Goal: Task Accomplishment & Management: Use online tool/utility

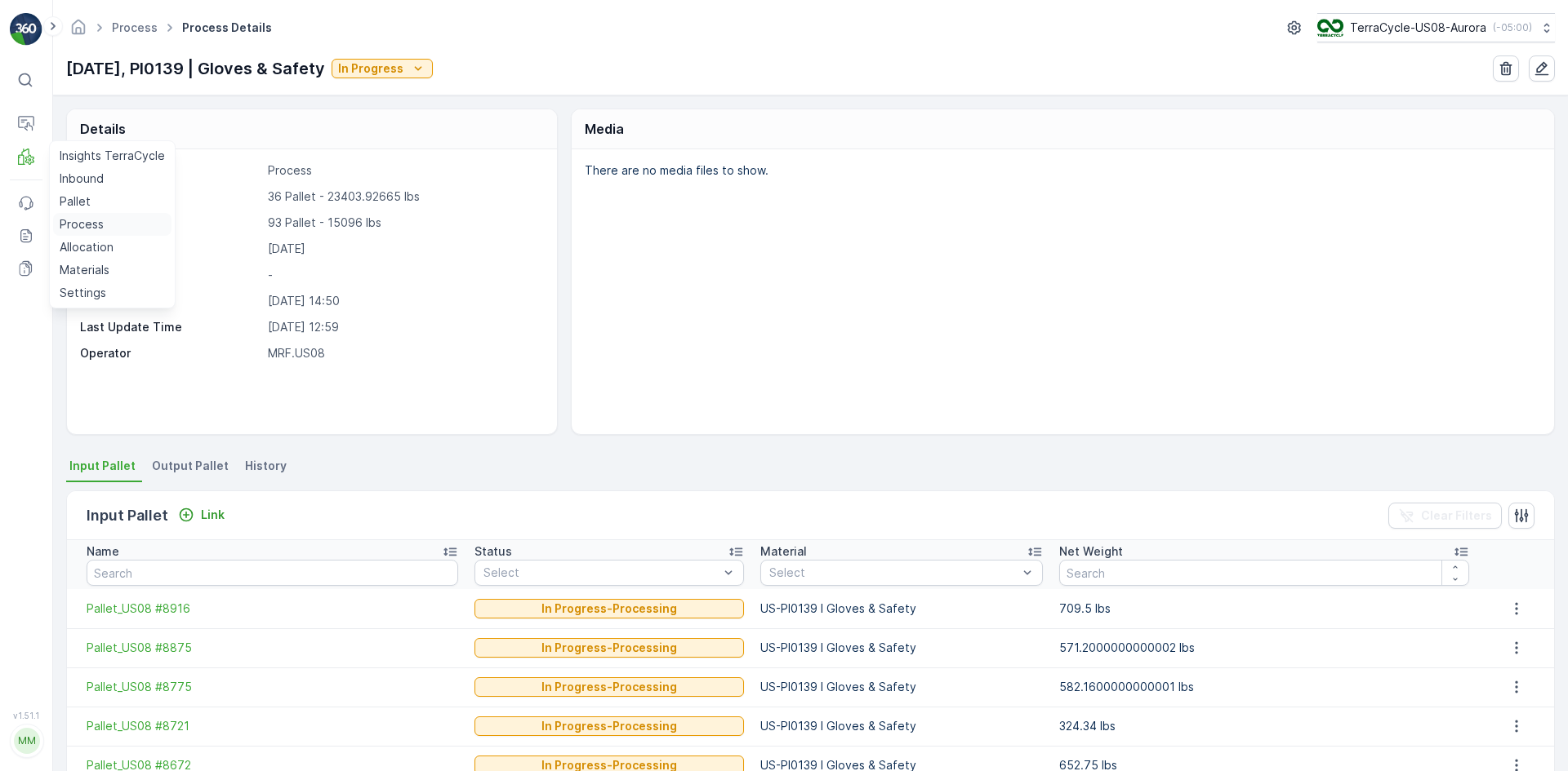
drag, startPoint x: 84, startPoint y: 205, endPoint x: 74, endPoint y: 230, distance: 26.9
click at [84, 204] on p "Pallet" at bounding box center [75, 201] width 31 height 17
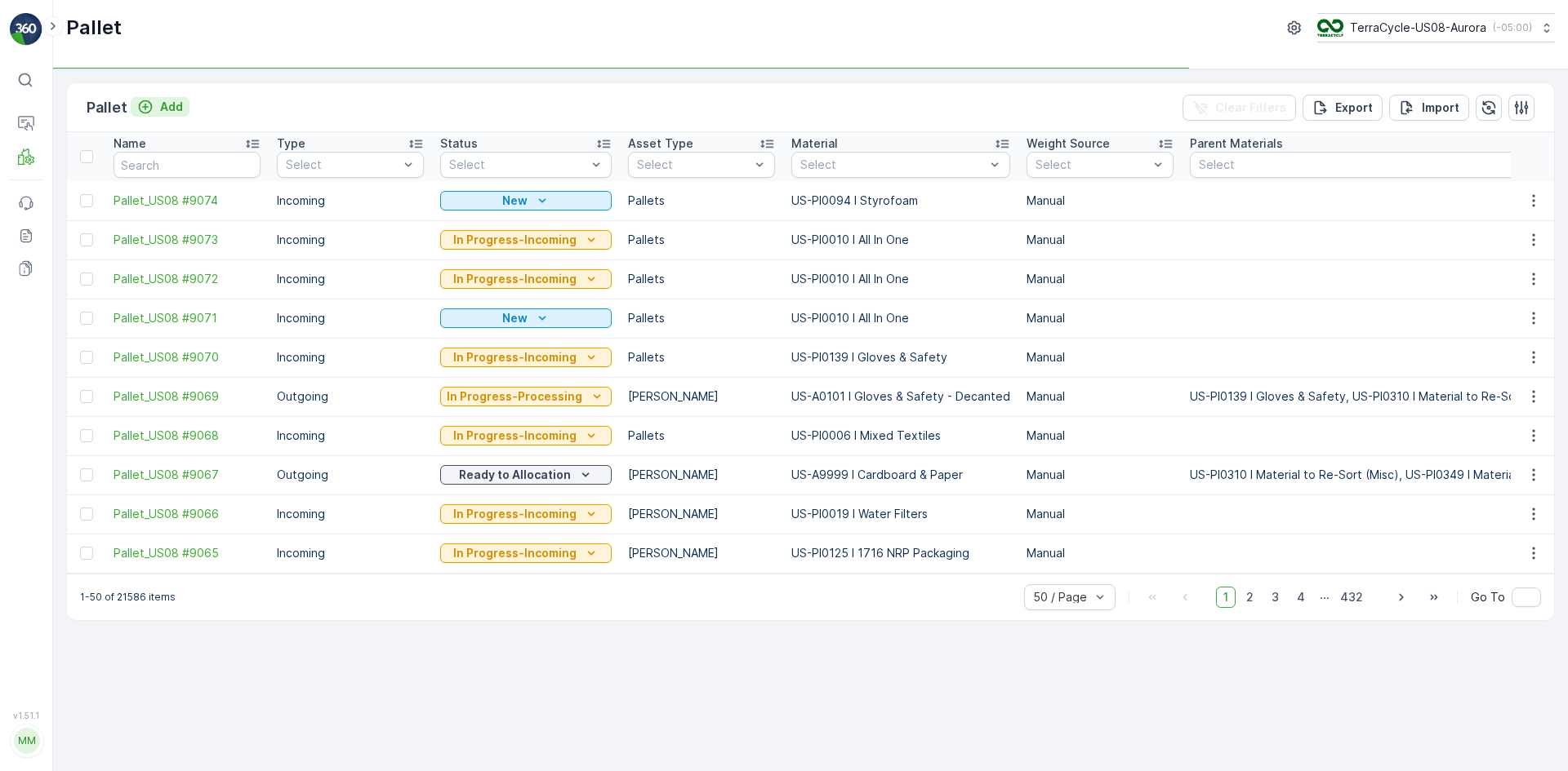
click at [163, 108] on p "Add" at bounding box center [172, 106] width 23 height 17
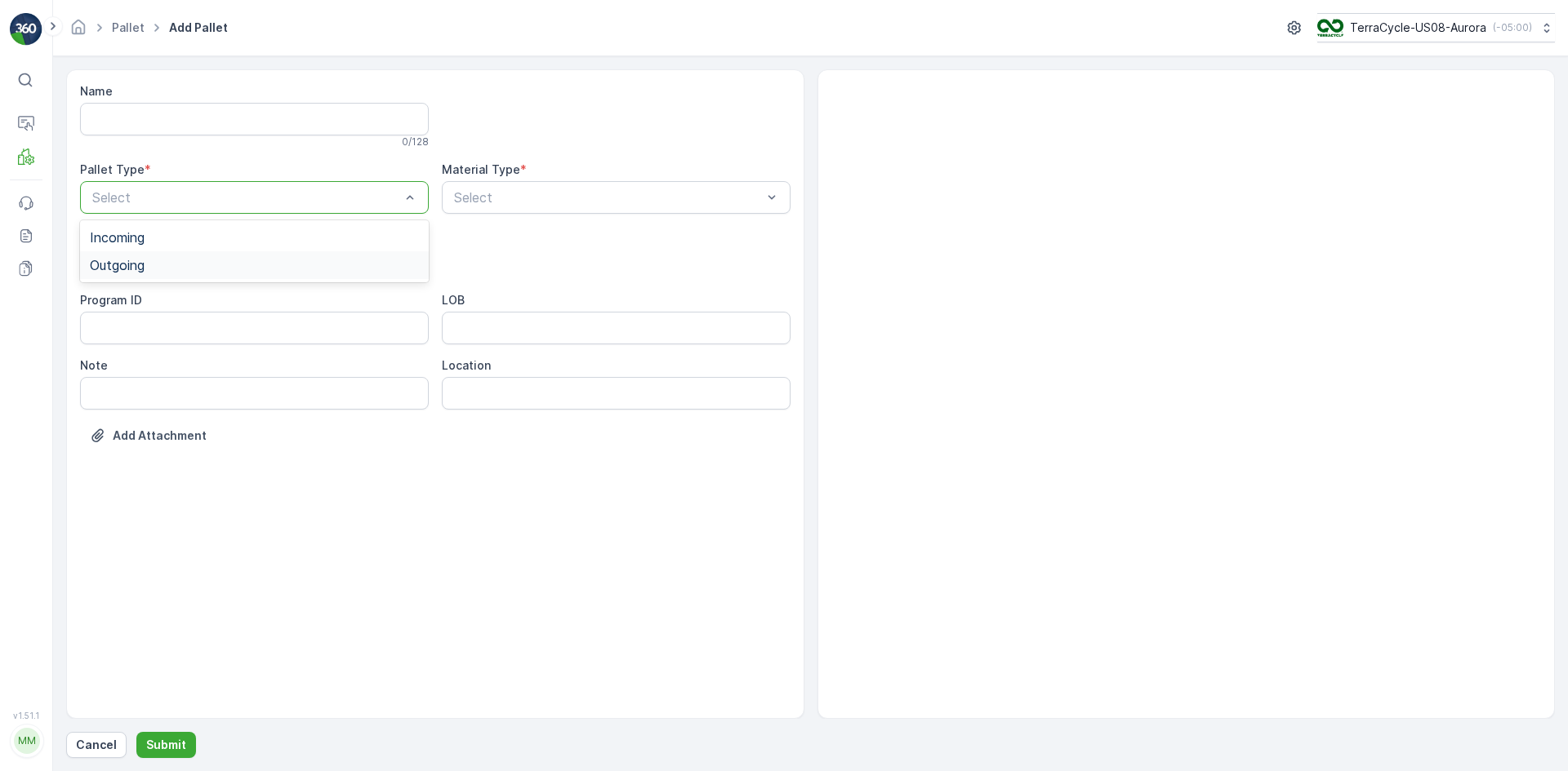
click at [239, 260] on div "Outgoing" at bounding box center [255, 265] width 329 height 15
click at [218, 292] on div "[PERSON_NAME]" at bounding box center [255, 303] width 349 height 28
type input "0"
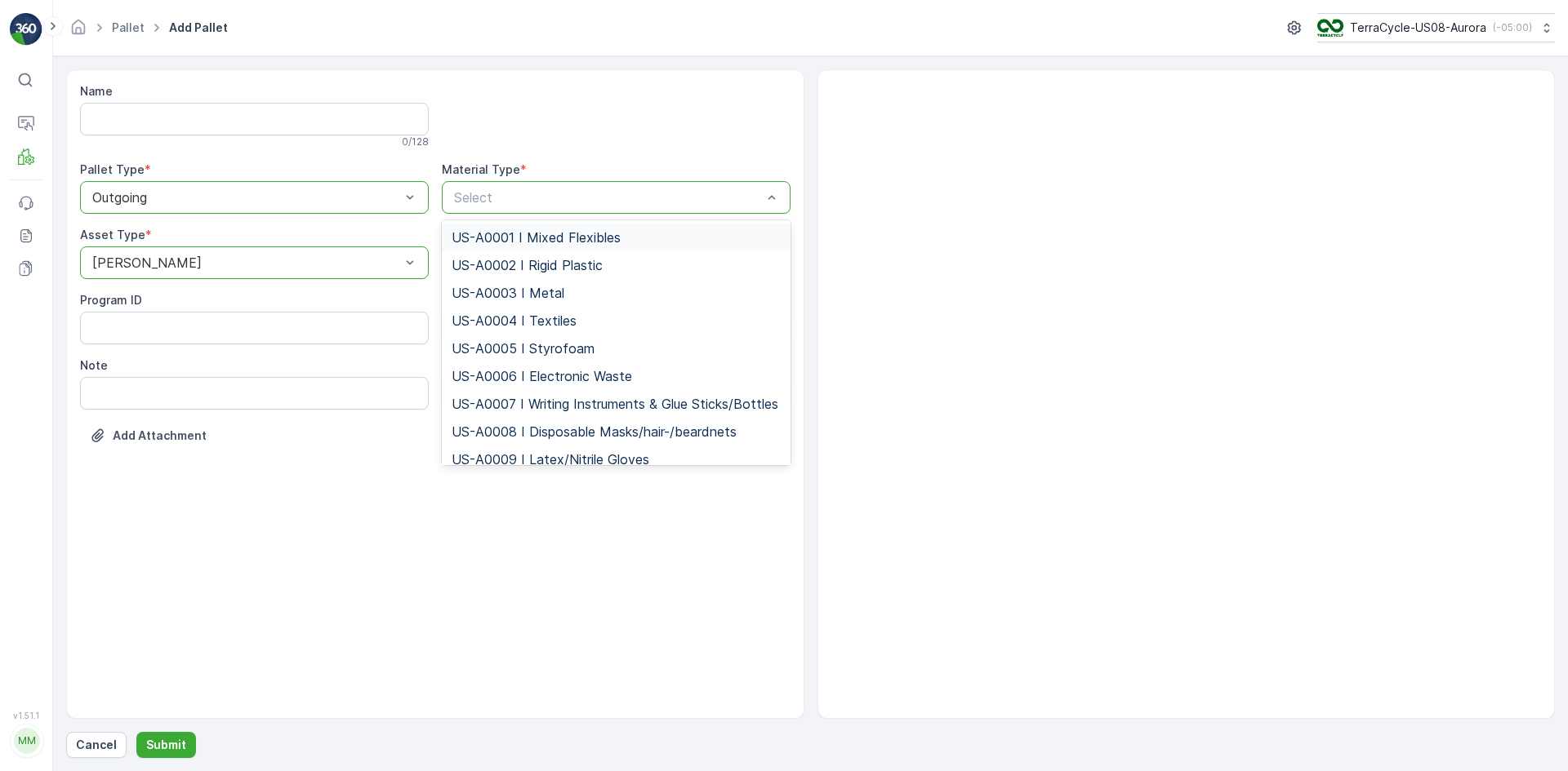
click at [506, 187] on div "Select" at bounding box center [616, 197] width 349 height 32
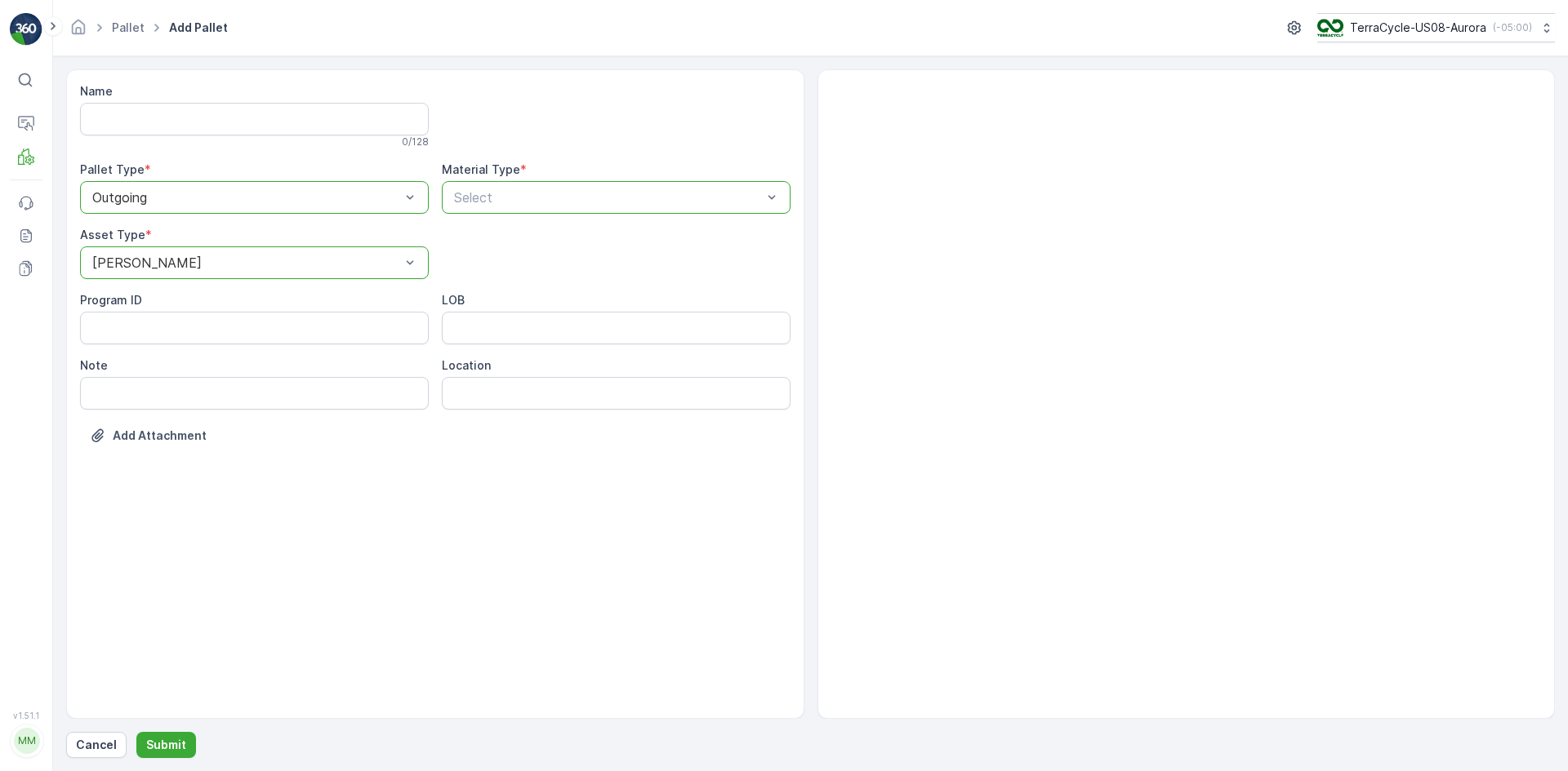
click at [506, 187] on div "Select" at bounding box center [616, 197] width 349 height 32
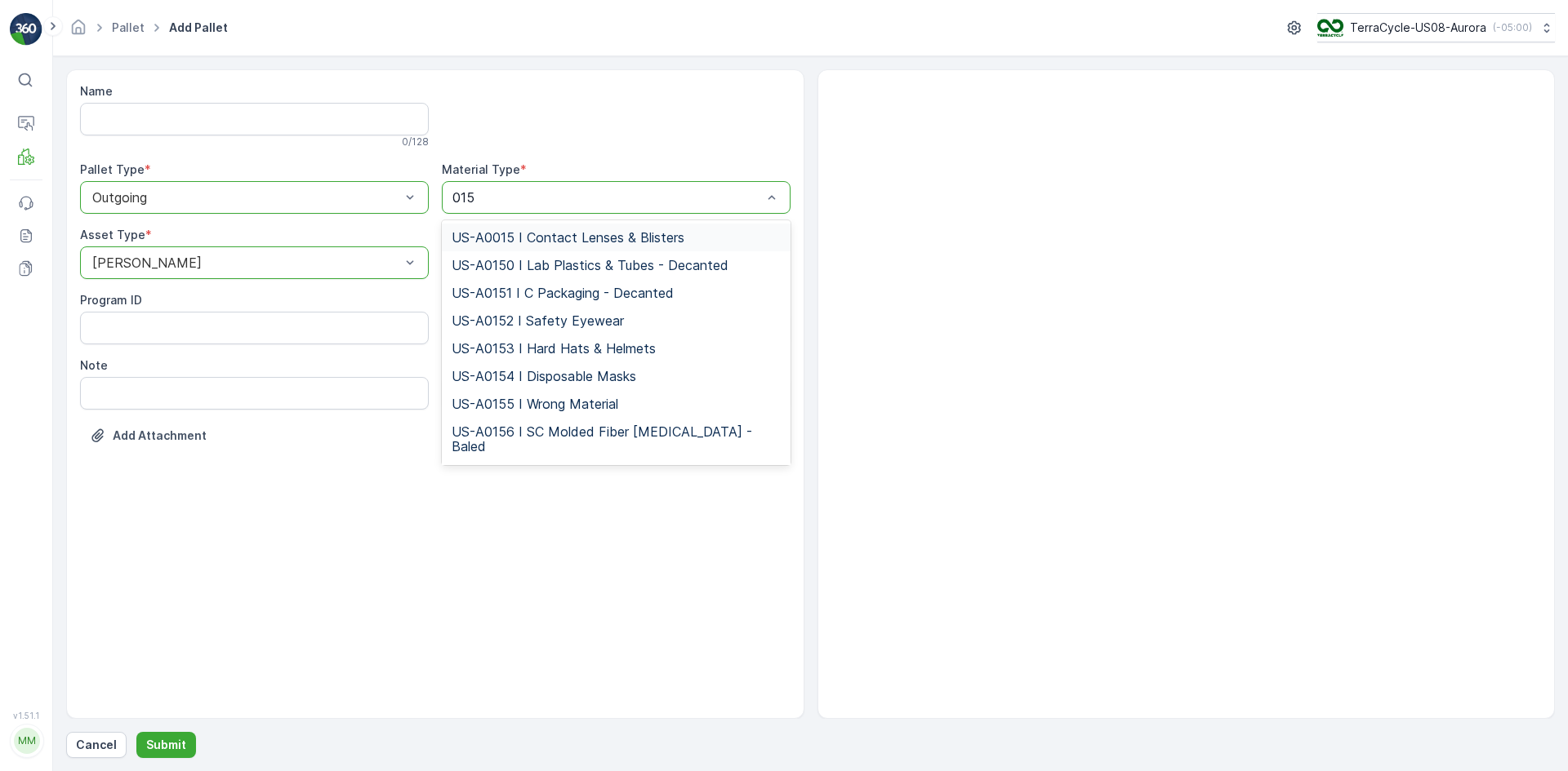
type input "0158"
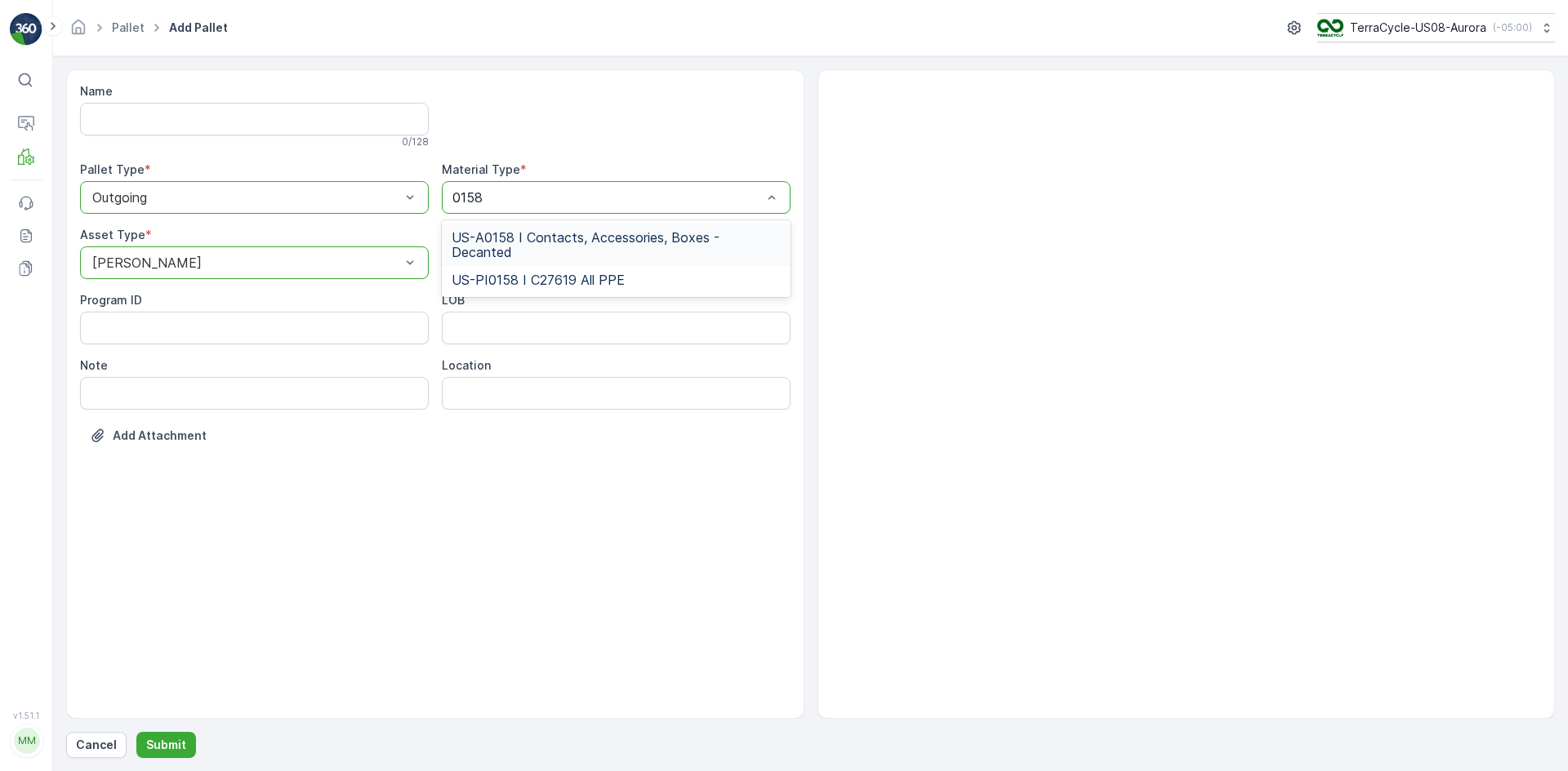
click at [532, 240] on span "US-A0158 I Contacts, Accessories, Boxes - Decanted" at bounding box center [616, 245] width 329 height 30
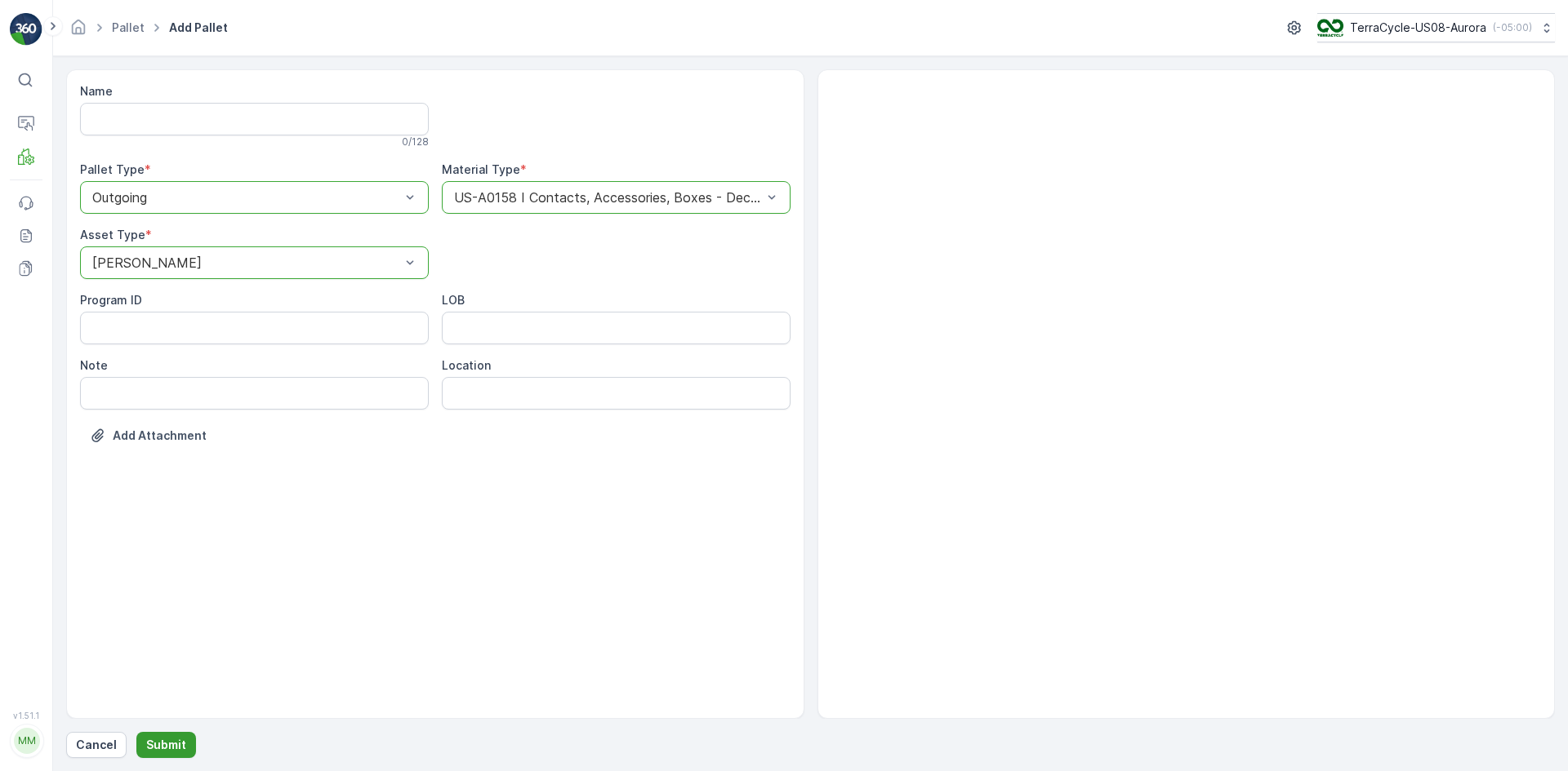
click at [174, 747] on p "Submit" at bounding box center [166, 745] width 40 height 17
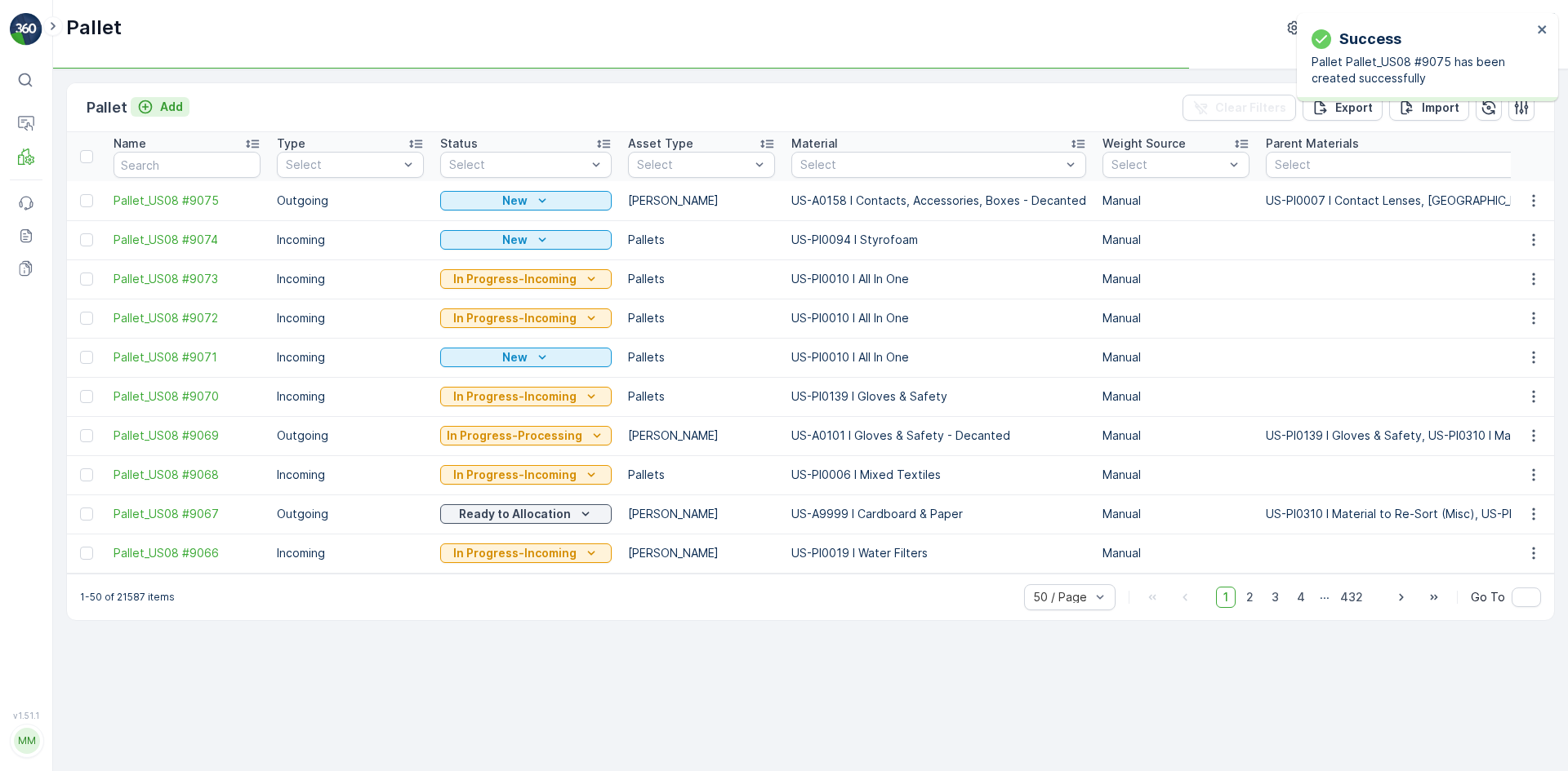
click at [169, 107] on p "Add" at bounding box center [172, 106] width 23 height 17
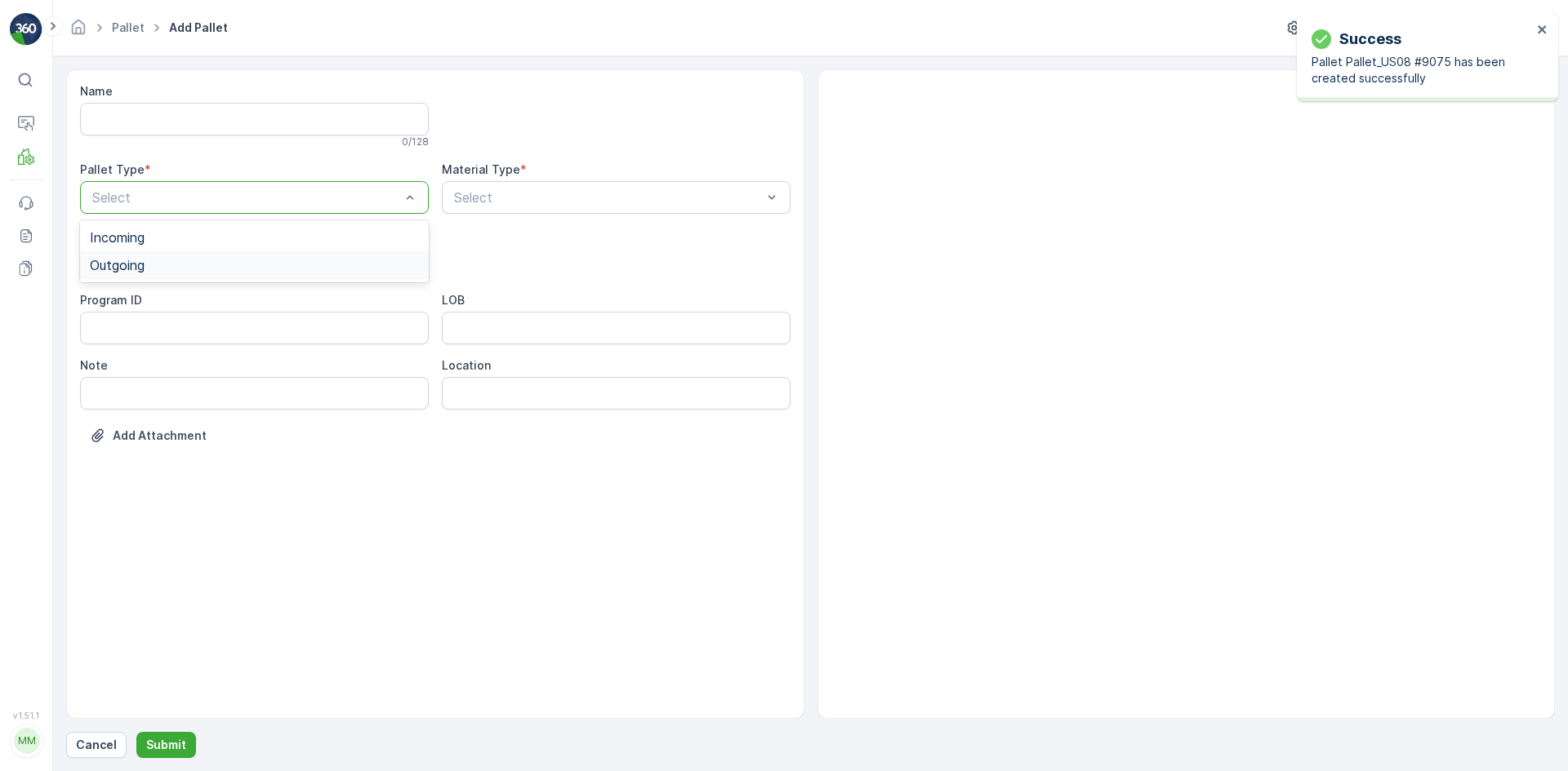
click at [170, 264] on div "Outgoing" at bounding box center [255, 265] width 329 height 15
click at [207, 301] on div "[PERSON_NAME]" at bounding box center [255, 302] width 329 height 15
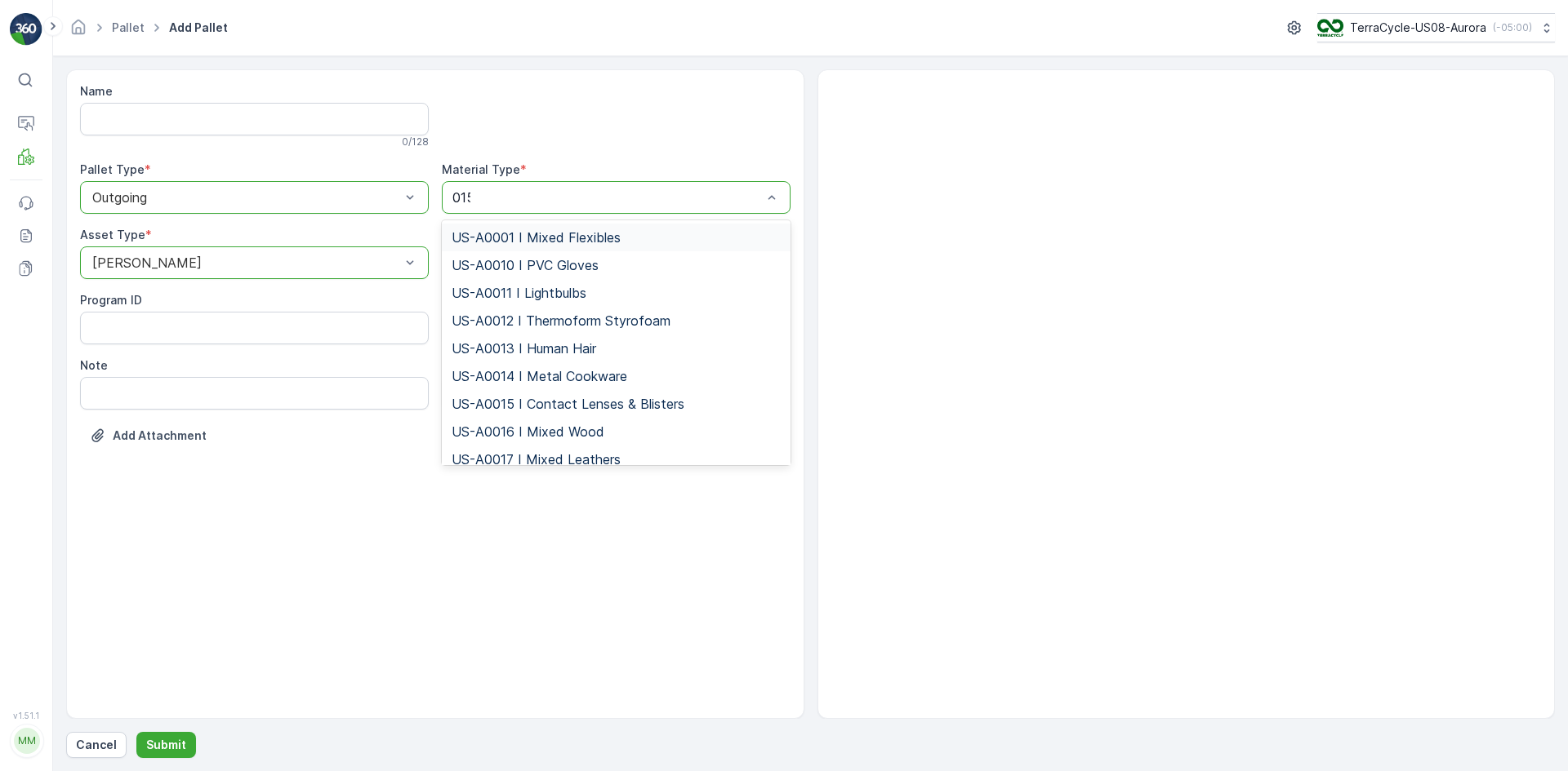
type input "0158"
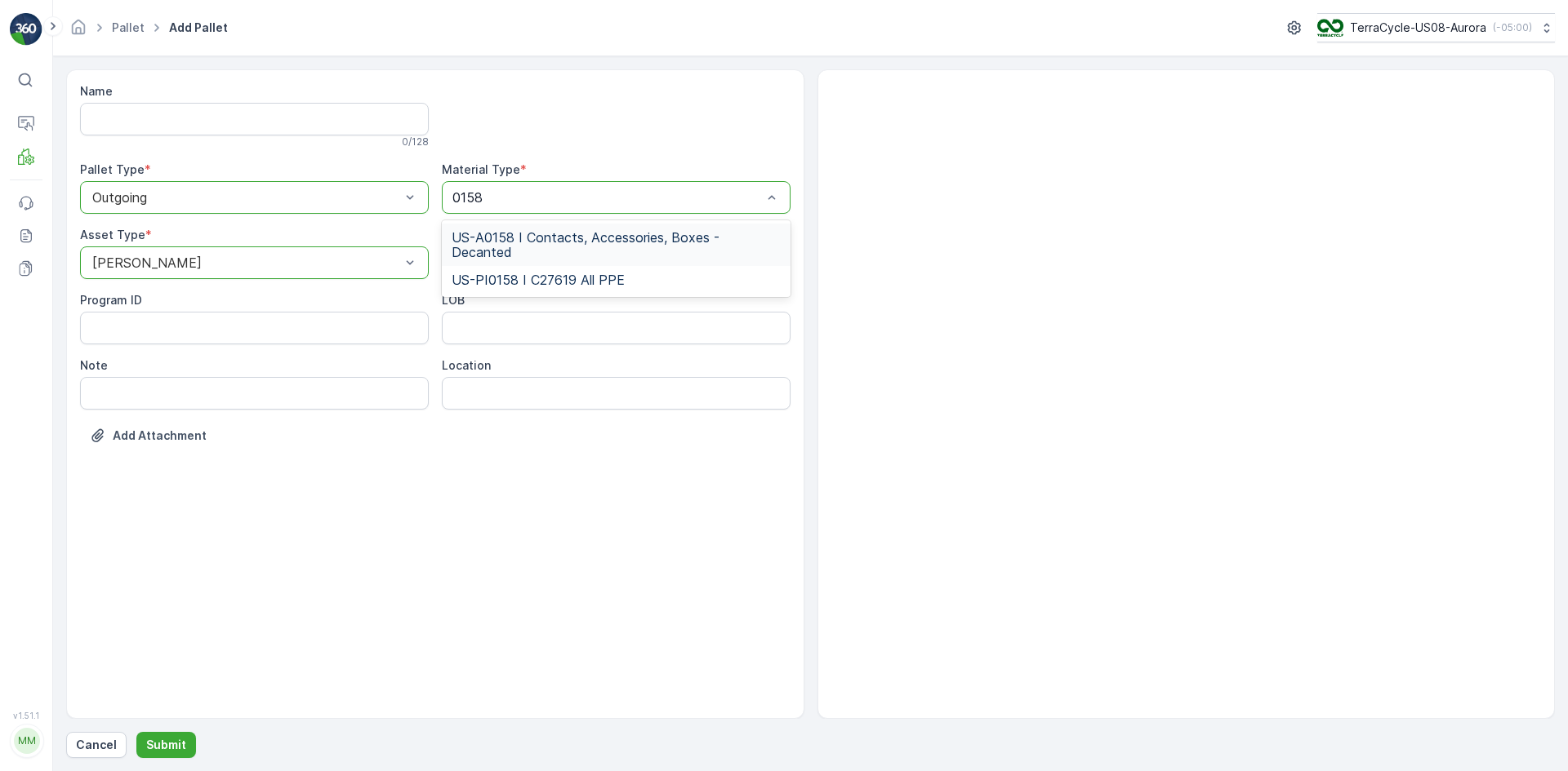
click at [469, 240] on span "US-A0158 I Contacts, Accessories, Boxes - Decanted" at bounding box center [616, 245] width 329 height 30
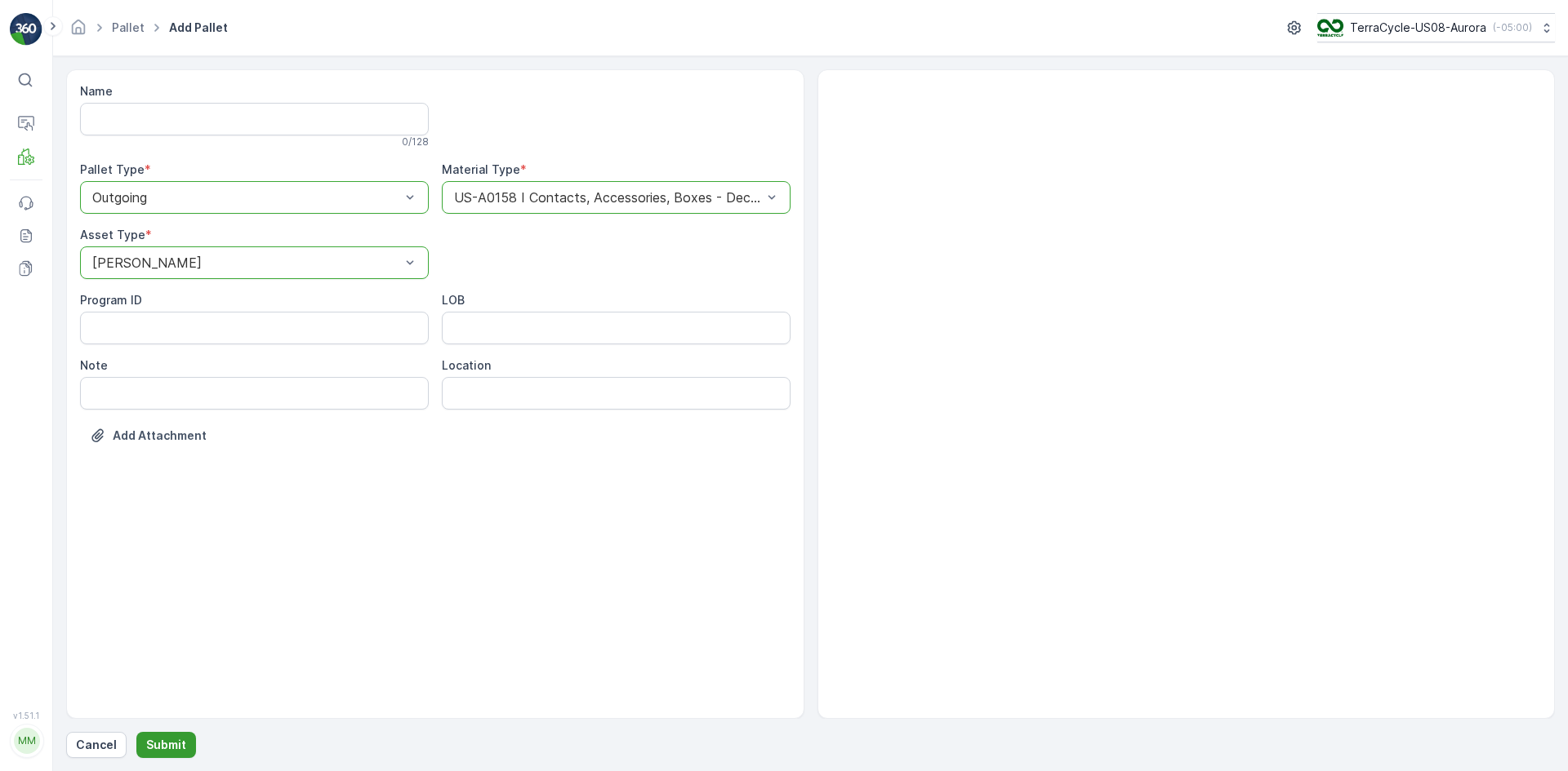
click at [160, 741] on p "Submit" at bounding box center [166, 745] width 40 height 17
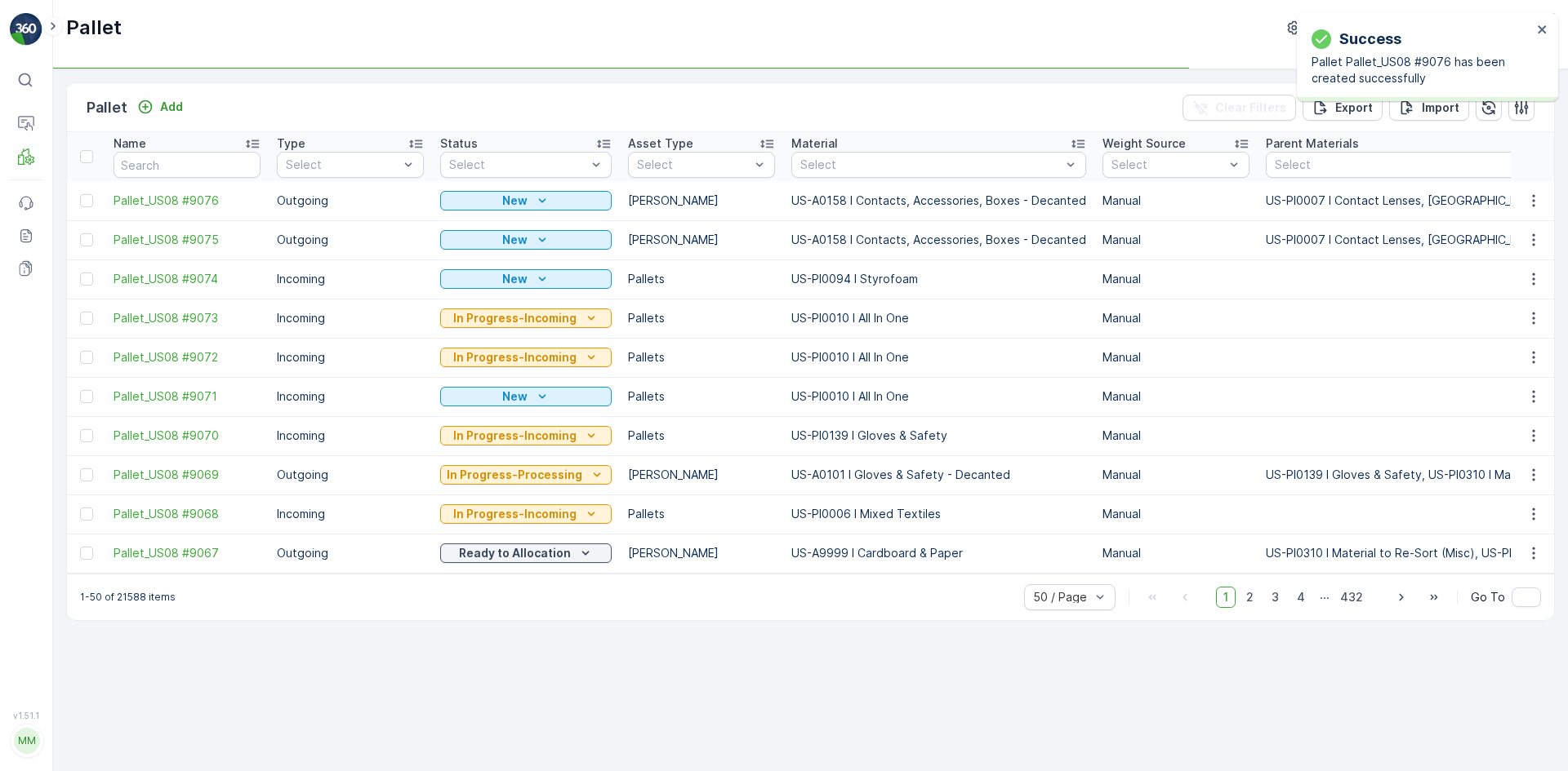
drag, startPoint x: 92, startPoint y: 198, endPoint x: 80, endPoint y: 233, distance: 37.0
click at [92, 198] on div at bounding box center [86, 200] width 13 height 13
click at [80, 194] on input "checkbox" at bounding box center [80, 194] width 0 height 0
click at [84, 246] on div at bounding box center [86, 240] width 13 height 13
click at [80, 233] on input "checkbox" at bounding box center [80, 233] width 0 height 0
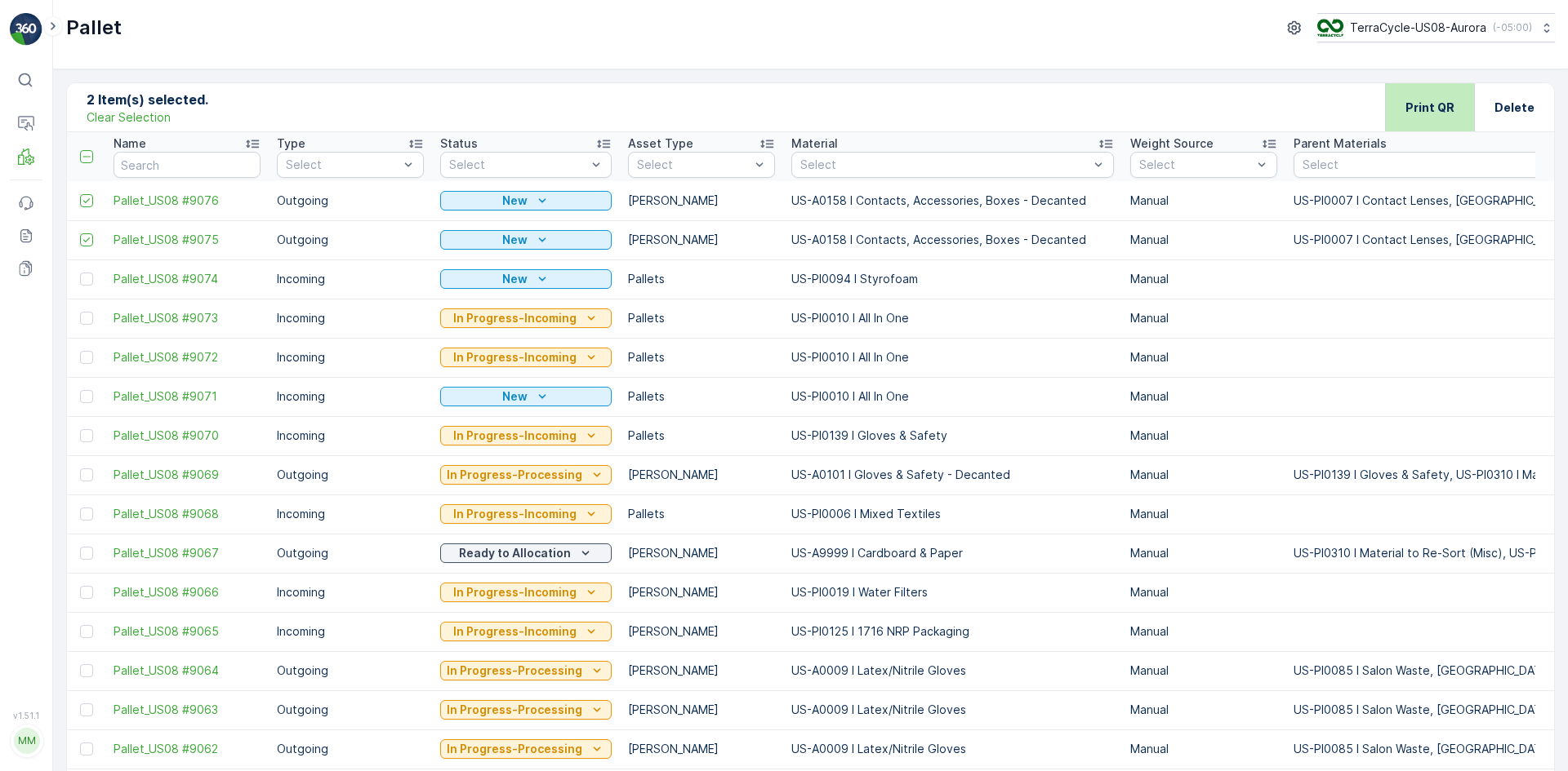
click at [1429, 112] on p "Print QR" at bounding box center [1429, 107] width 49 height 17
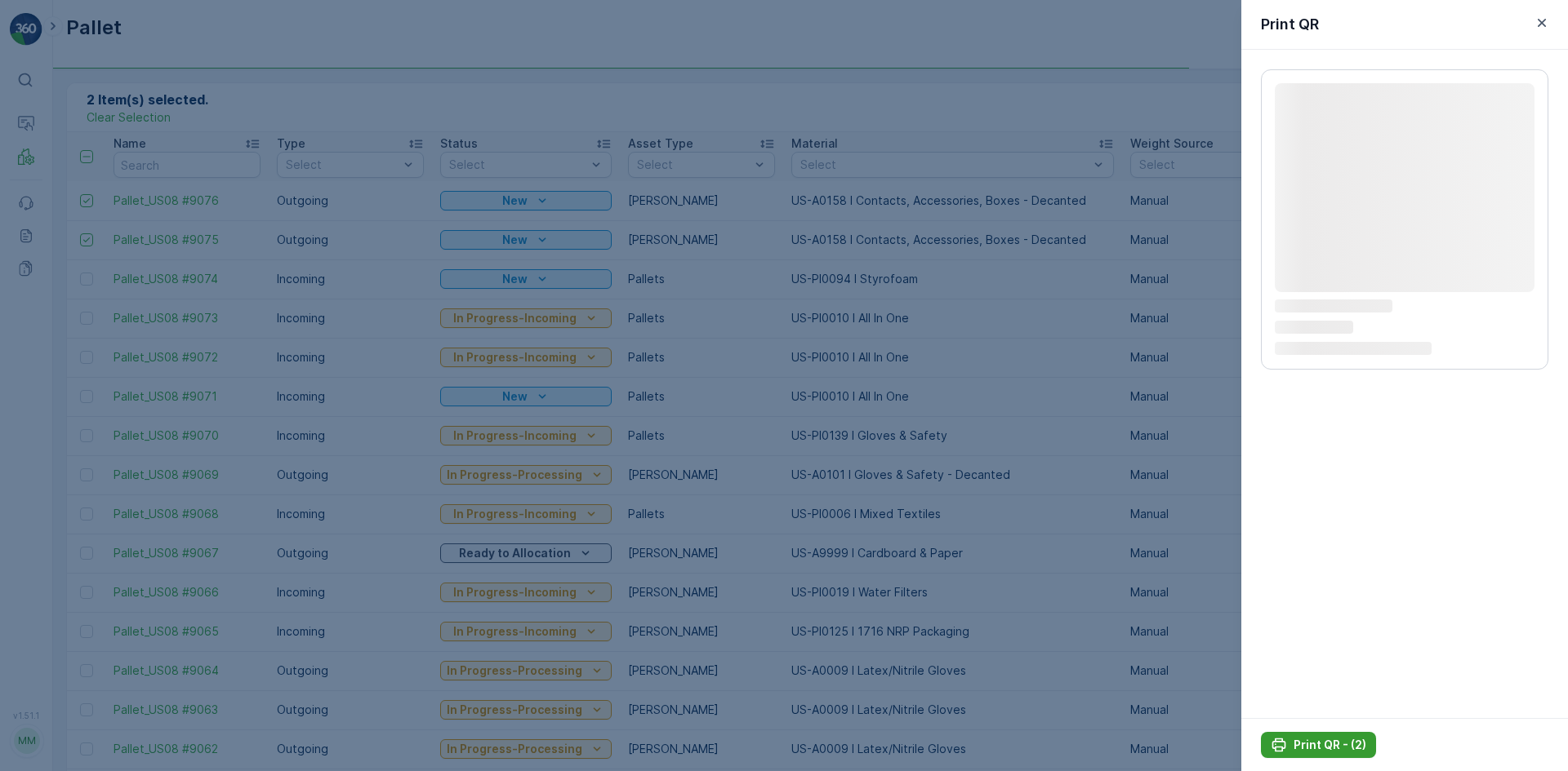
click at [1310, 744] on p "Print QR - (2)" at bounding box center [1329, 745] width 72 height 17
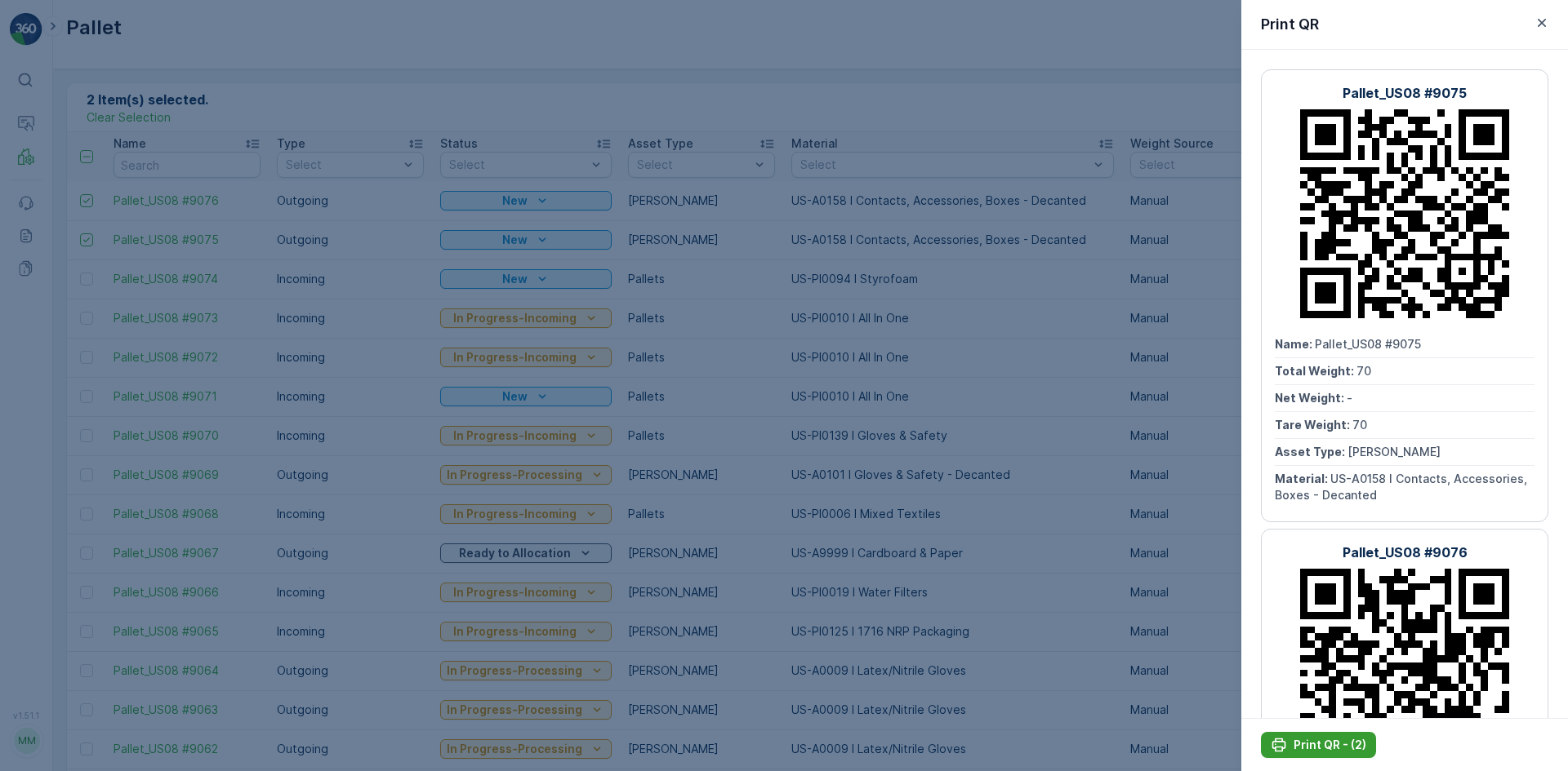
click at [1292, 745] on div "Print QR - (2)" at bounding box center [1319, 745] width 96 height 17
click at [187, 49] on div at bounding box center [784, 385] width 1568 height 771
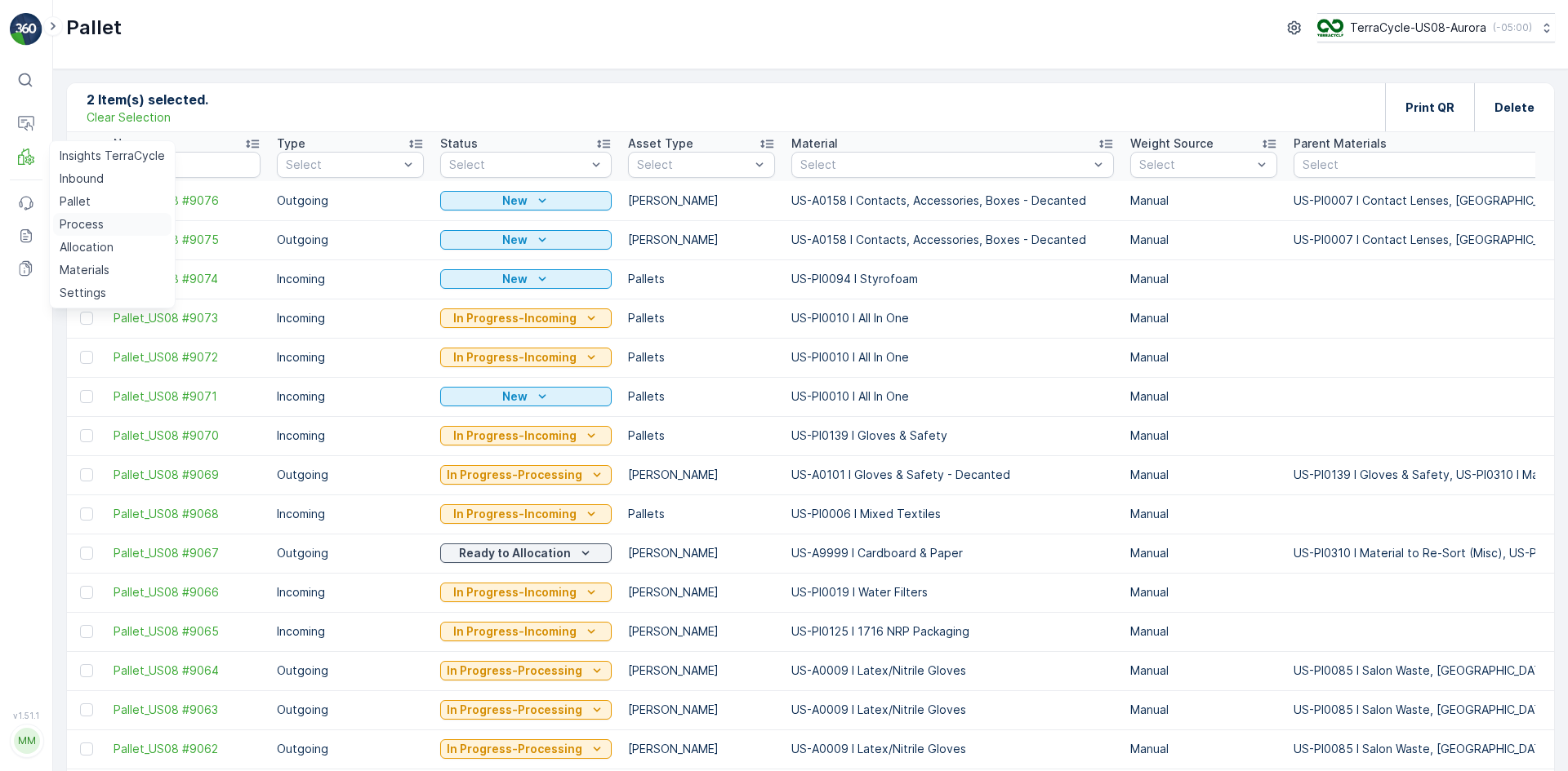
click at [64, 221] on p "Process" at bounding box center [81, 224] width 44 height 17
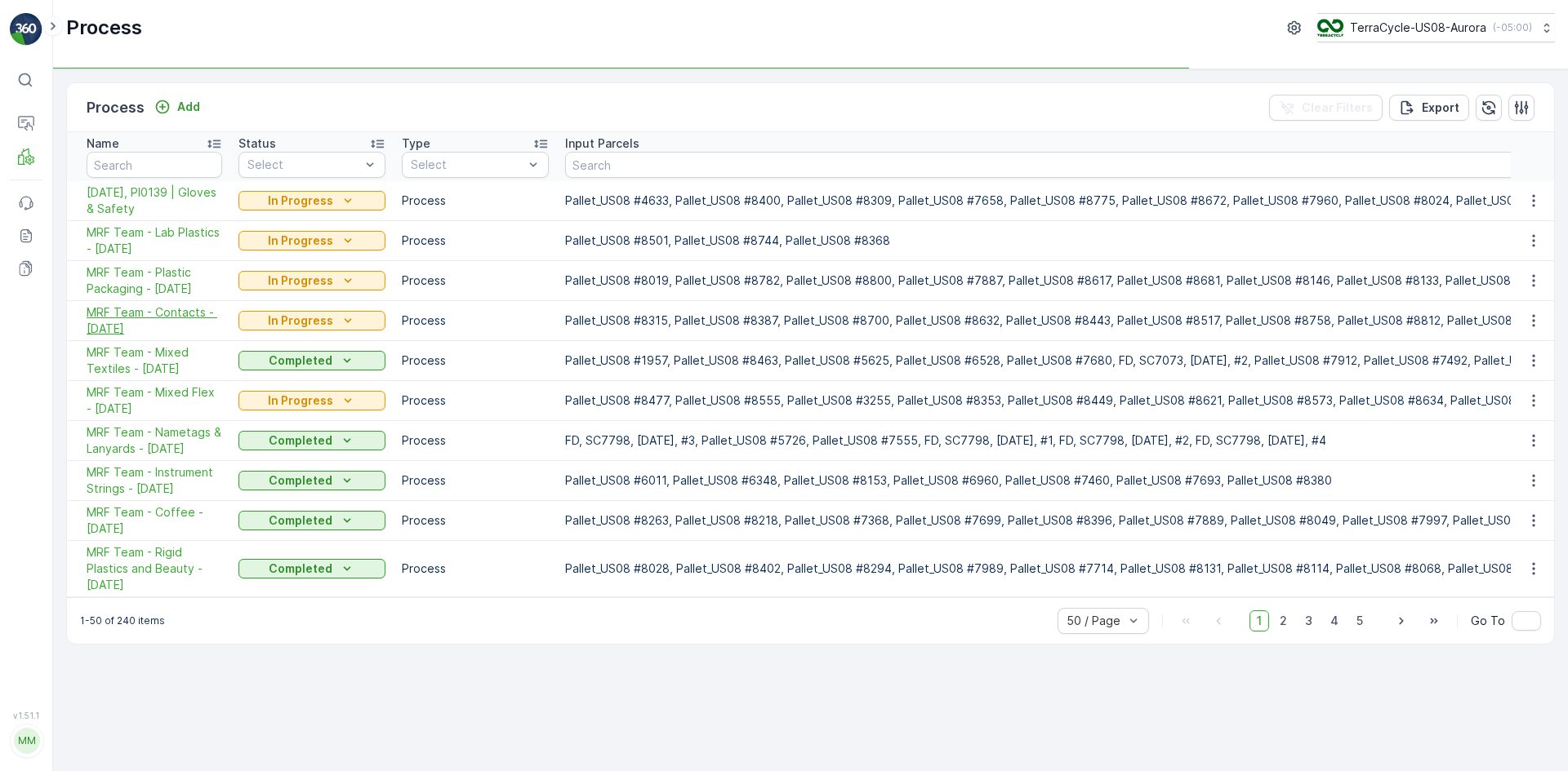
click at [200, 313] on span "MRF Team - Contacts - [DATE]" at bounding box center [154, 320] width 136 height 32
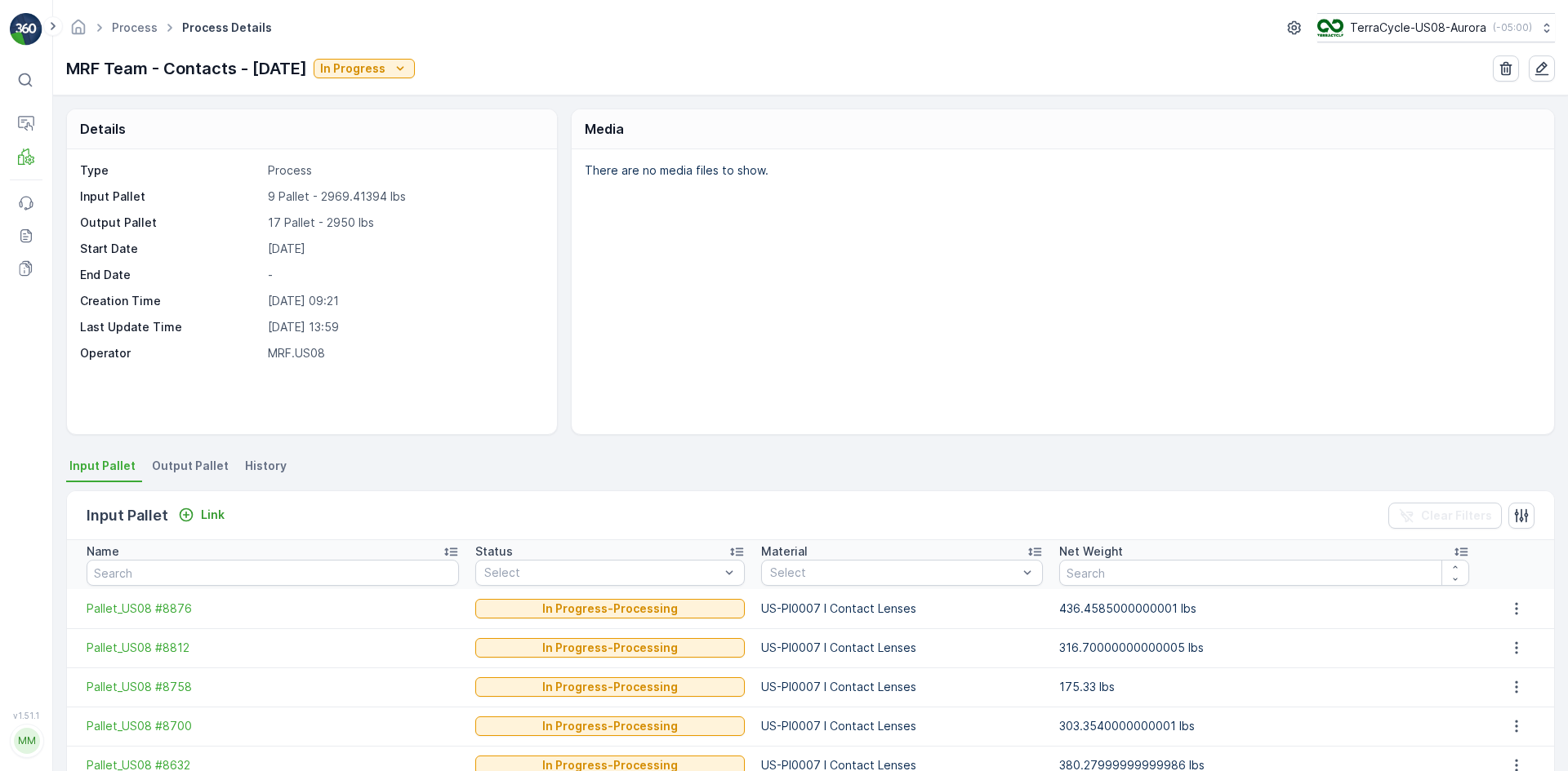
click at [160, 461] on span "Output Pallet" at bounding box center [190, 466] width 77 height 17
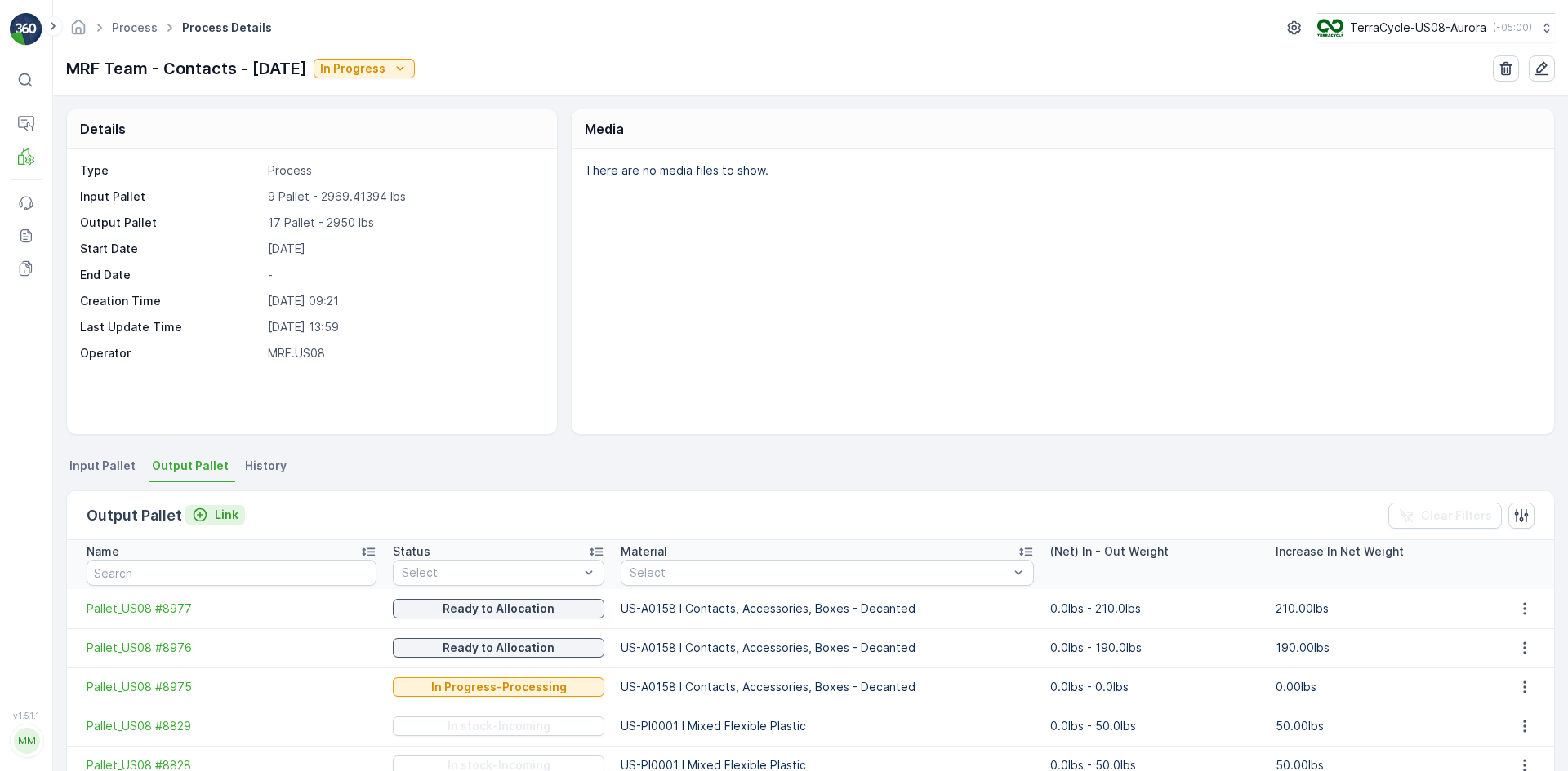
click at [218, 512] on p "Link" at bounding box center [226, 515] width 24 height 17
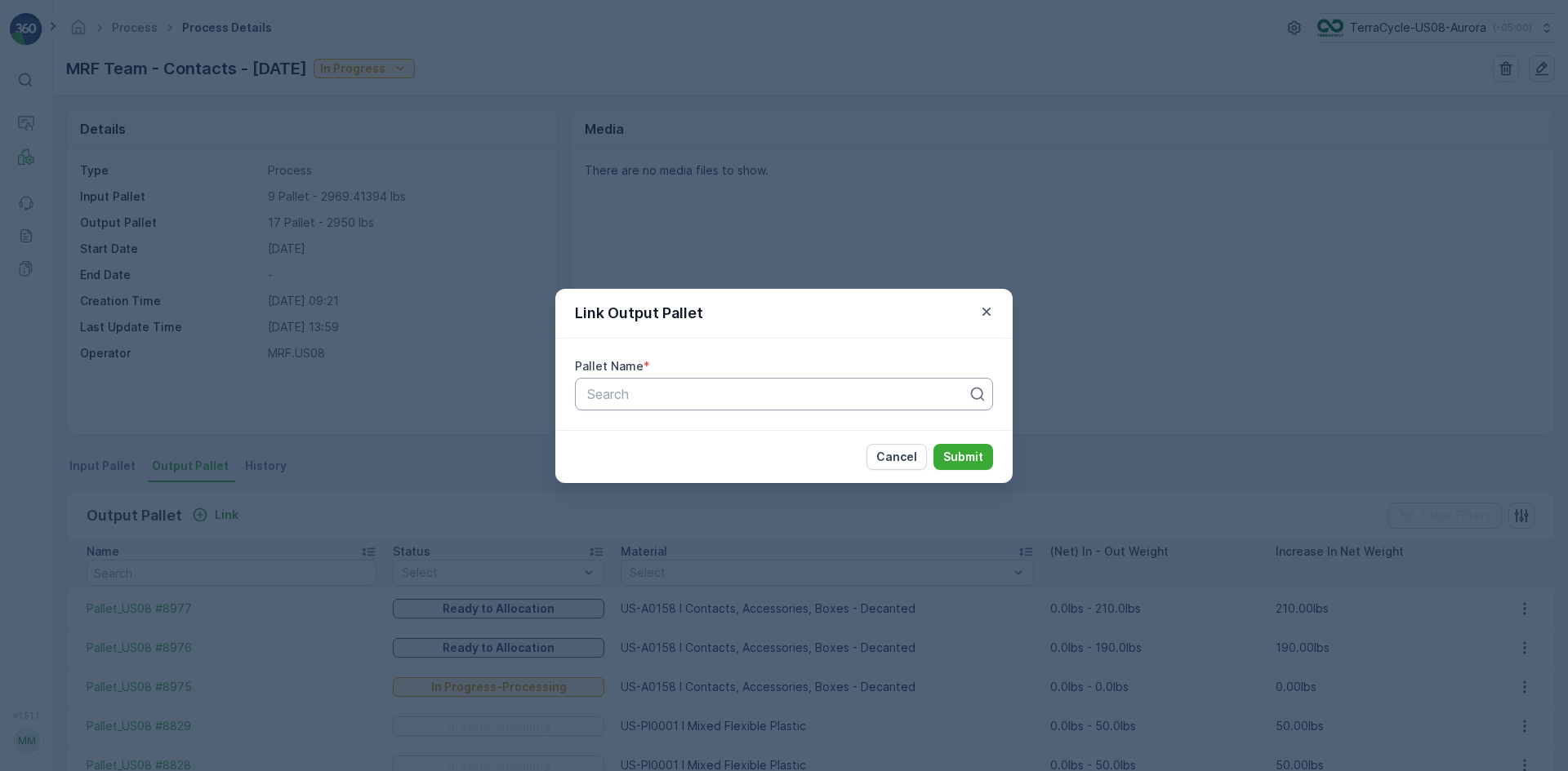
click at [601, 395] on div at bounding box center [777, 394] width 384 height 15
type input "9075"
click at [749, 443] on div "Pallet_US08 #9075" at bounding box center [784, 434] width 418 height 28
click at [972, 457] on p "Submit" at bounding box center [963, 457] width 40 height 17
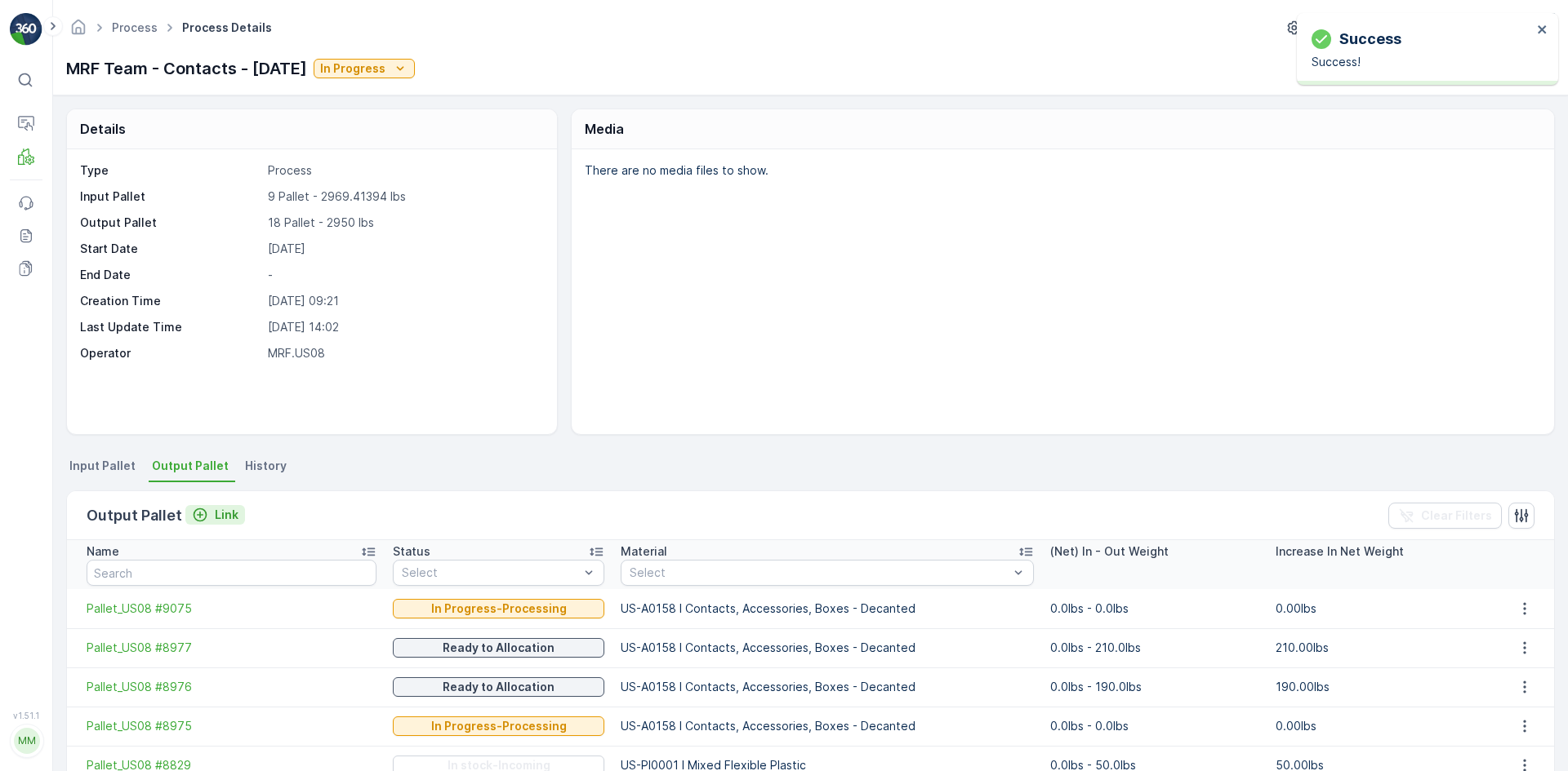
click at [218, 507] on p "Link" at bounding box center [226, 515] width 24 height 17
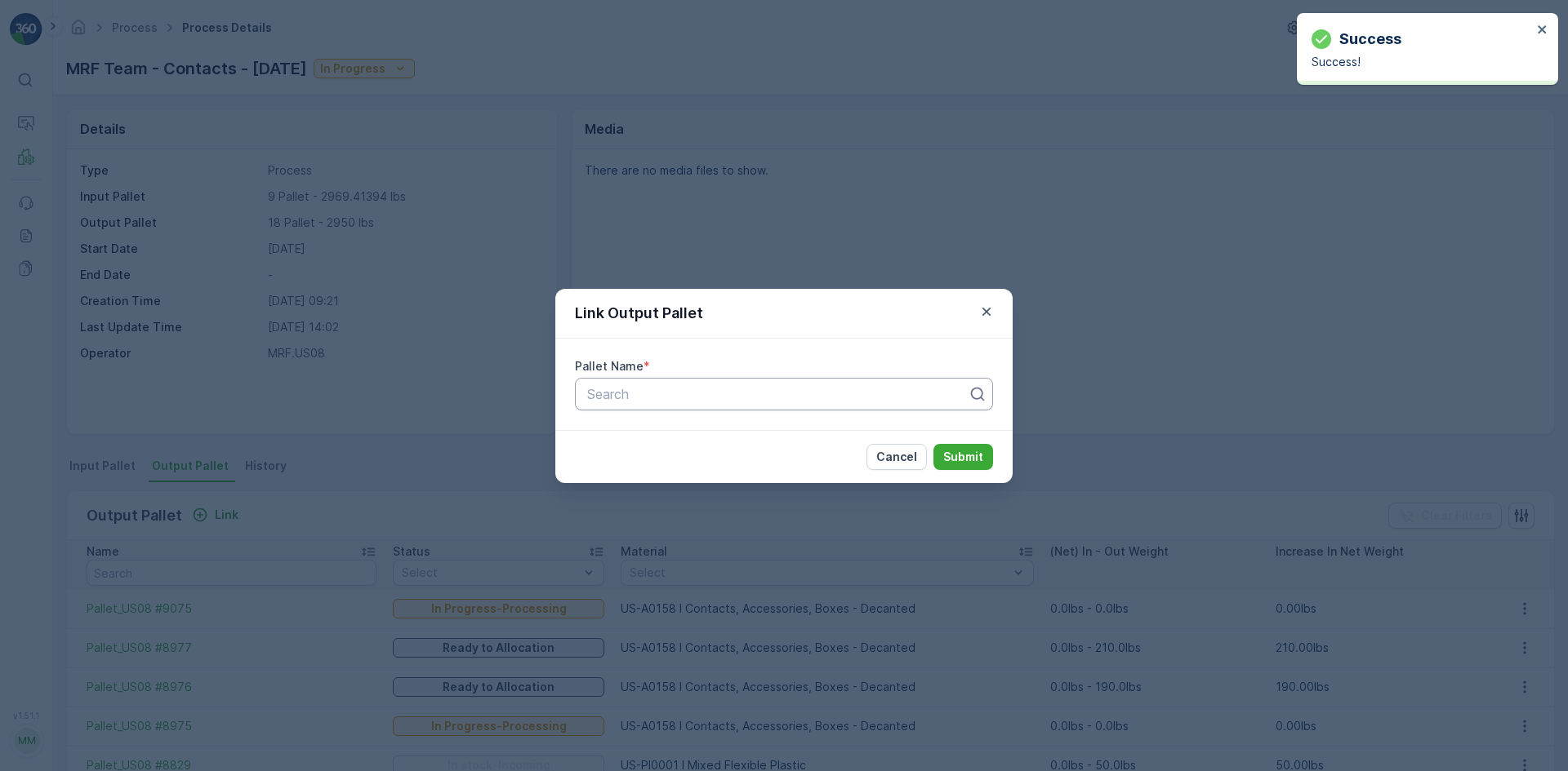
click at [698, 387] on div at bounding box center [777, 394] width 384 height 15
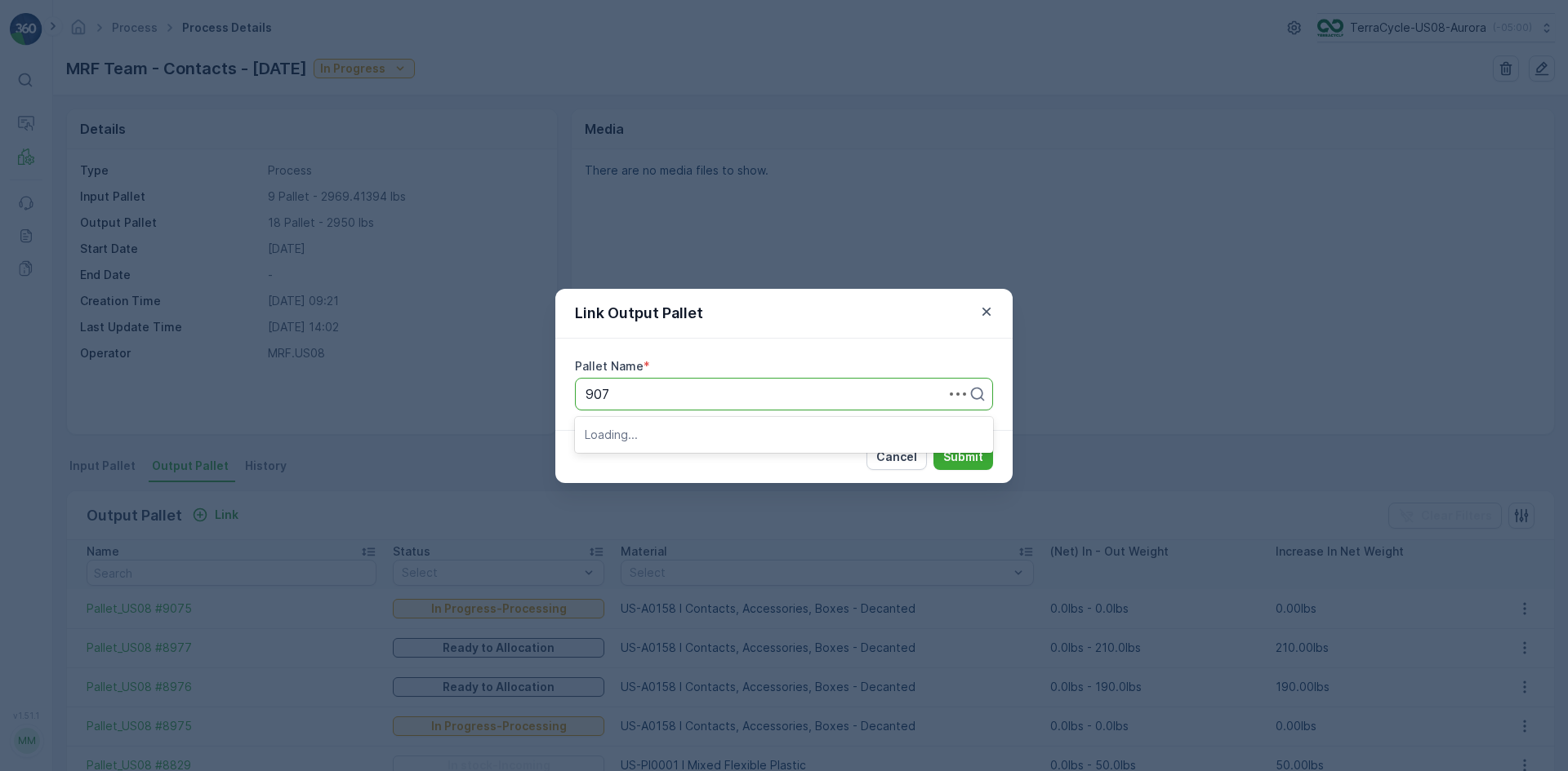
type input "9076"
click at [712, 462] on div "Pallet_US08 #9076" at bounding box center [784, 462] width 398 height 15
click at [983, 457] on button "Submit" at bounding box center [963, 457] width 59 height 26
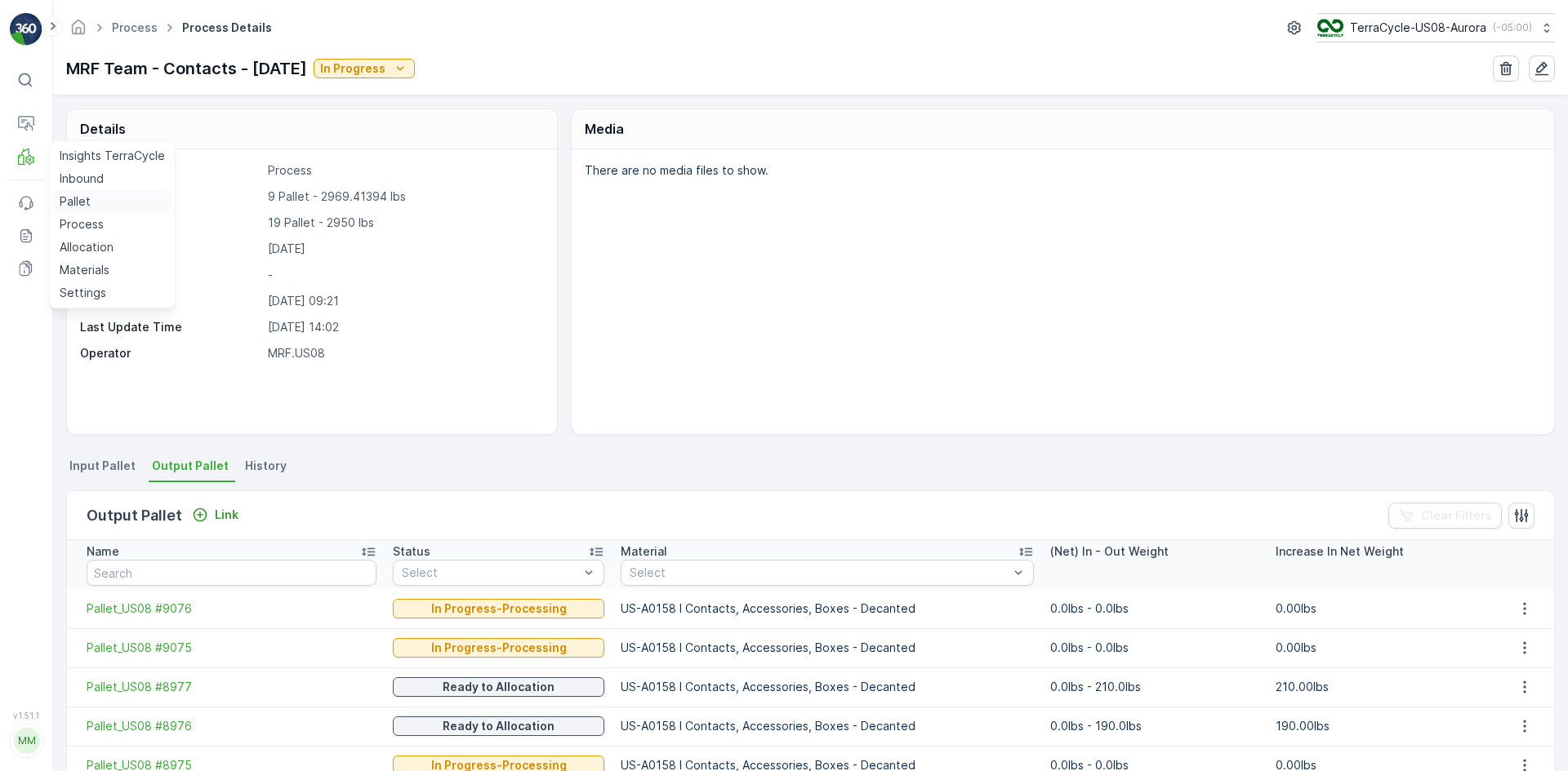
click at [84, 203] on p "Pallet" at bounding box center [75, 201] width 31 height 17
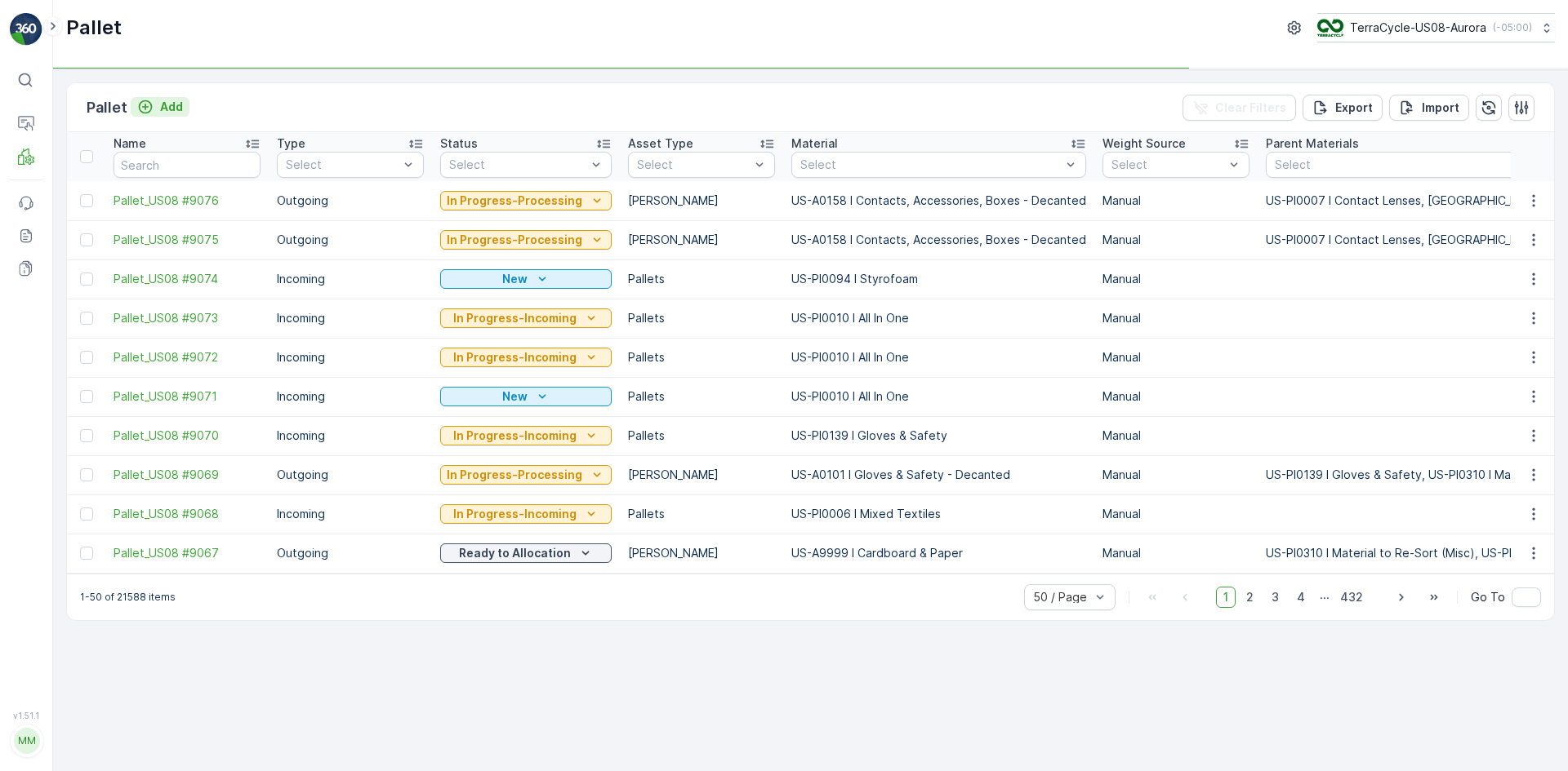
click at [165, 112] on p "Add" at bounding box center [172, 106] width 23 height 17
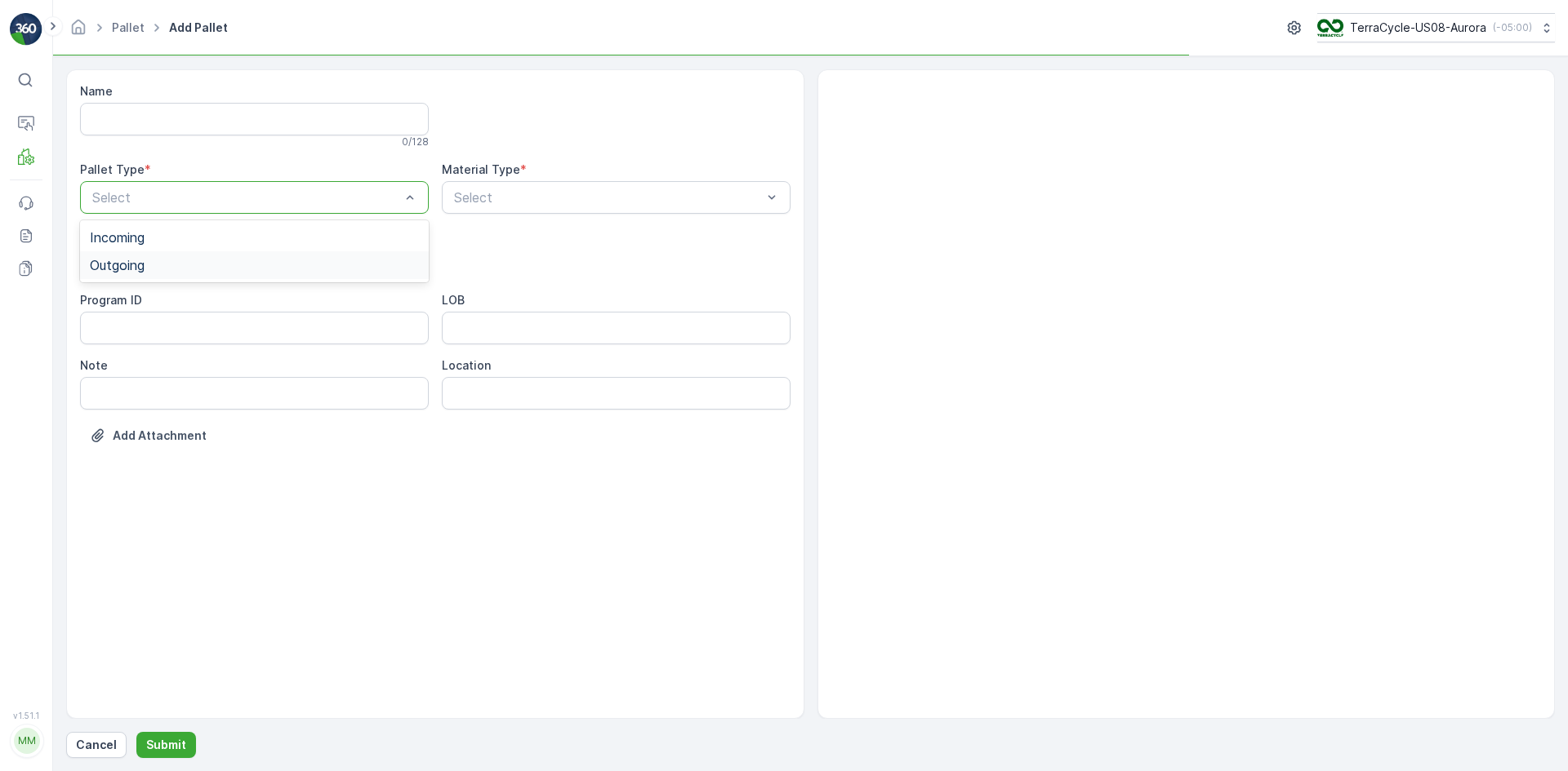
click at [202, 259] on div "Outgoing" at bounding box center [255, 265] width 329 height 15
click at [241, 307] on div "[PERSON_NAME]" at bounding box center [255, 302] width 329 height 15
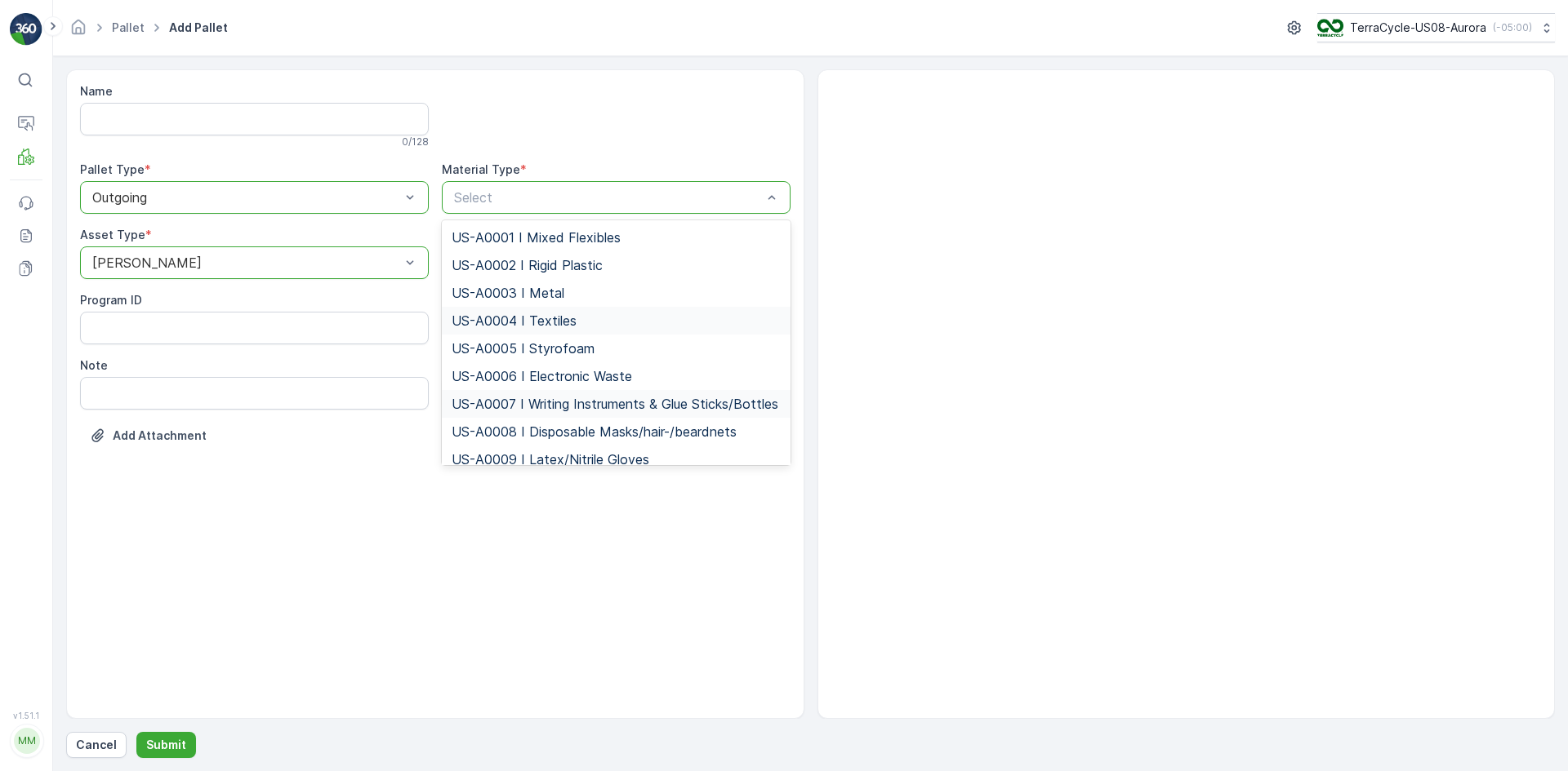
scroll to position [82, 0]
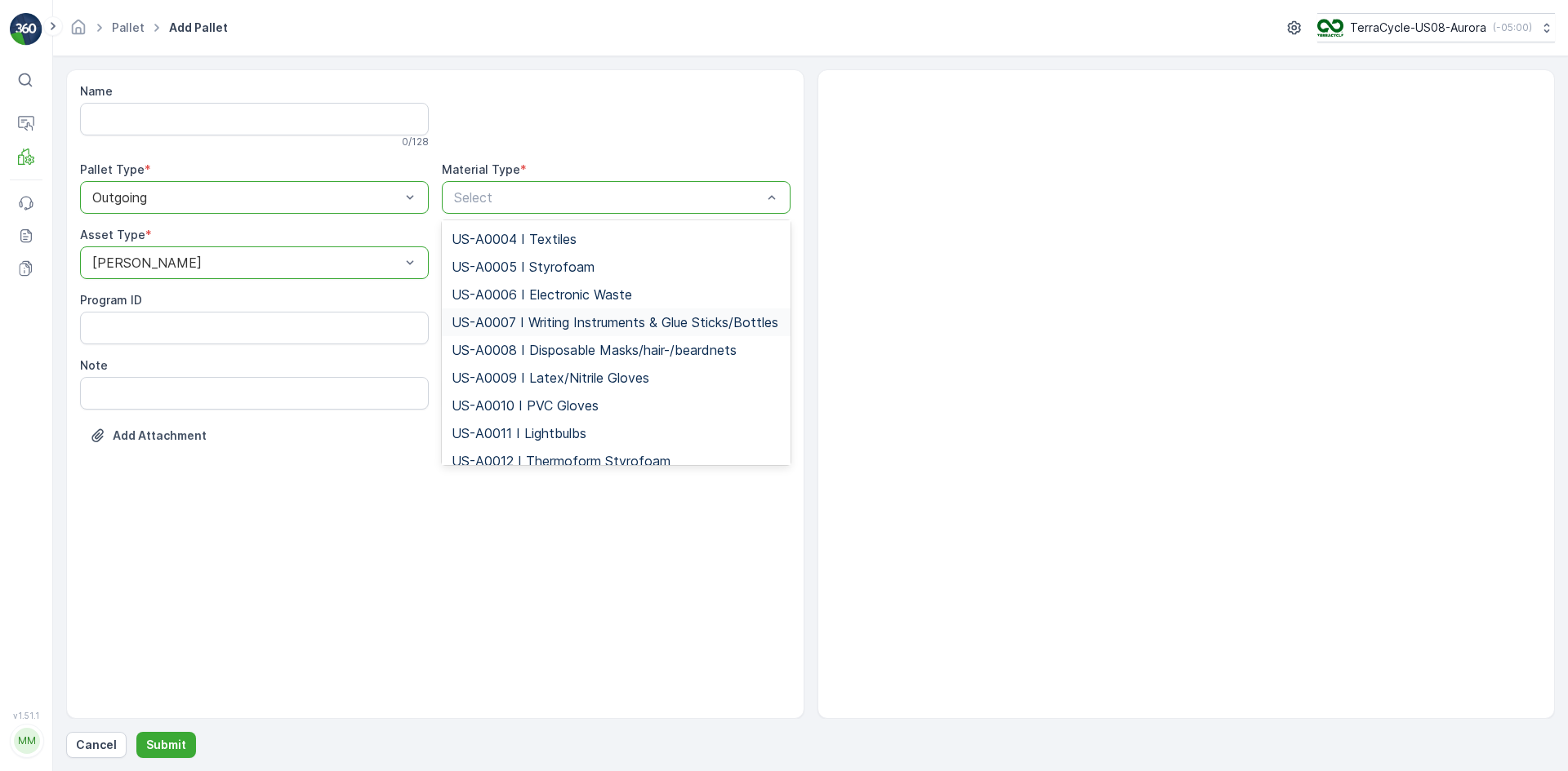
click at [471, 196] on div at bounding box center [608, 197] width 311 height 15
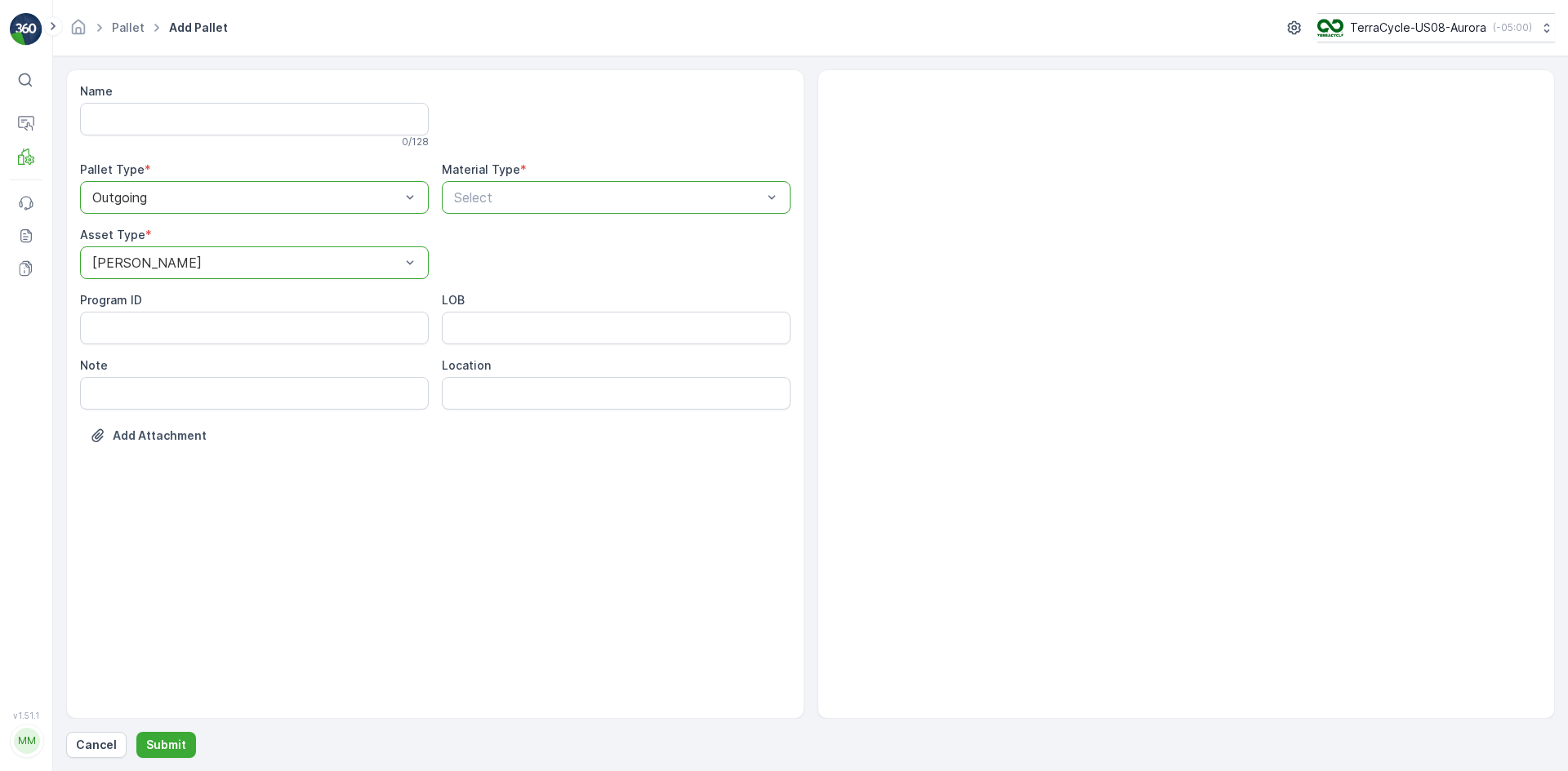
click at [471, 196] on div at bounding box center [608, 197] width 311 height 15
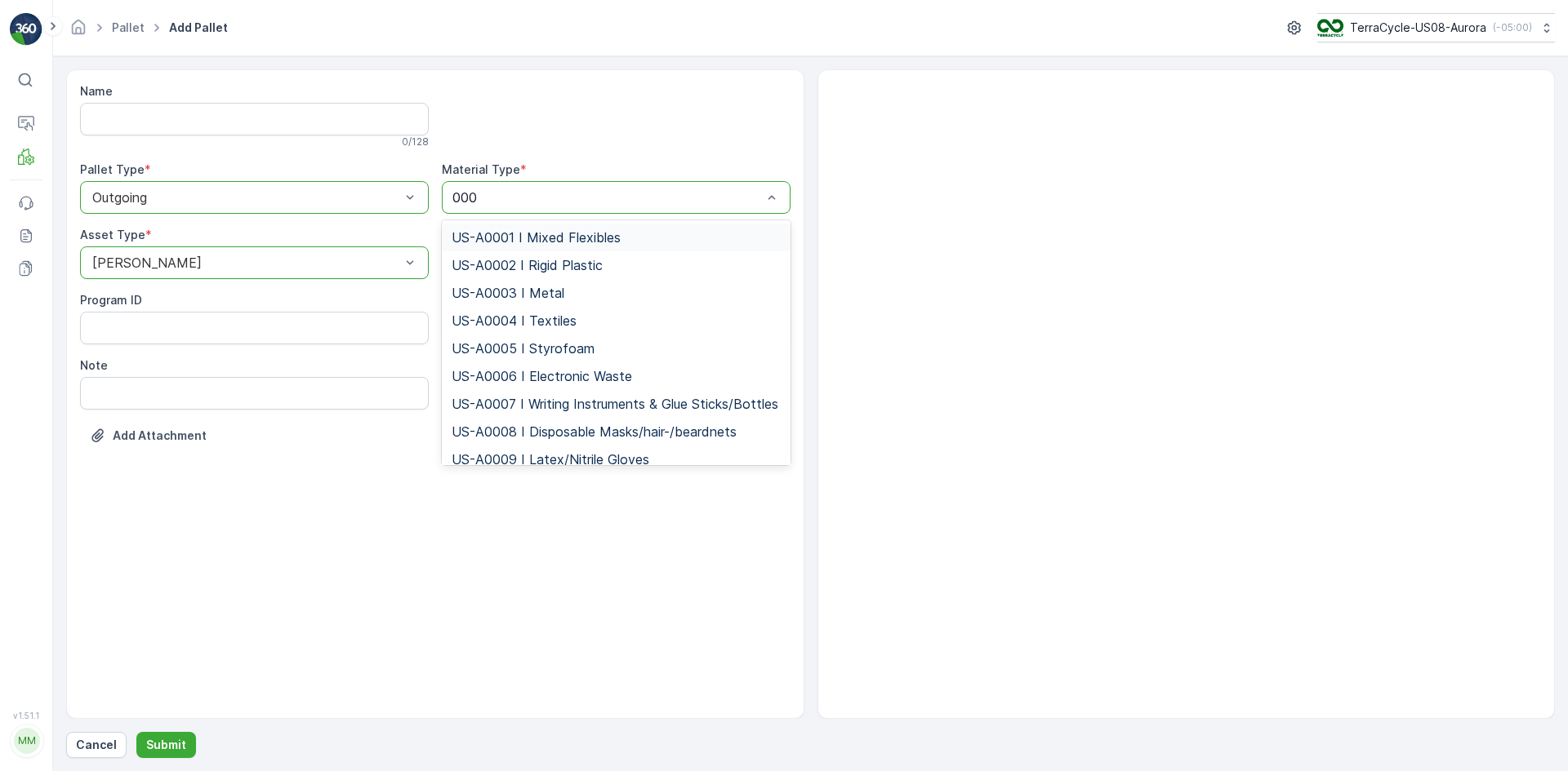
type input "0007"
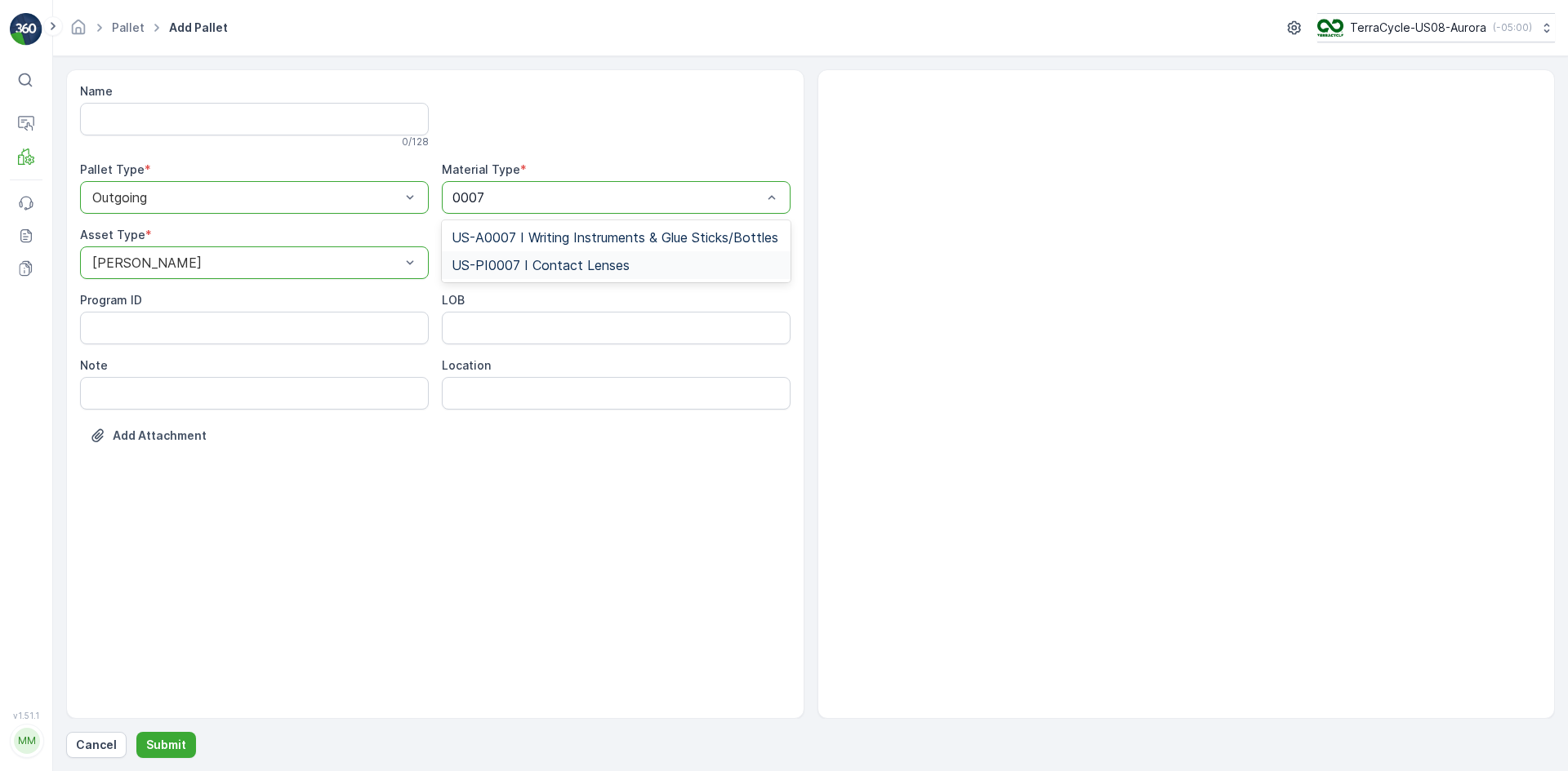
click at [526, 264] on span "US-PI0007 I Contact Lenses" at bounding box center [540, 265] width 178 height 15
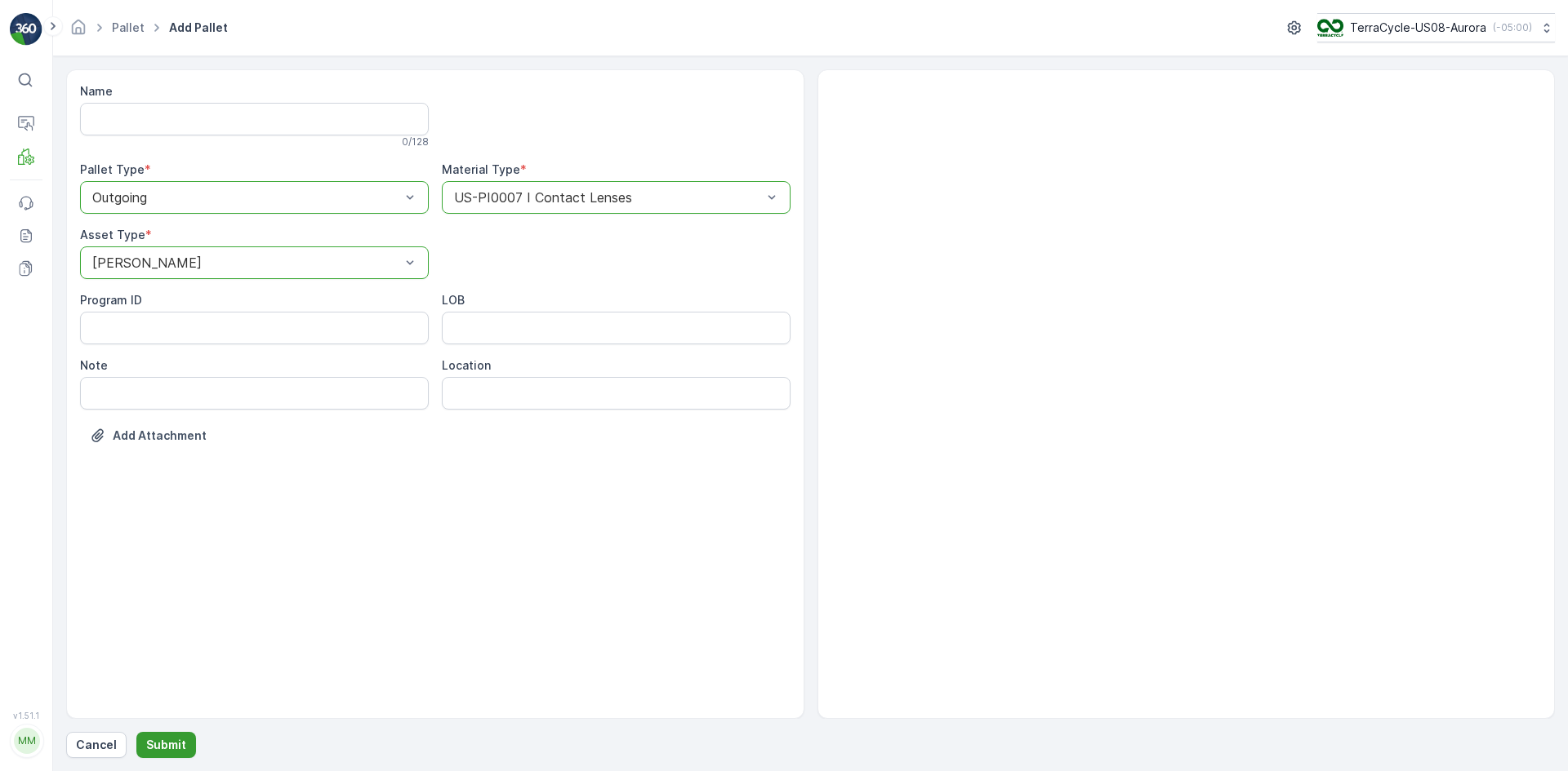
click at [153, 741] on p "Submit" at bounding box center [166, 745] width 40 height 17
click at [612, 205] on div "US-PI0007 I Contact Lenses" at bounding box center [616, 197] width 349 height 32
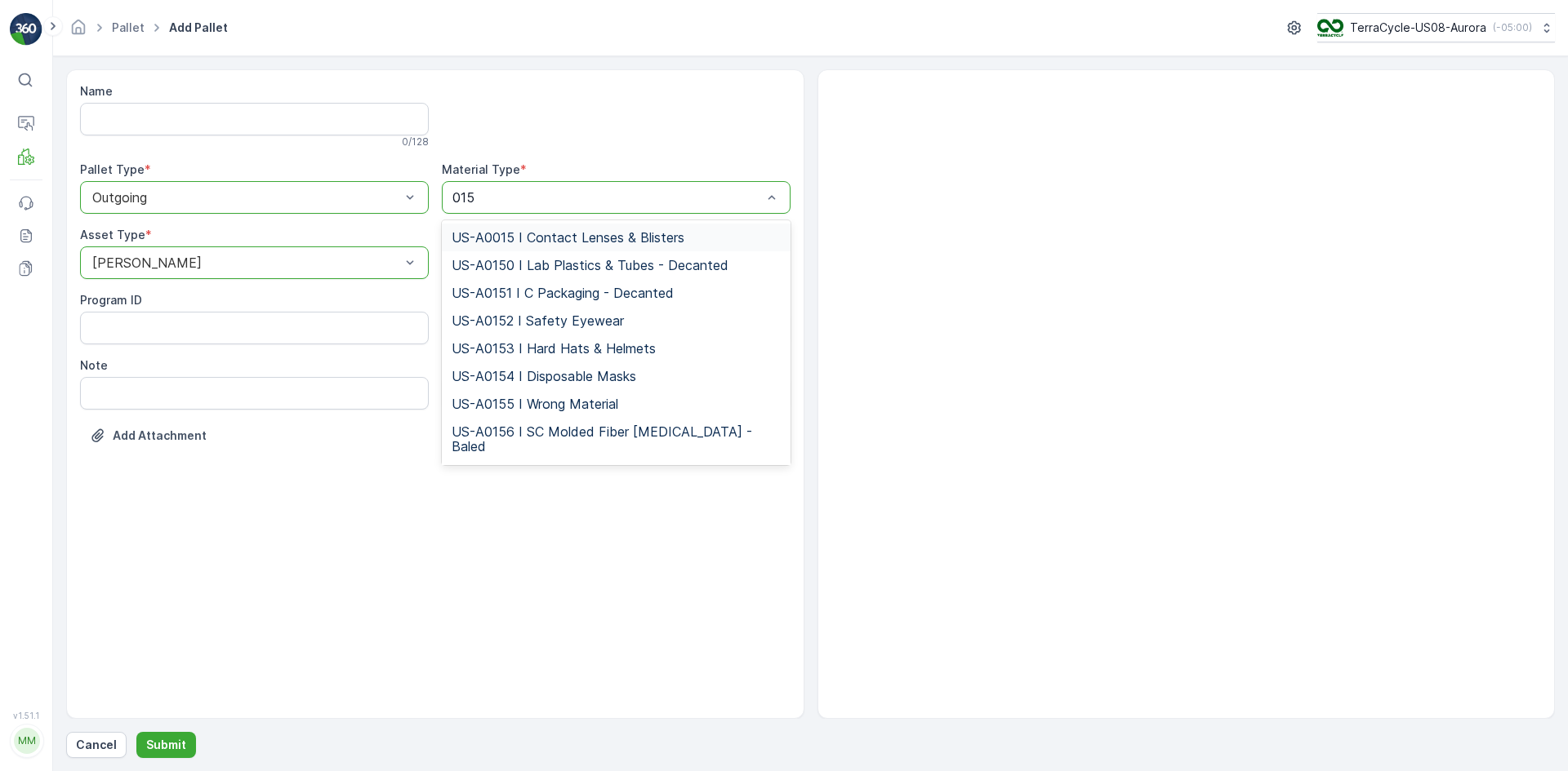
type input "0158"
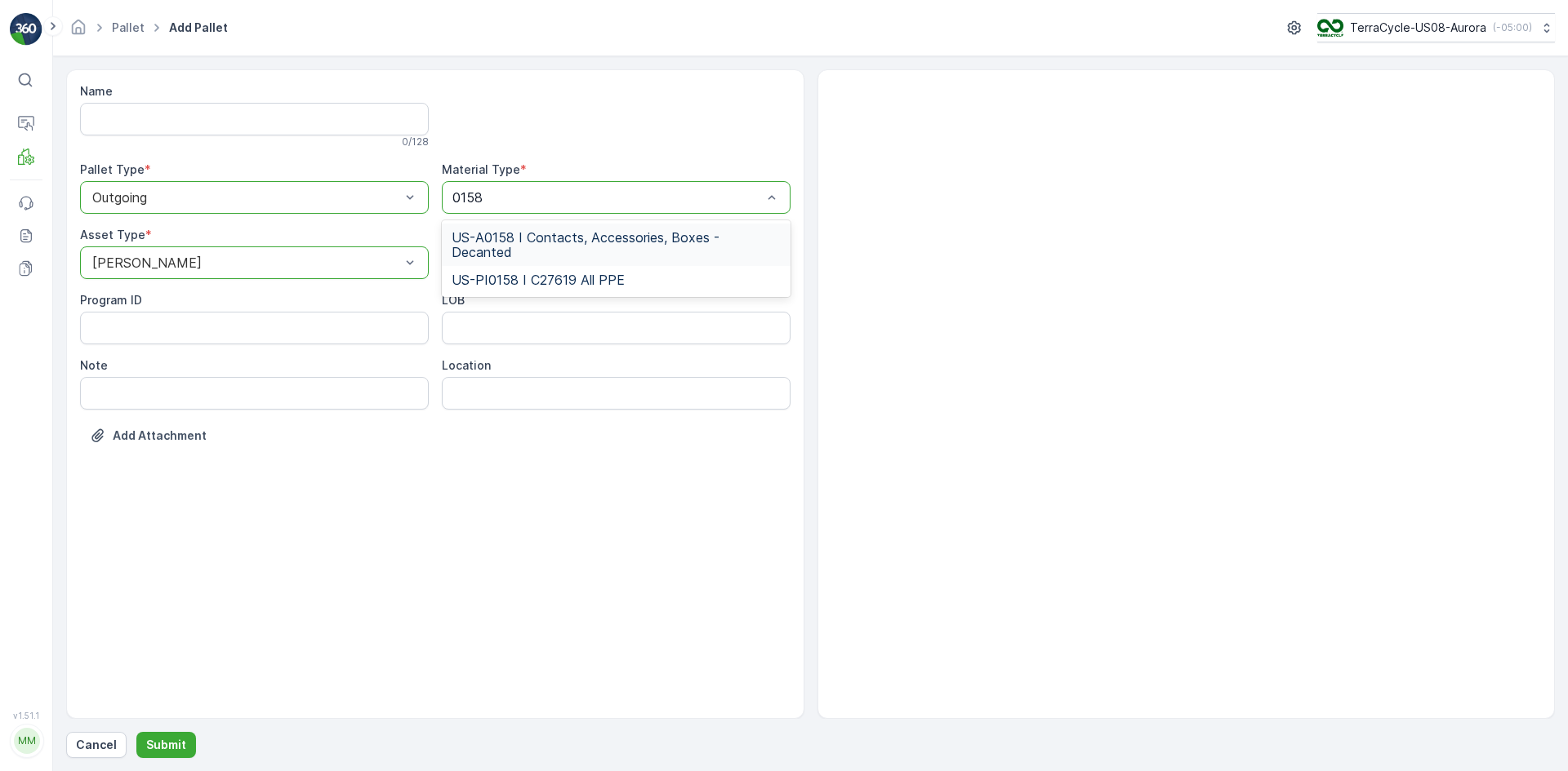
click at [602, 230] on span "US-A0158 I Contacts, Accessories, Boxes - Decanted" at bounding box center [616, 245] width 329 height 30
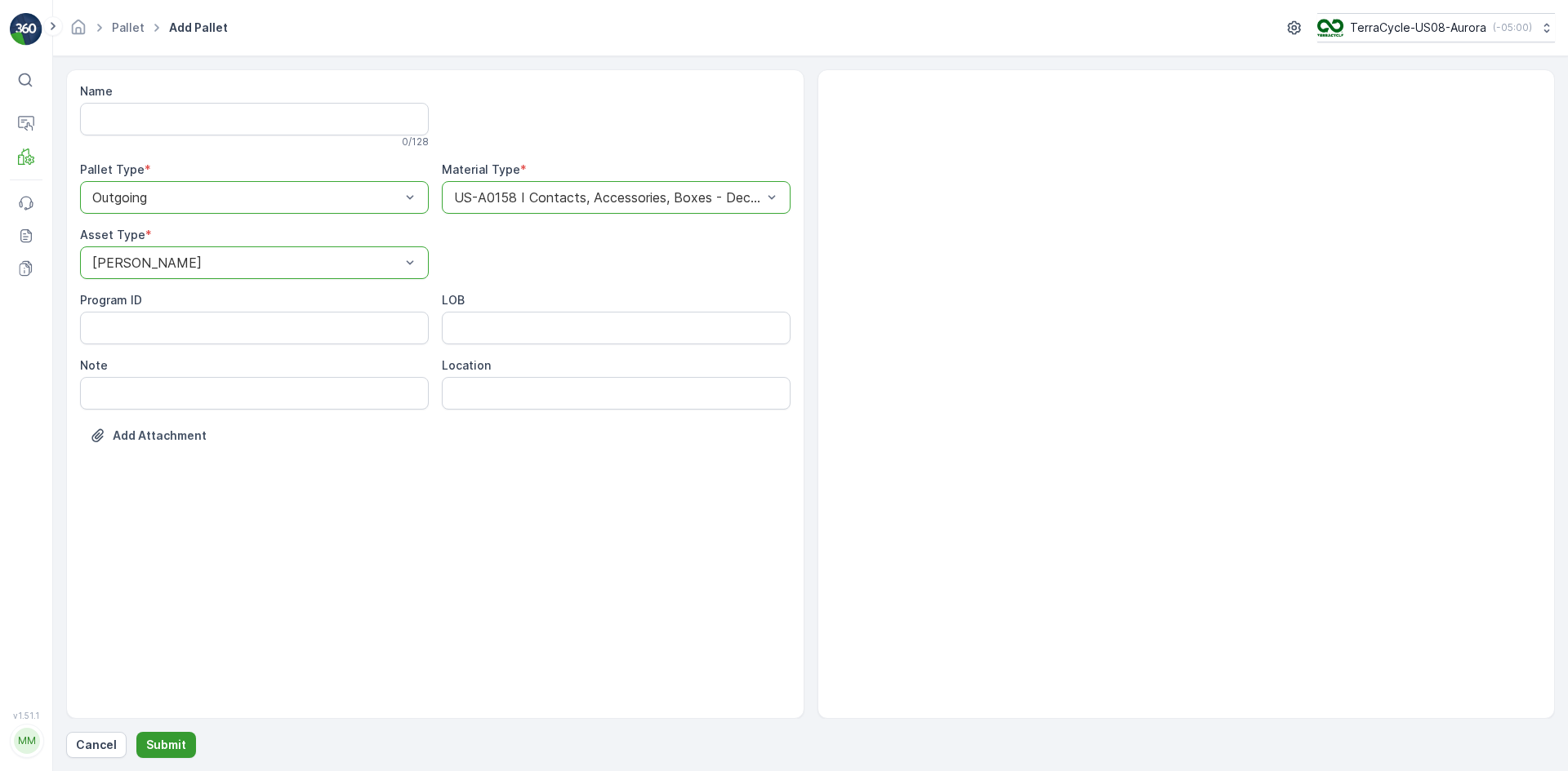
click at [143, 737] on button "Submit" at bounding box center [166, 745] width 59 height 26
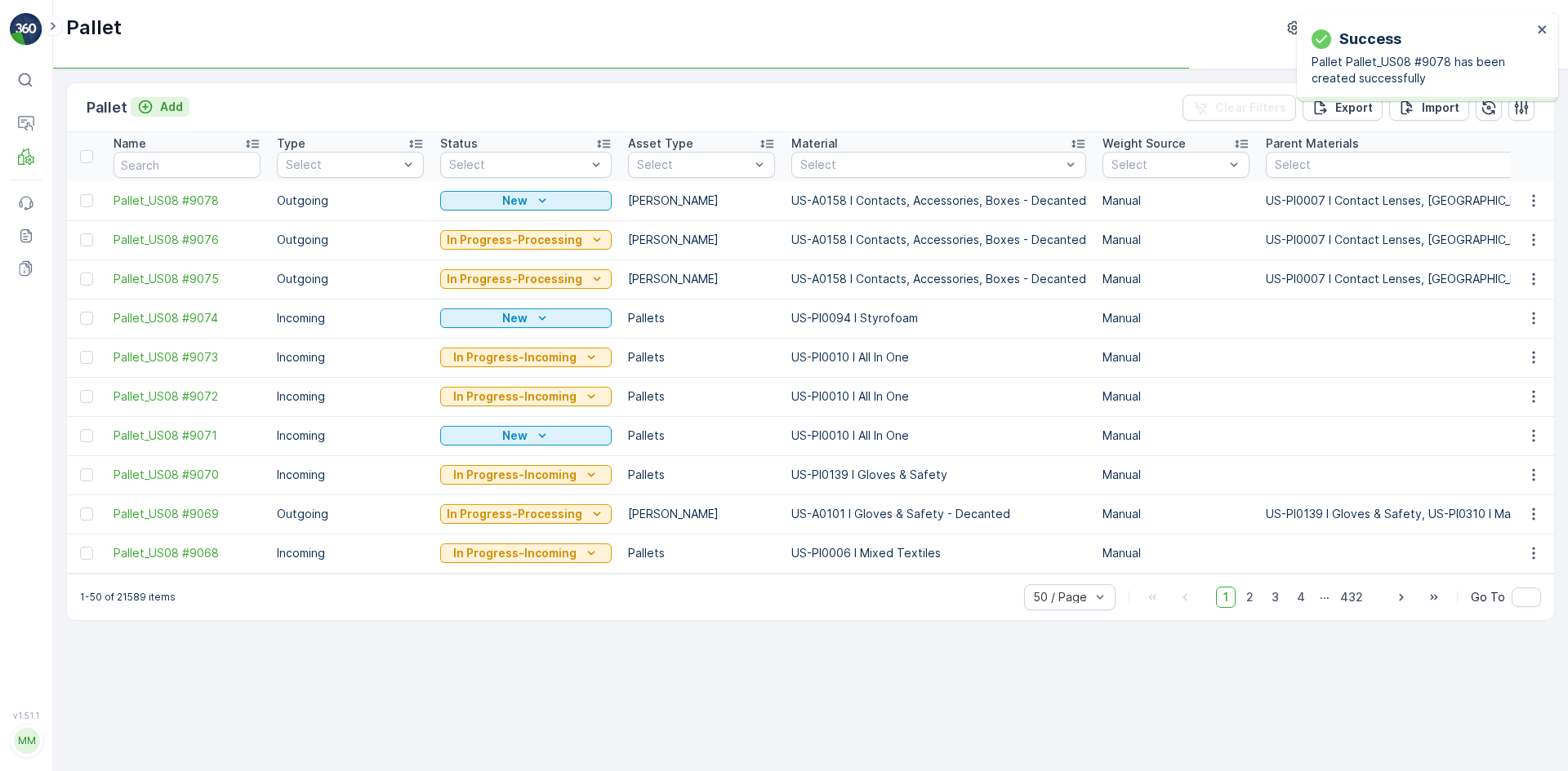
click at [170, 109] on p "Add" at bounding box center [172, 106] width 23 height 17
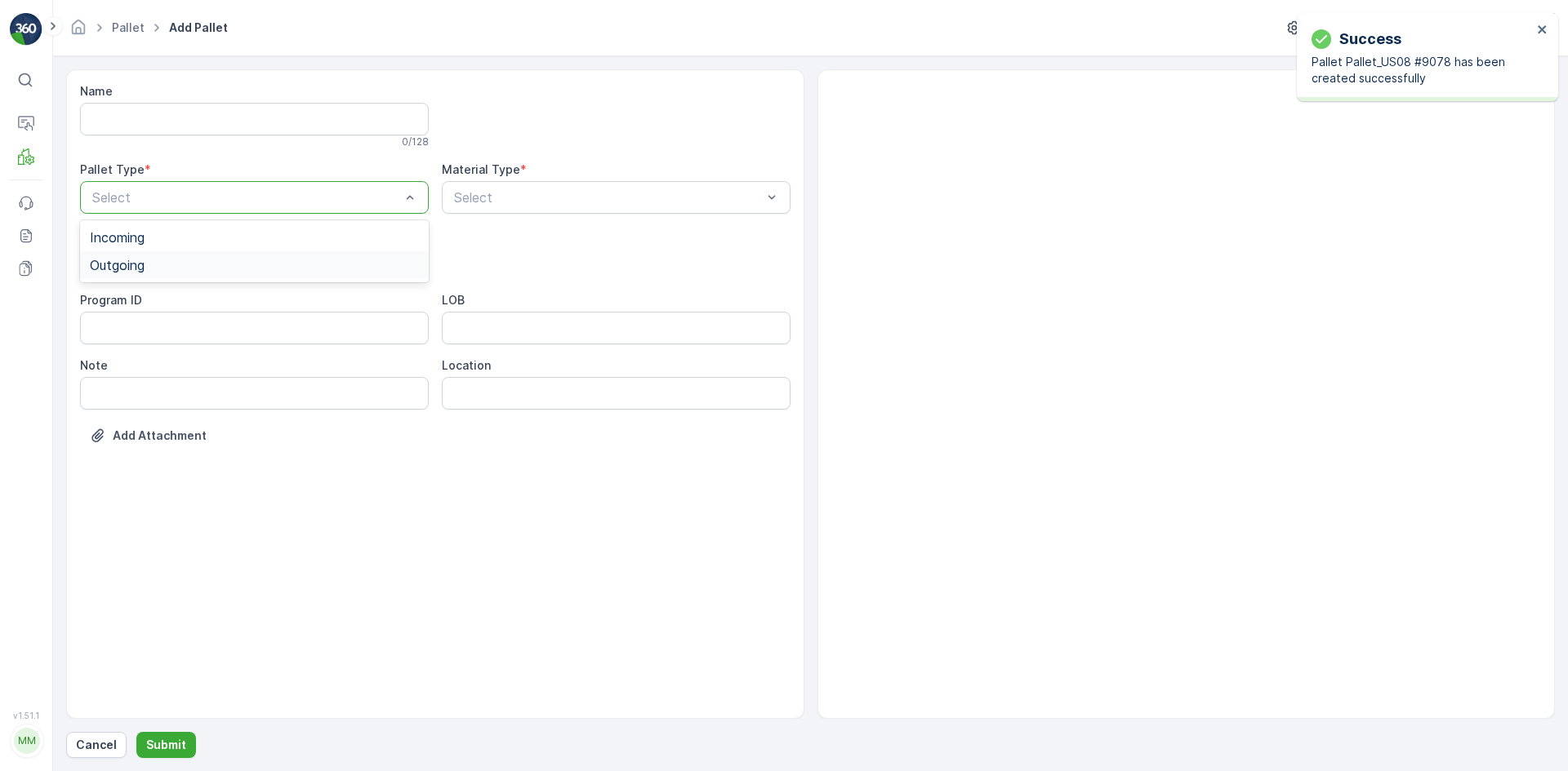
click at [170, 263] on div "Outgoing" at bounding box center [255, 265] width 329 height 15
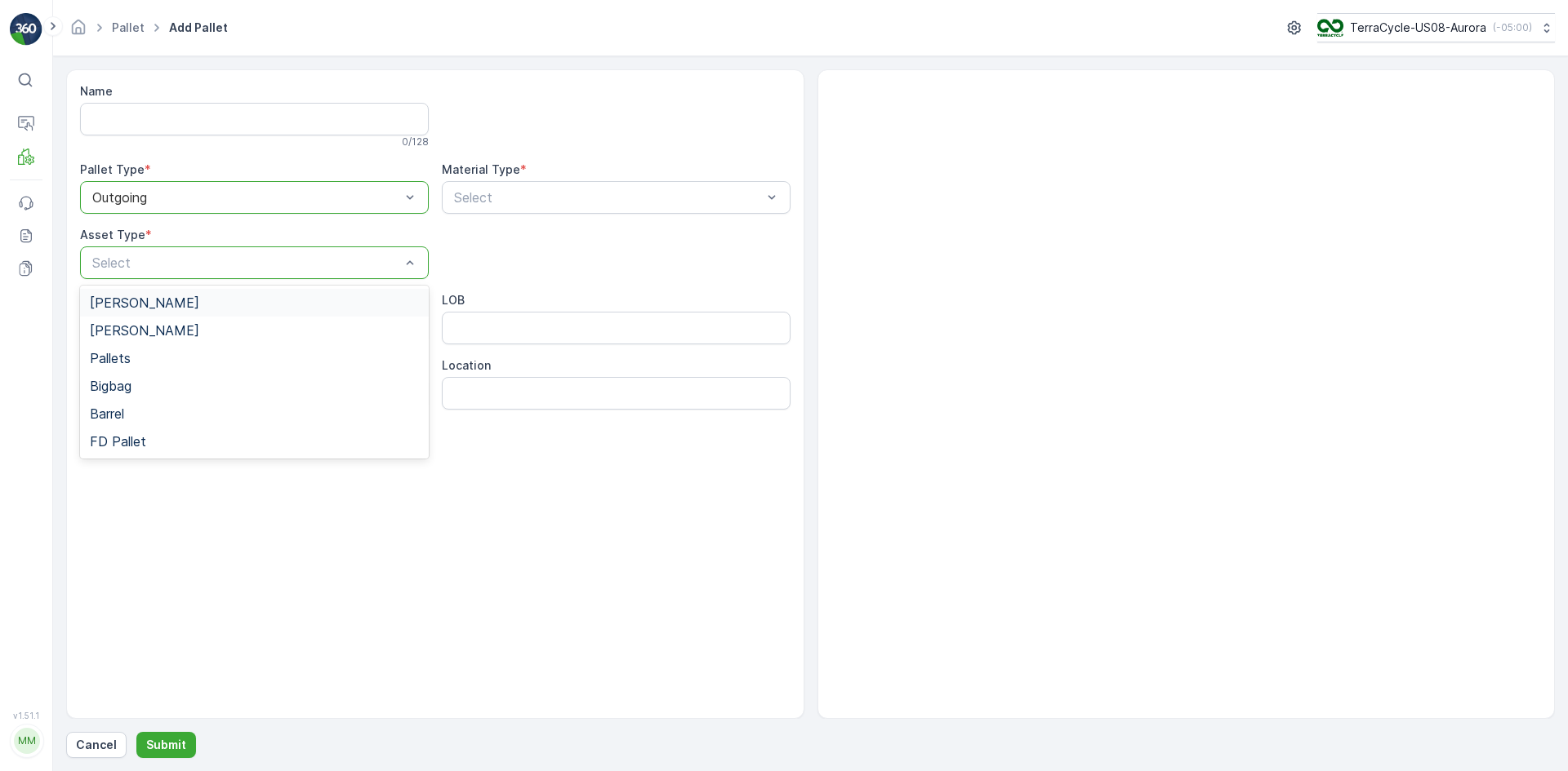
click at [278, 303] on div "[PERSON_NAME]" at bounding box center [255, 302] width 329 height 15
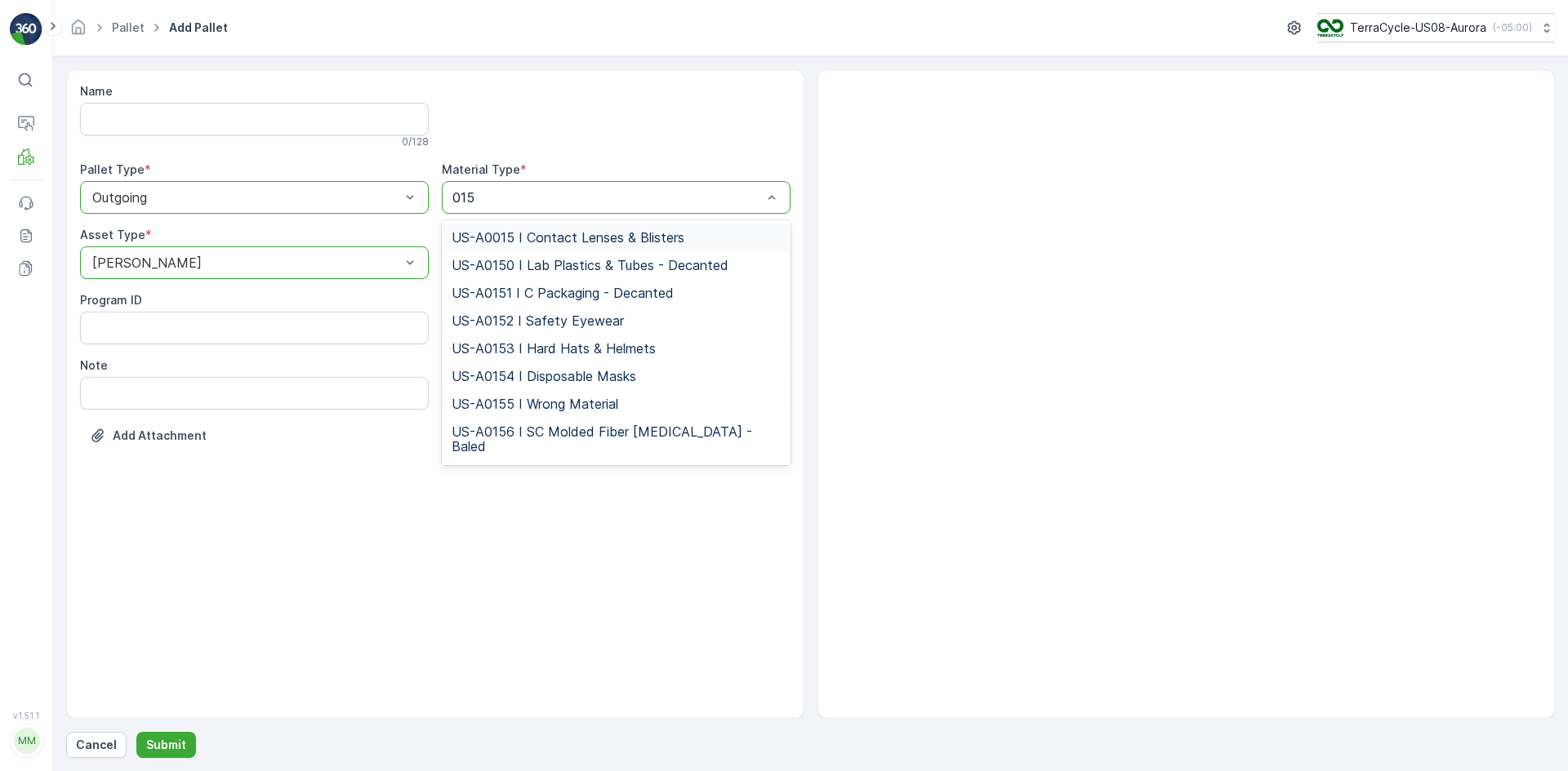
type input "0158"
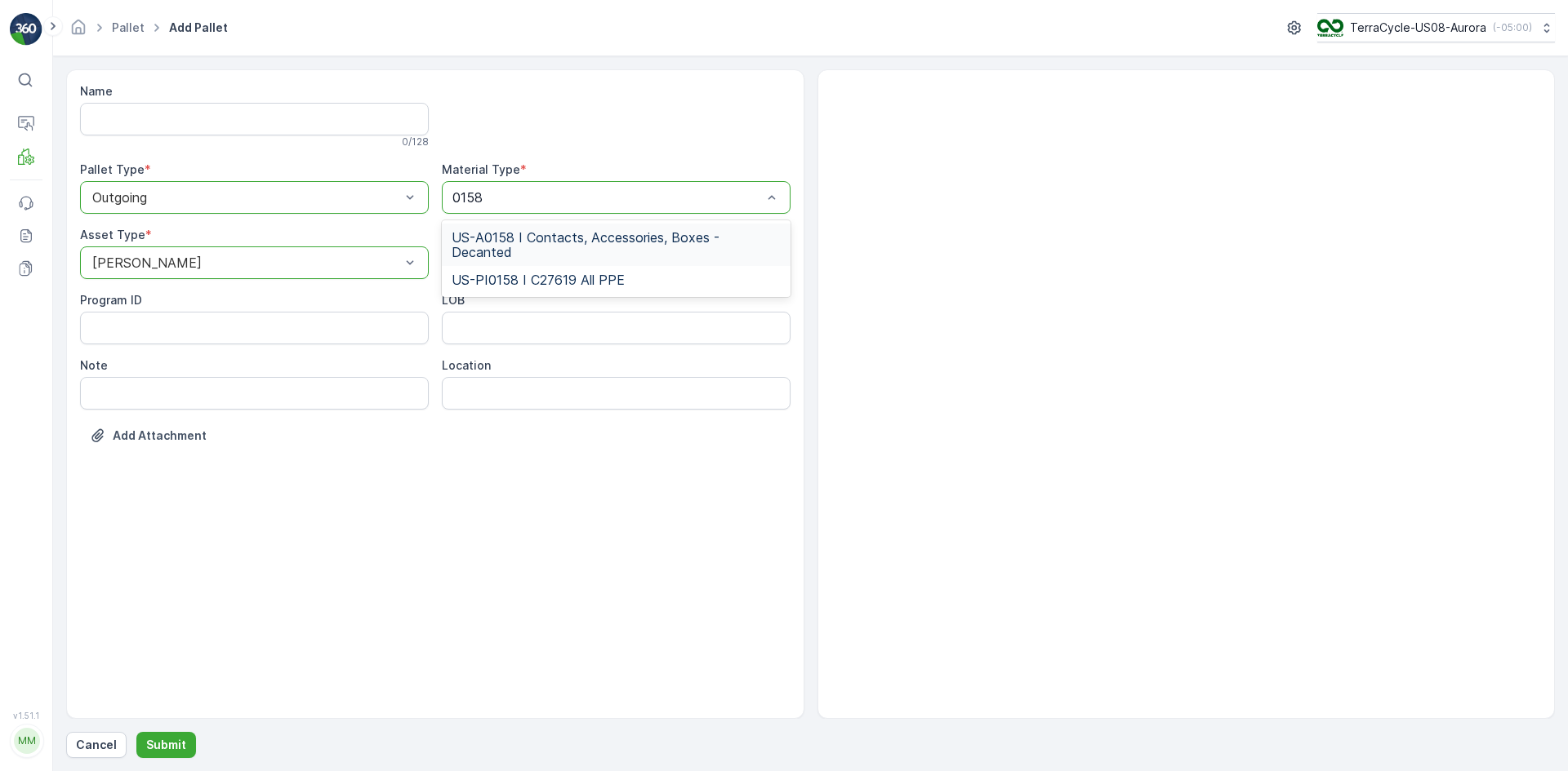
click at [513, 242] on span "US-A0158 I Contacts, Accessories, Boxes - Decanted" at bounding box center [616, 245] width 329 height 30
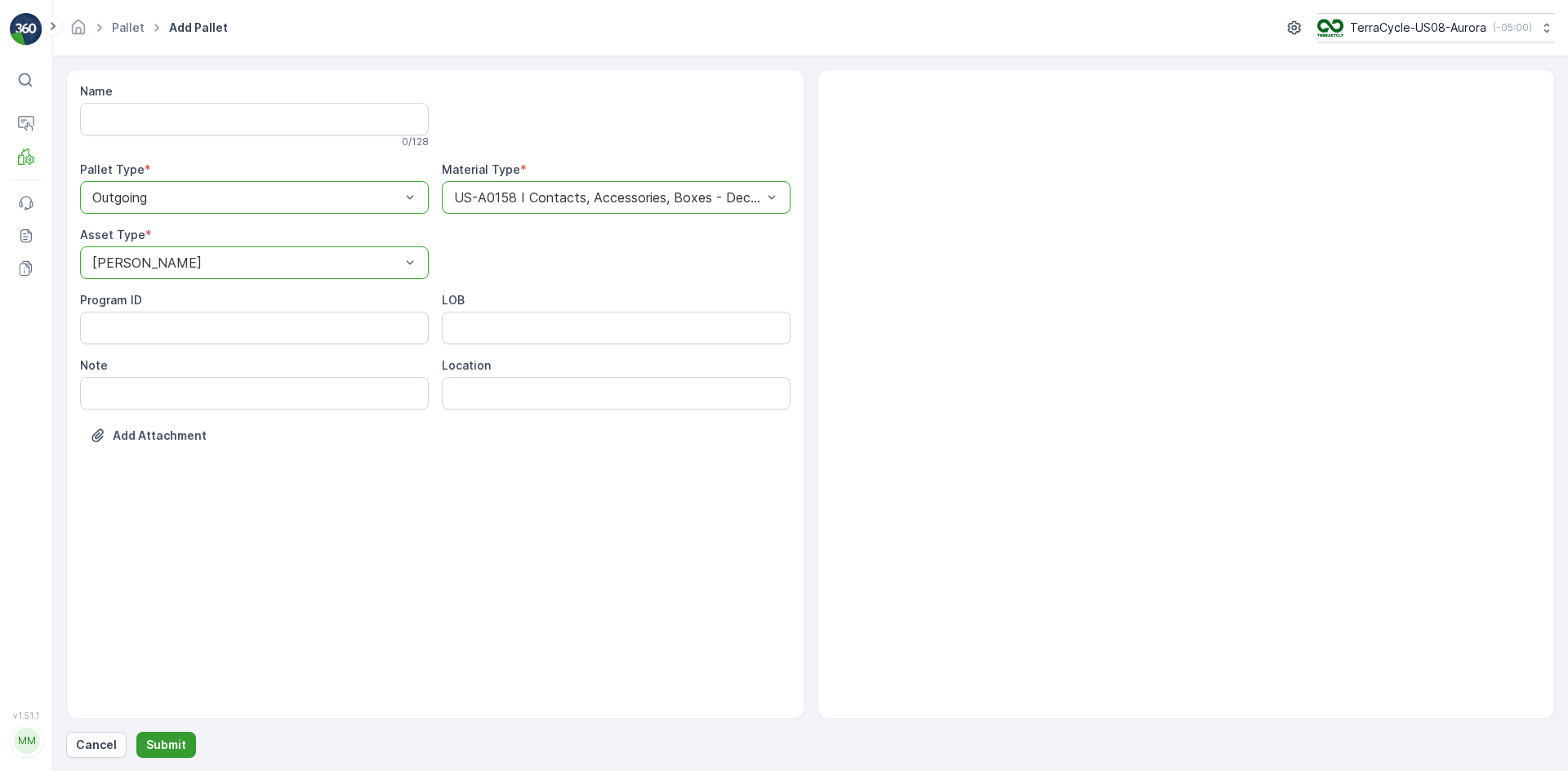
click at [160, 743] on p "Submit" at bounding box center [166, 745] width 40 height 17
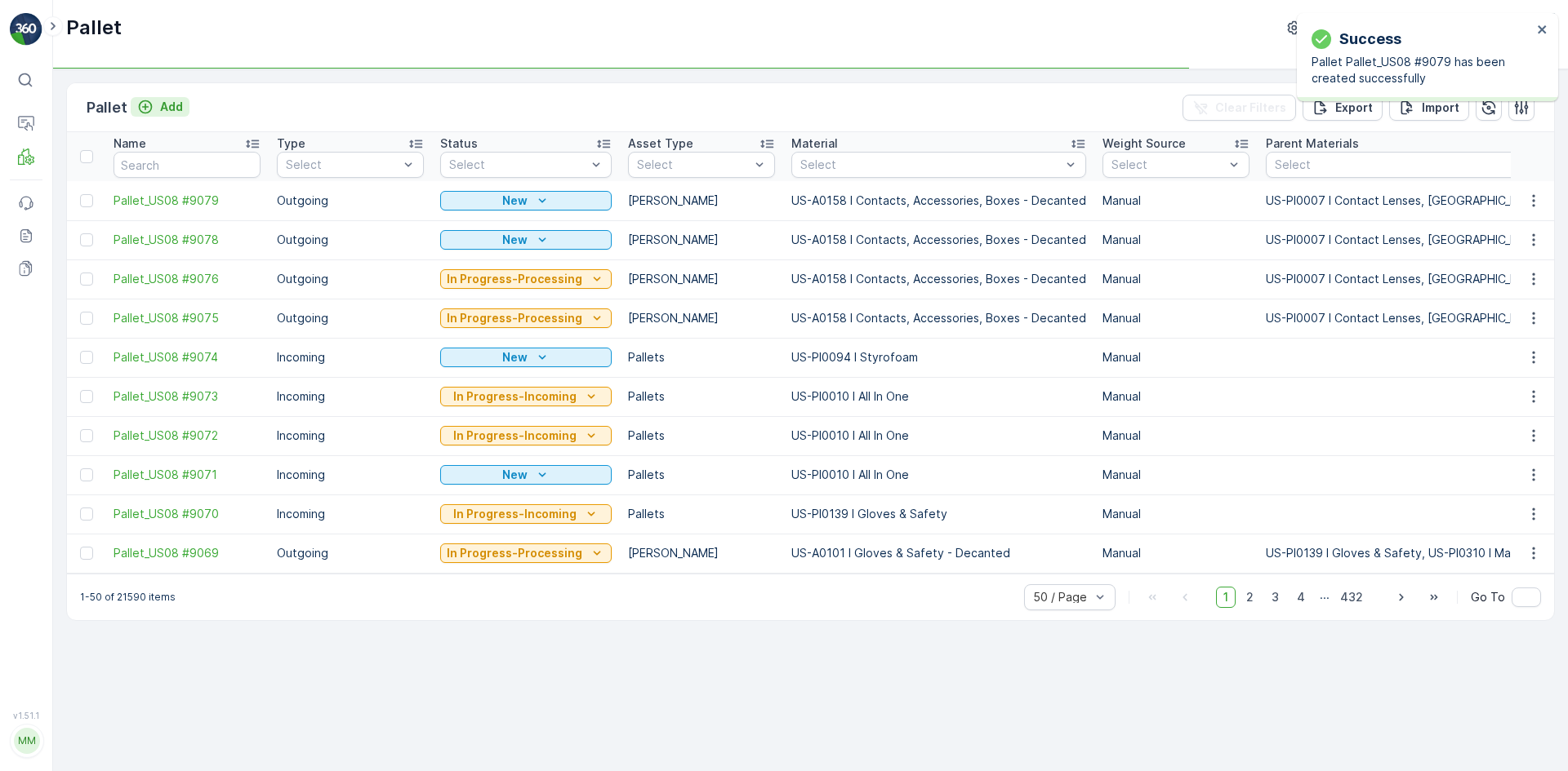
click at [161, 109] on p "Add" at bounding box center [172, 106] width 23 height 17
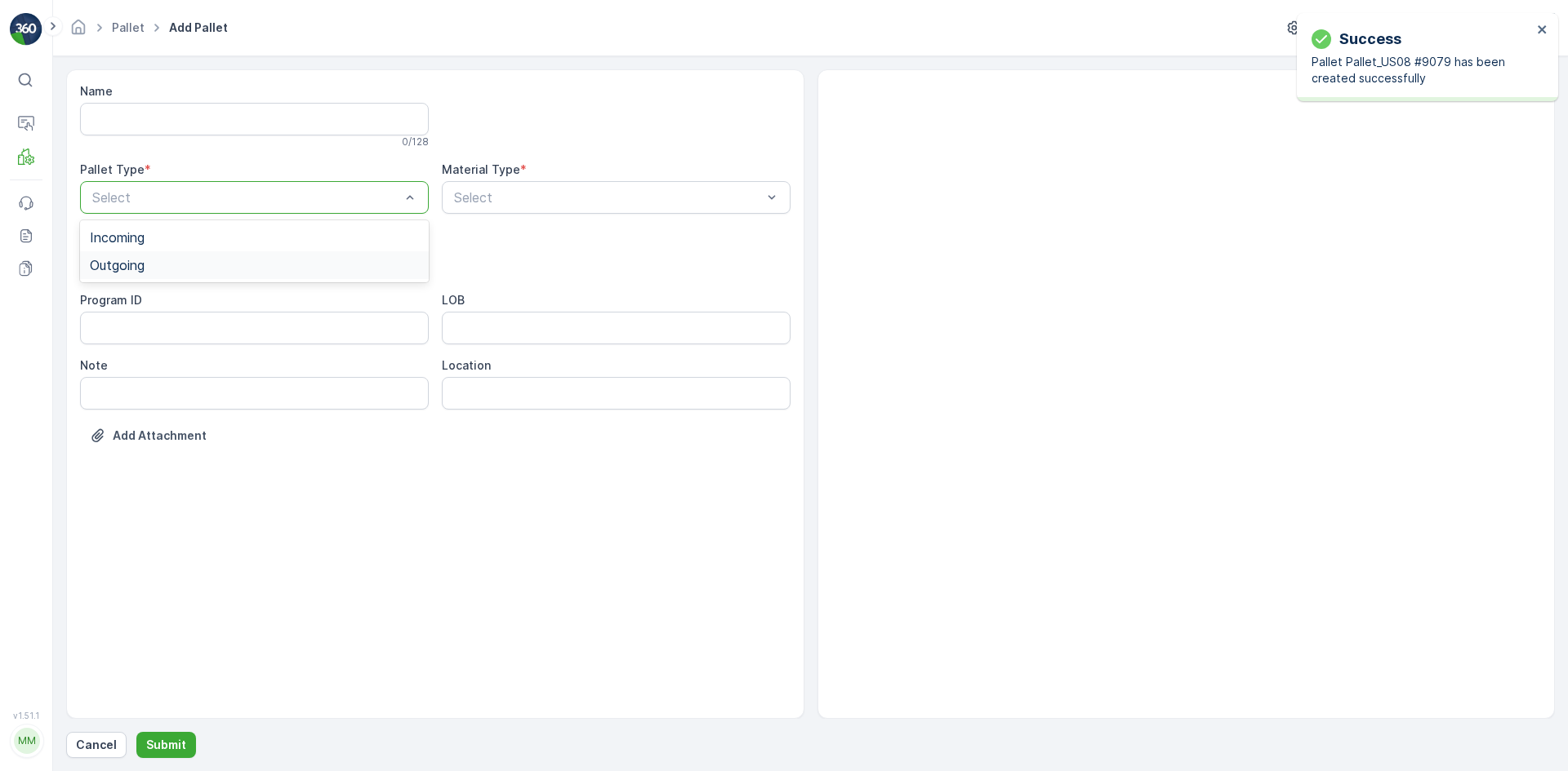
click at [187, 266] on div "Outgoing" at bounding box center [255, 265] width 329 height 15
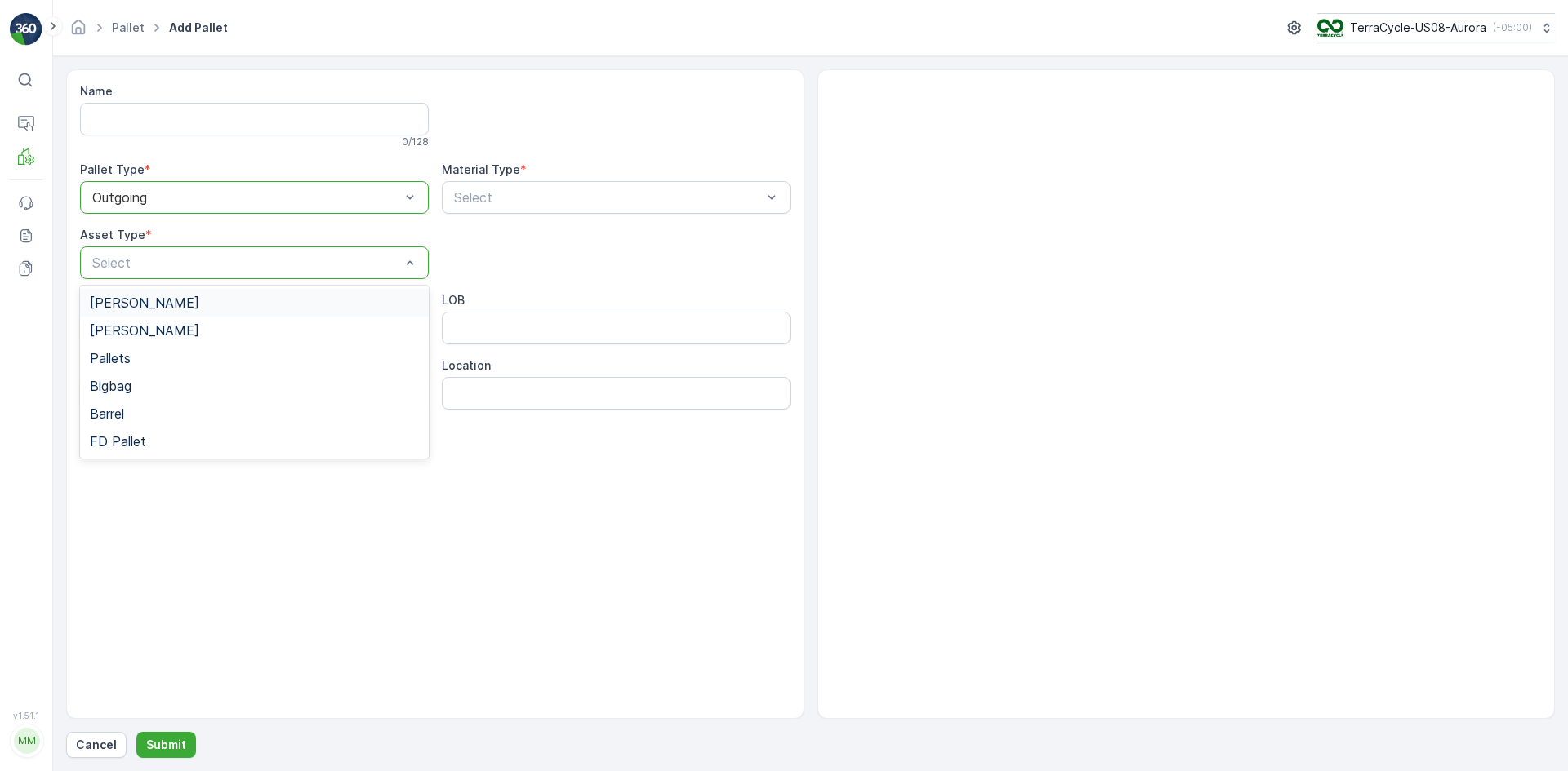
click at [197, 296] on div "[PERSON_NAME]" at bounding box center [255, 302] width 329 height 15
drag, startPoint x: 479, startPoint y: 186, endPoint x: 461, endPoint y: 187, distance: 18.0
click at [478, 186] on div "Select" at bounding box center [616, 197] width 349 height 32
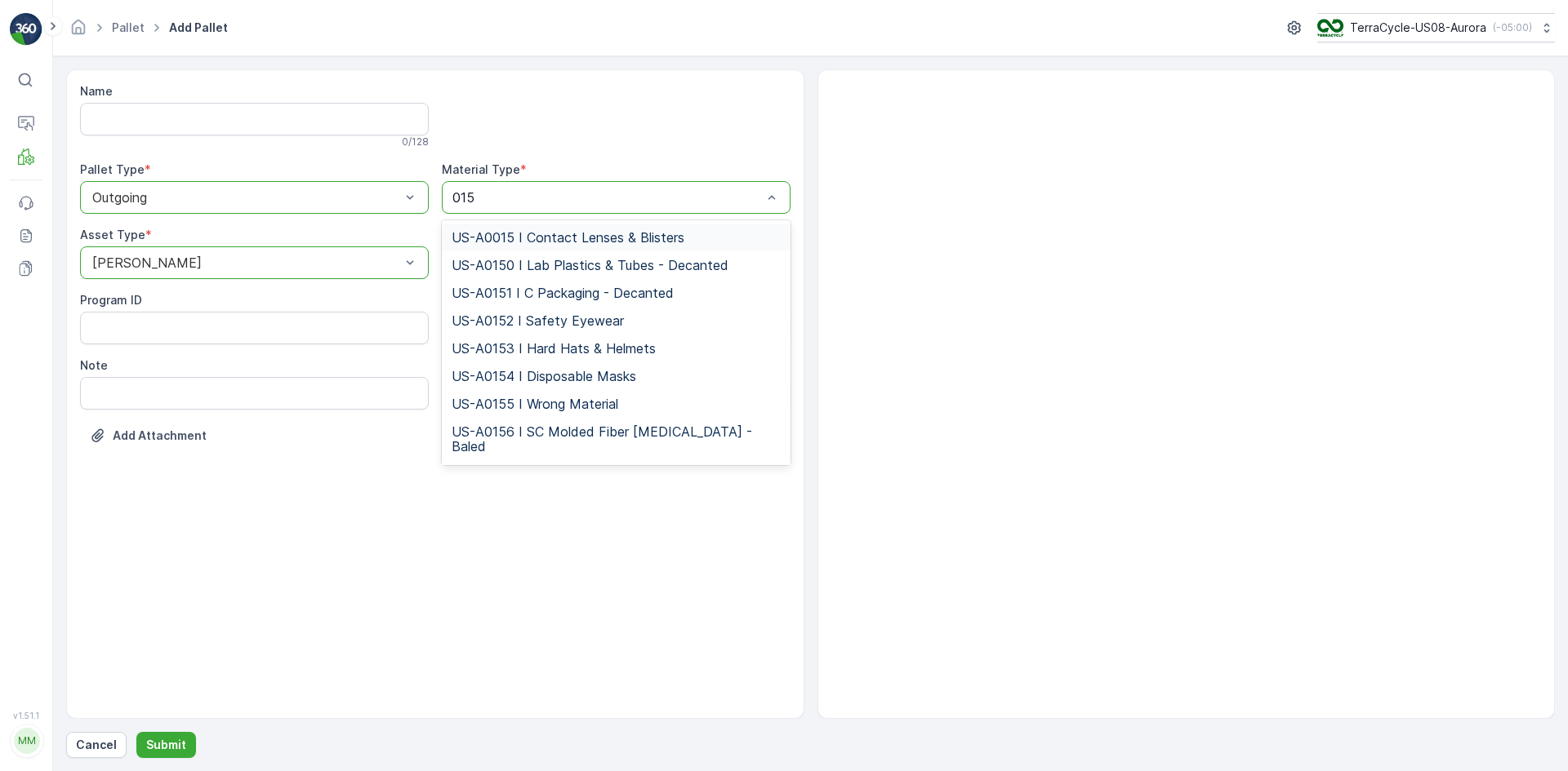
type input "0158"
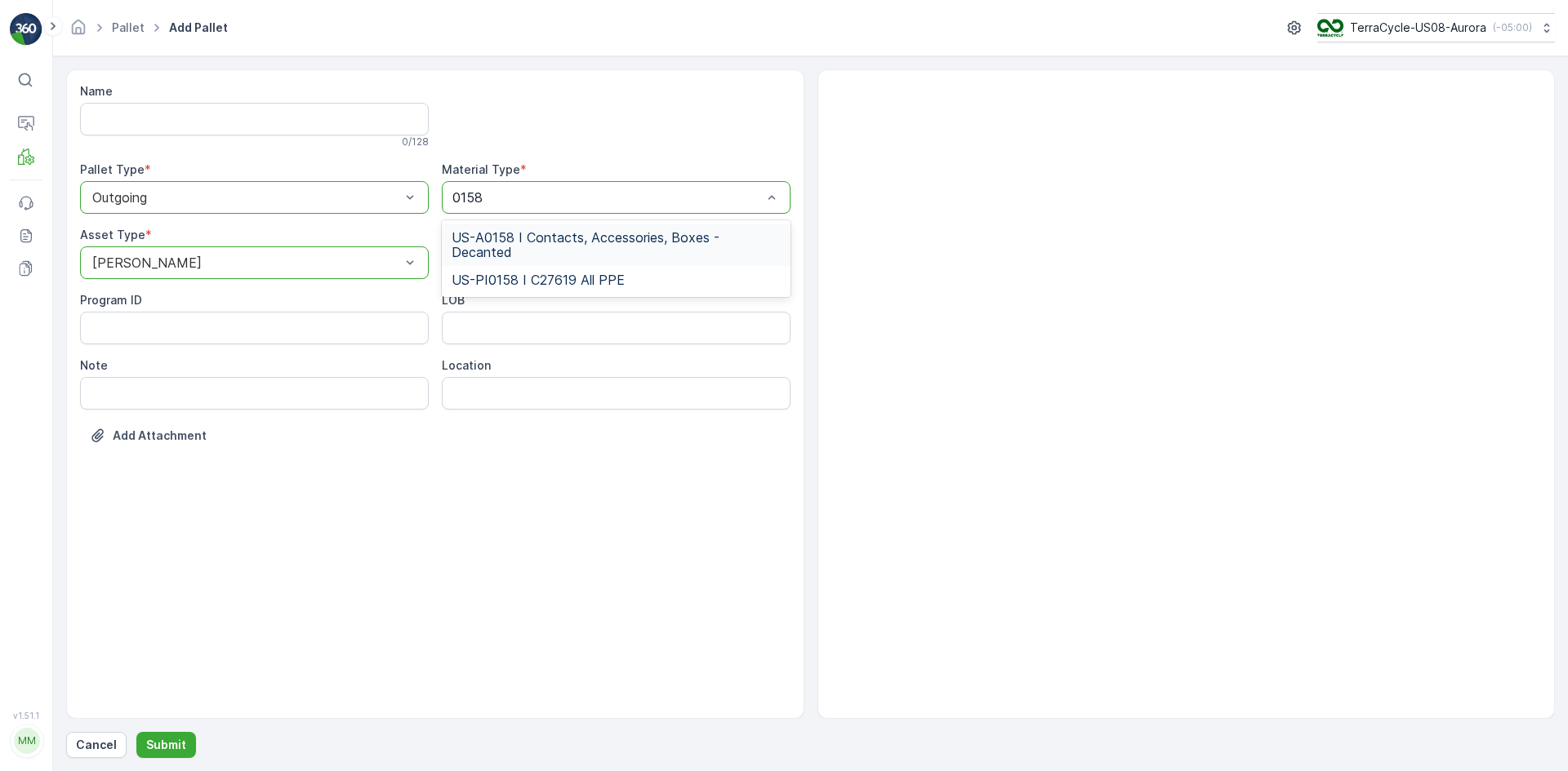
click at [500, 240] on span "US-A0158 I Contacts, Accessories, Boxes - Decanted" at bounding box center [616, 245] width 329 height 30
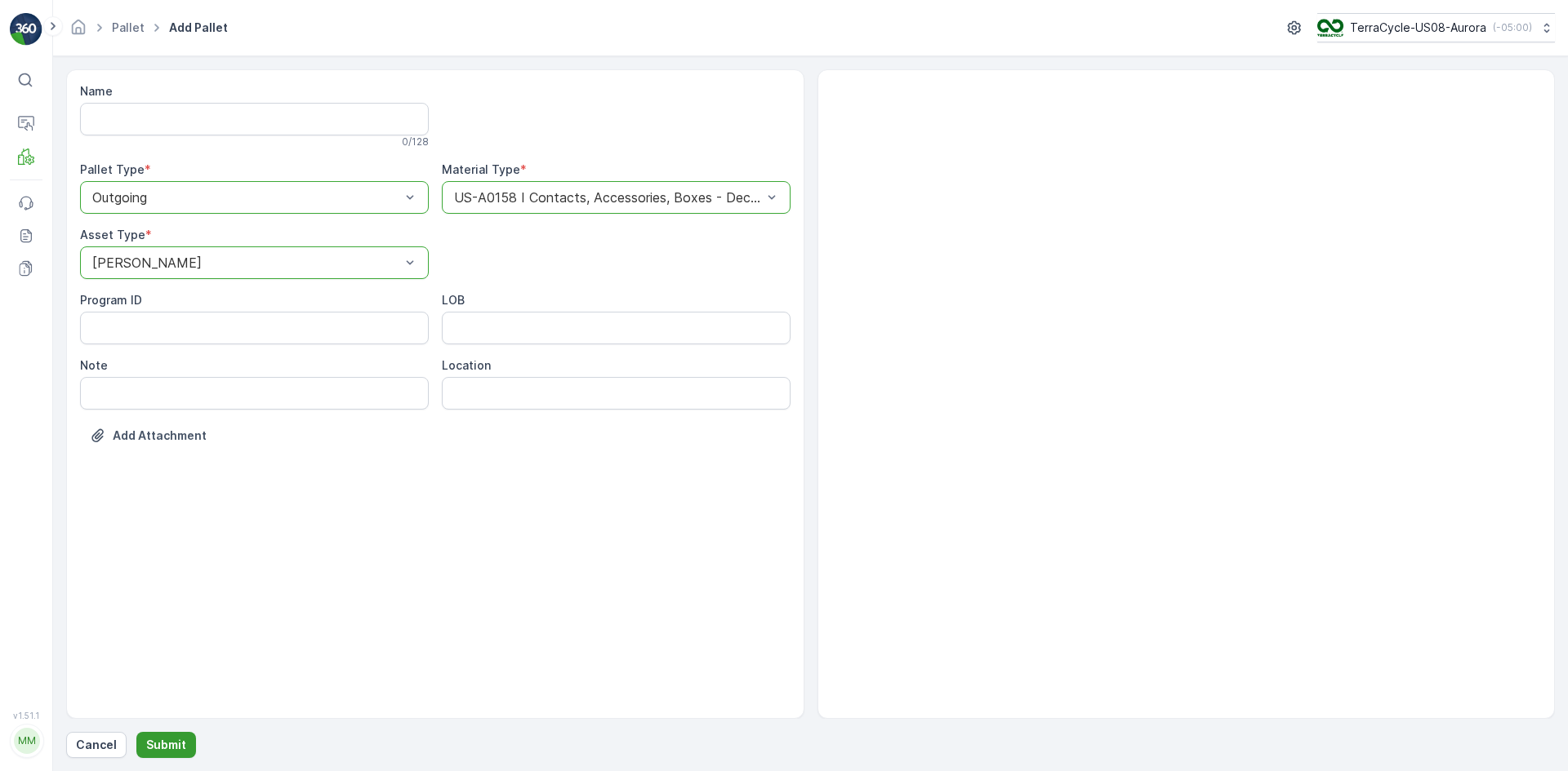
click at [166, 736] on button "Submit" at bounding box center [166, 745] width 59 height 26
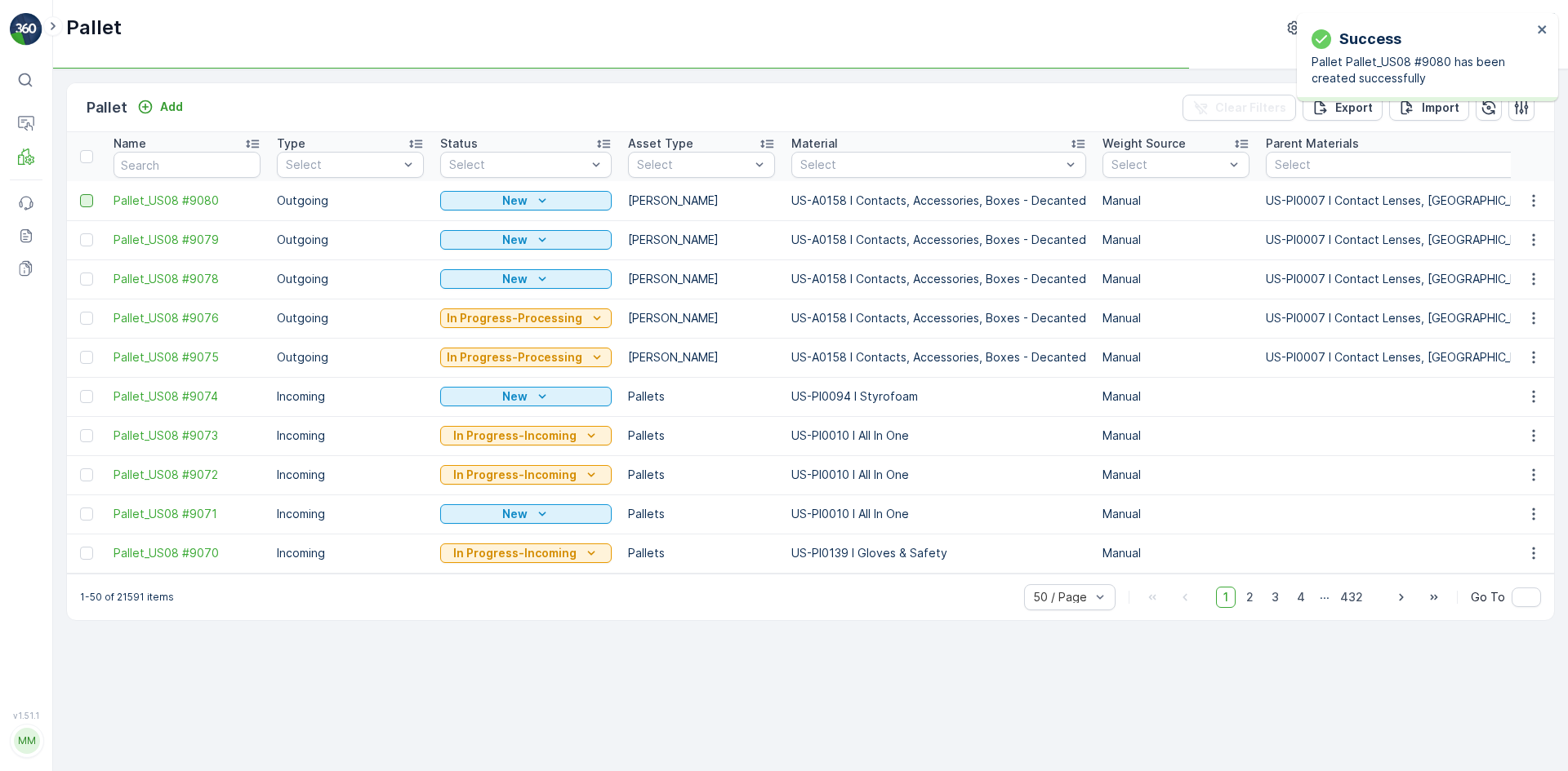
click at [91, 198] on div at bounding box center [86, 200] width 13 height 13
click at [80, 194] on input "checkbox" at bounding box center [80, 194] width 0 height 0
click at [85, 240] on div at bounding box center [86, 240] width 13 height 13
click at [80, 233] on input "checkbox" at bounding box center [80, 233] width 0 height 0
click at [88, 280] on div at bounding box center [86, 279] width 13 height 13
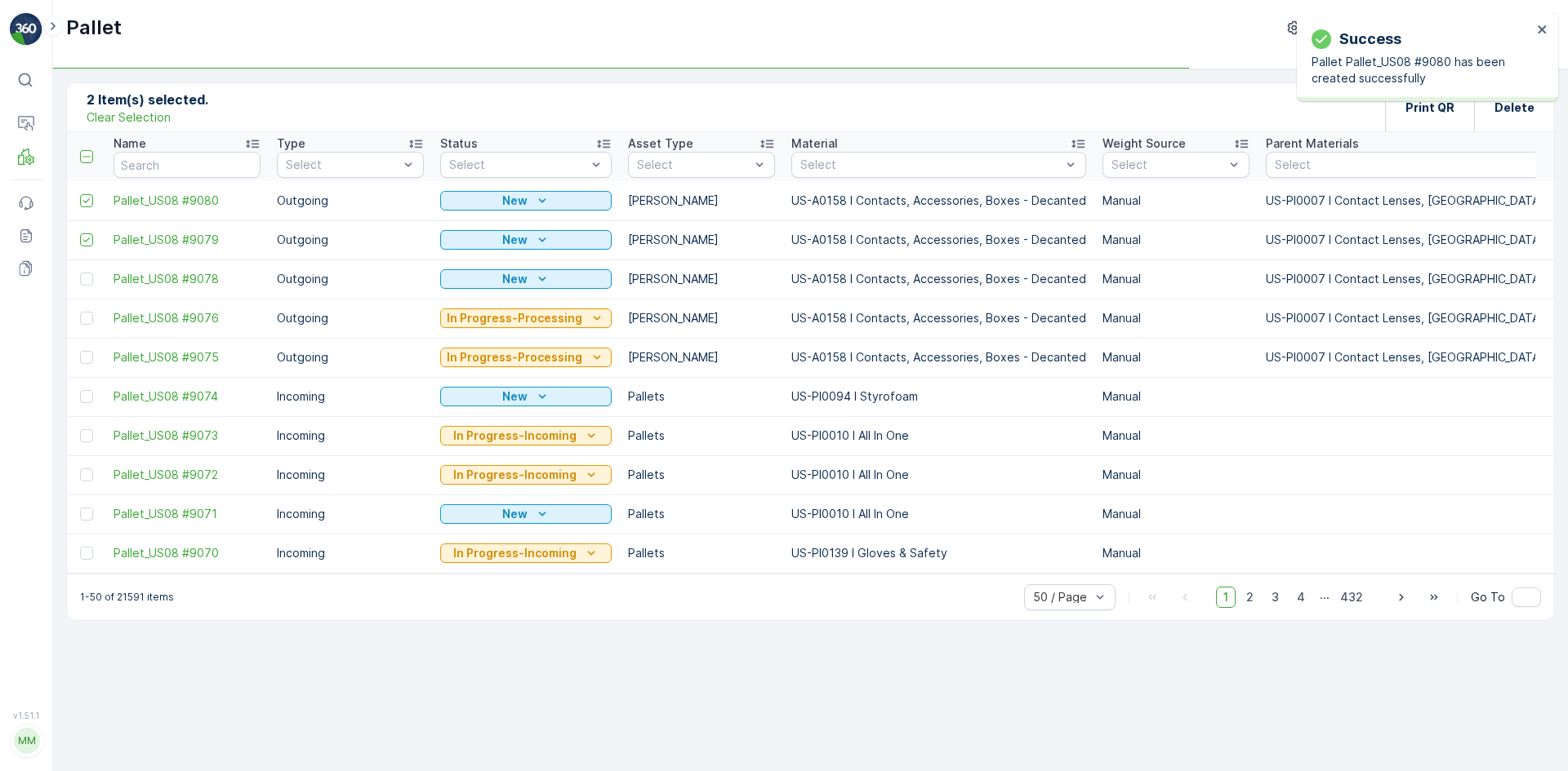
click at [80, 273] on input "checkbox" at bounding box center [80, 273] width 0 height 0
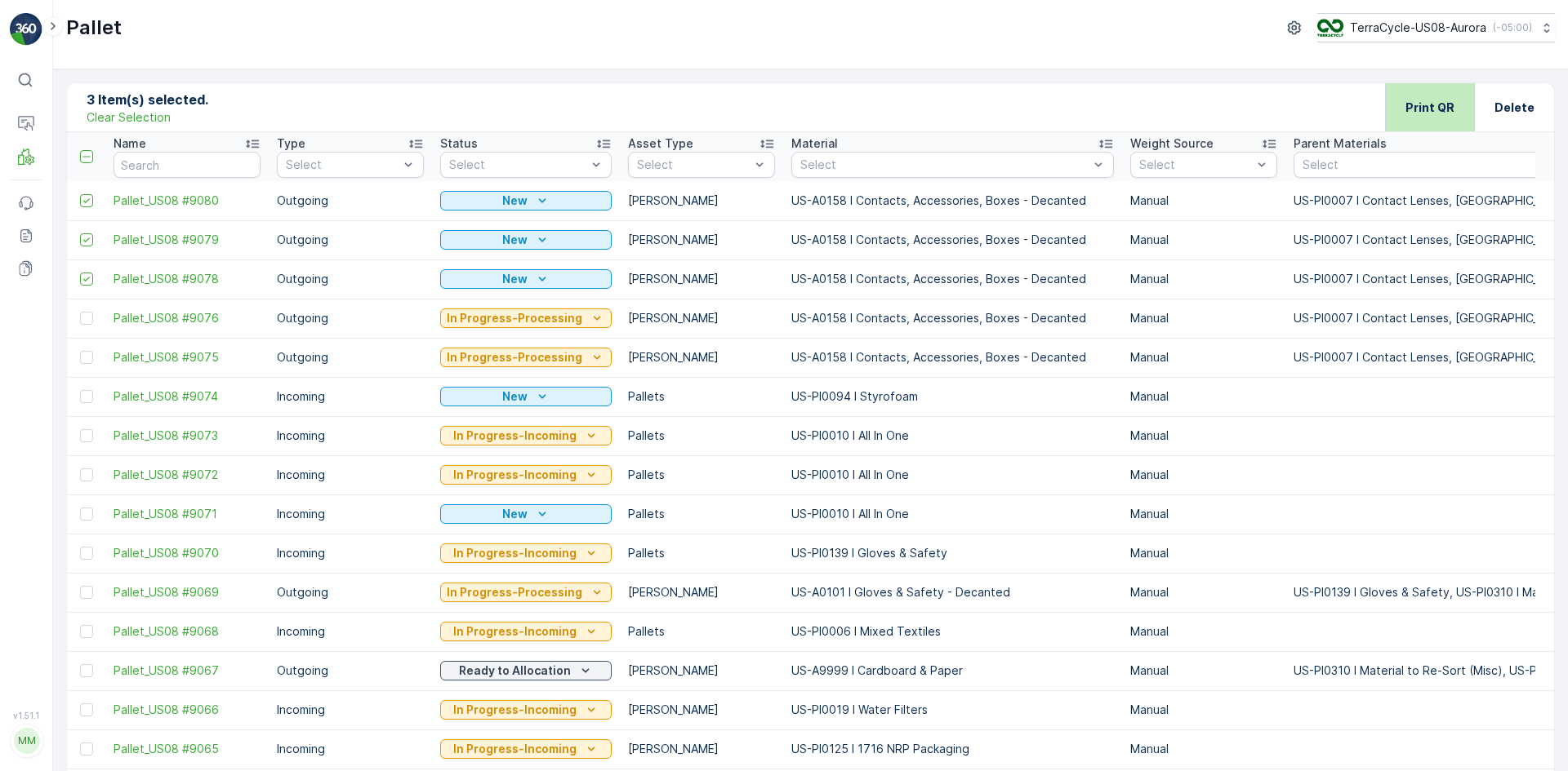
click at [1436, 122] on div "Print QR" at bounding box center [1429, 107] width 49 height 48
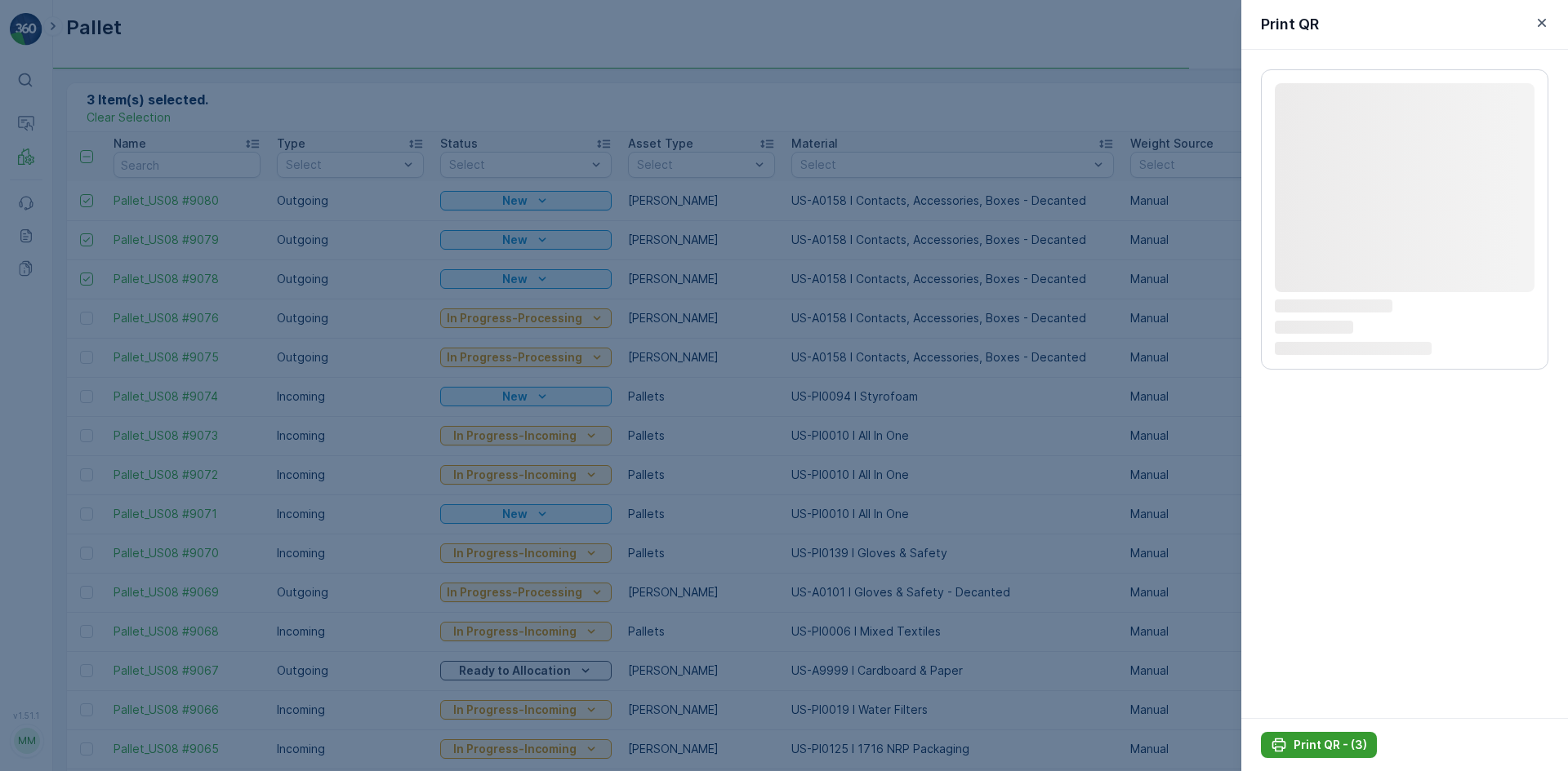
click at [1293, 743] on div "Print QR - (3)" at bounding box center [1319, 745] width 97 height 17
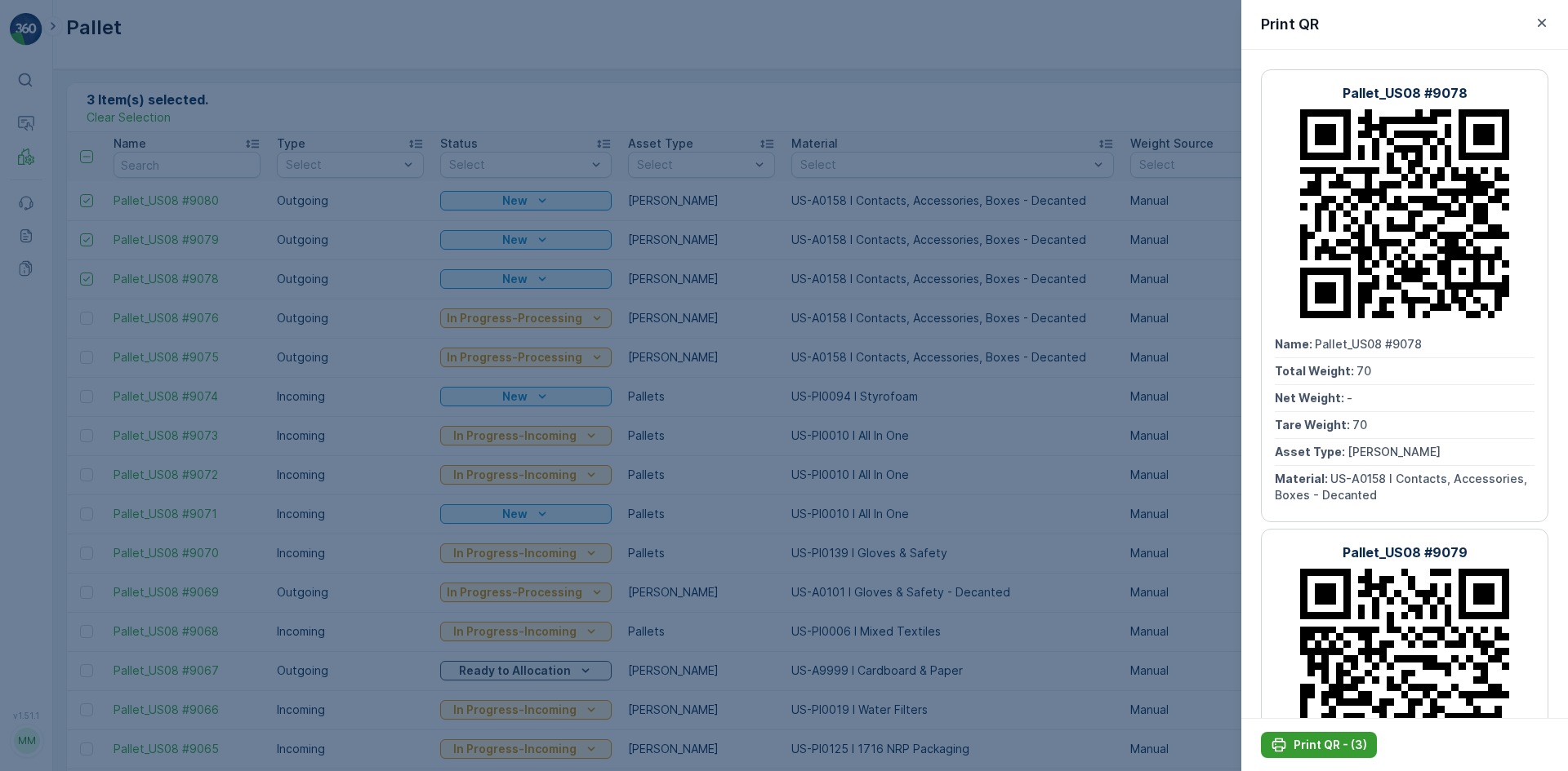
click at [1300, 743] on p "Print QR - (3)" at bounding box center [1330, 745] width 73 height 17
click at [517, 199] on div at bounding box center [784, 385] width 1568 height 771
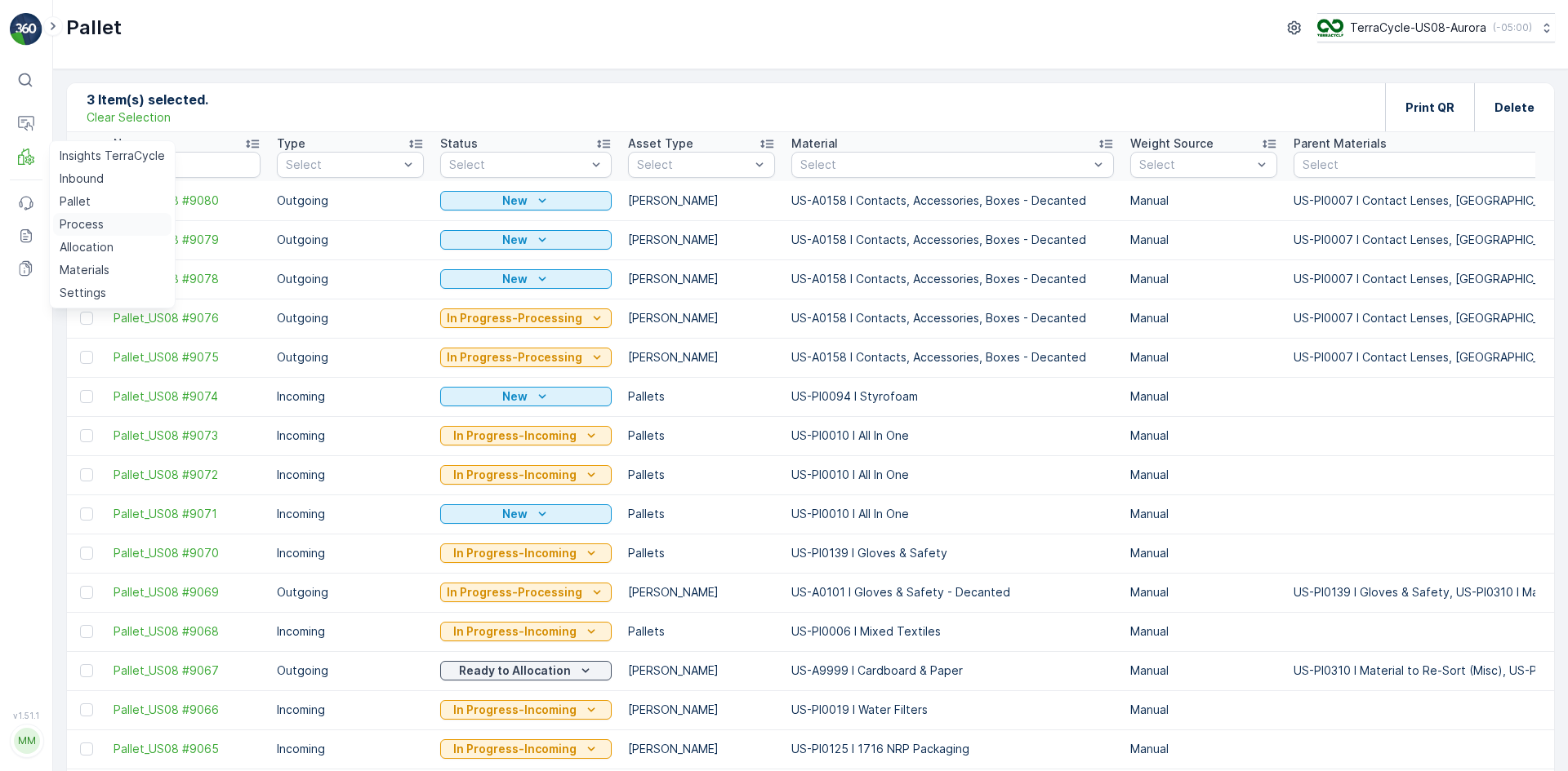
click at [95, 224] on p "Process" at bounding box center [81, 224] width 44 height 17
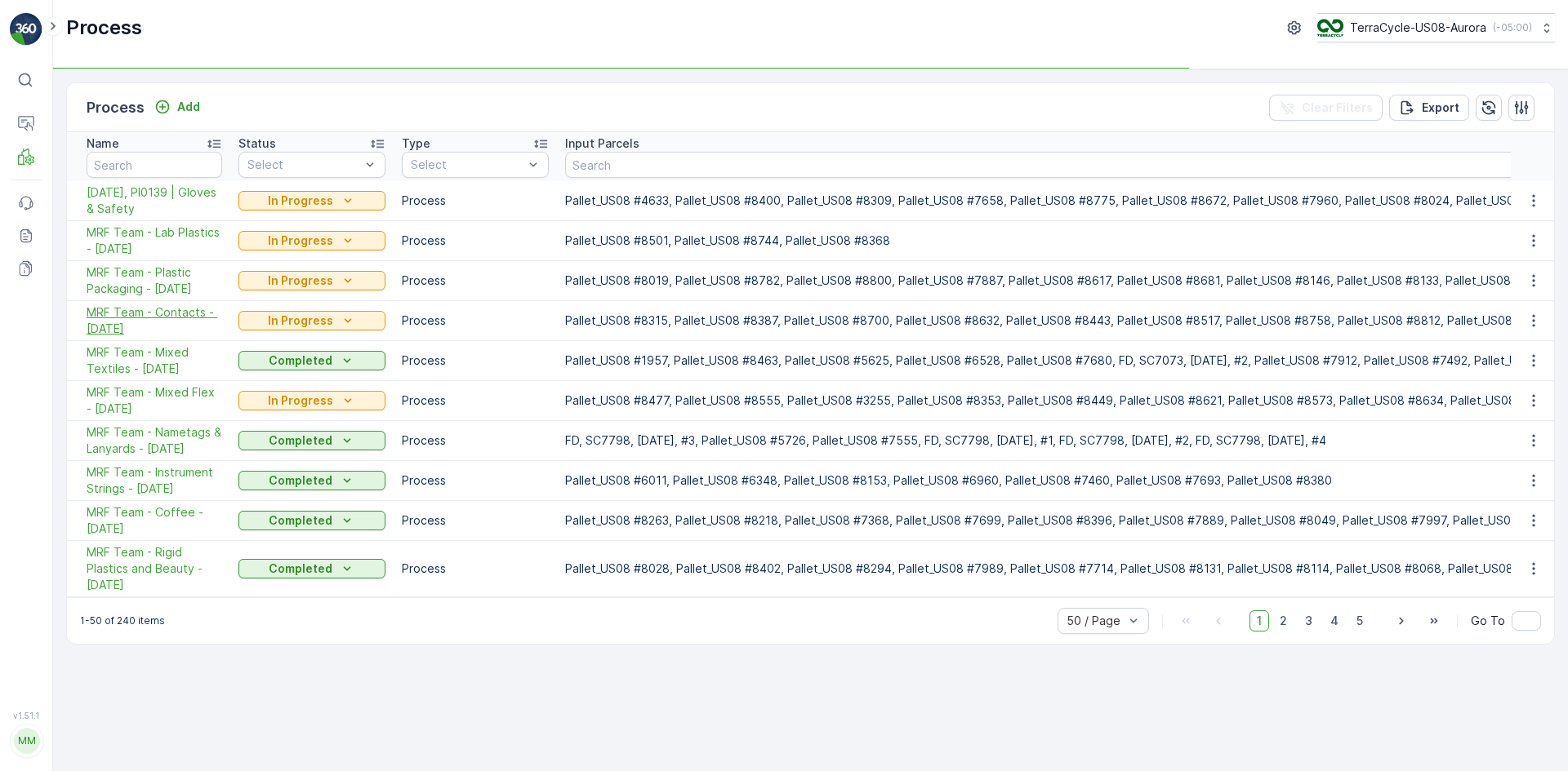
click at [178, 318] on span "MRF Team - Contacts - [DATE]" at bounding box center [154, 320] width 136 height 32
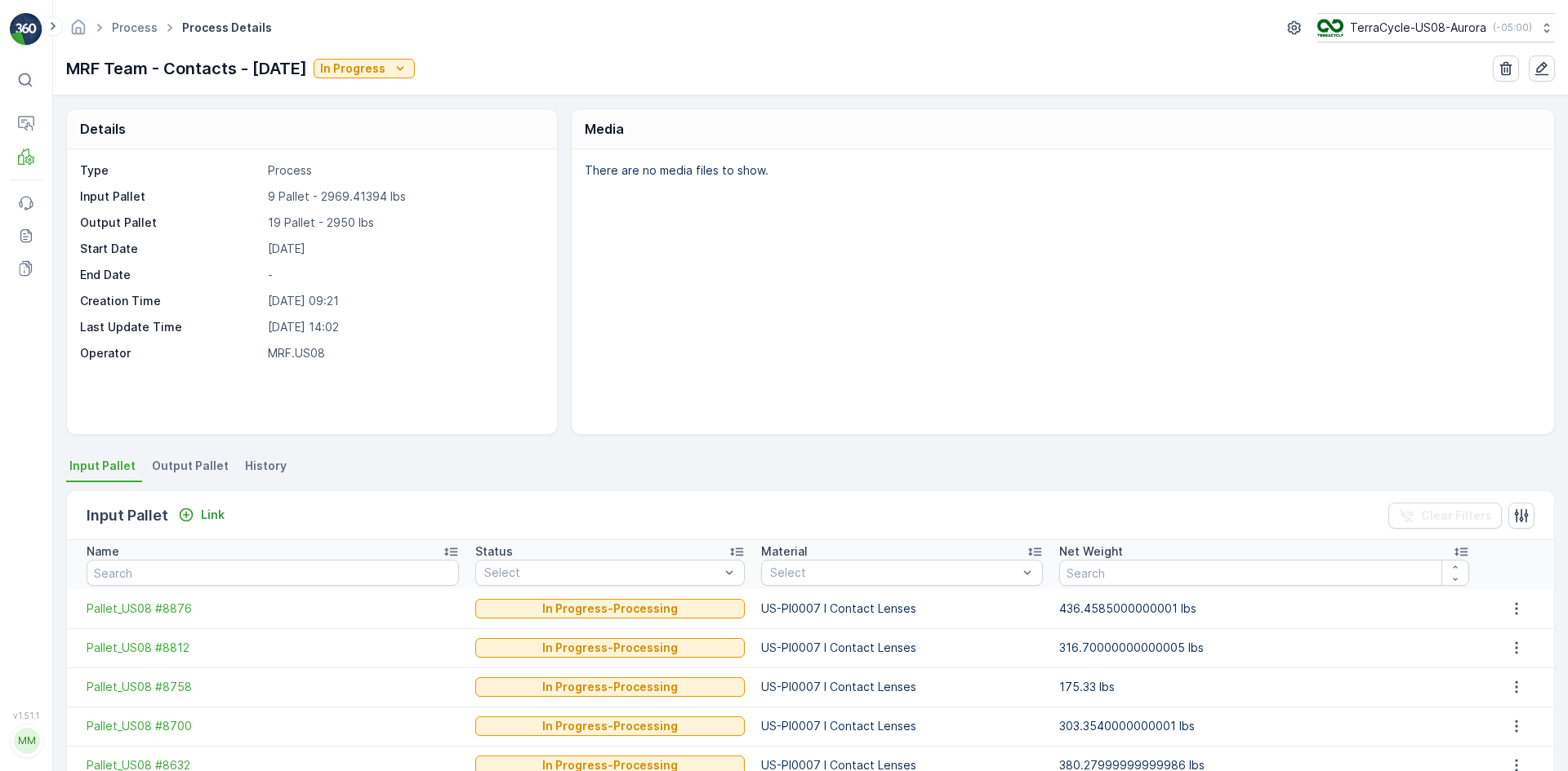
drag, startPoint x: 194, startPoint y: 470, endPoint x: 196, endPoint y: 481, distance: 11.2
click at [195, 470] on span "Output Pallet" at bounding box center [190, 466] width 77 height 17
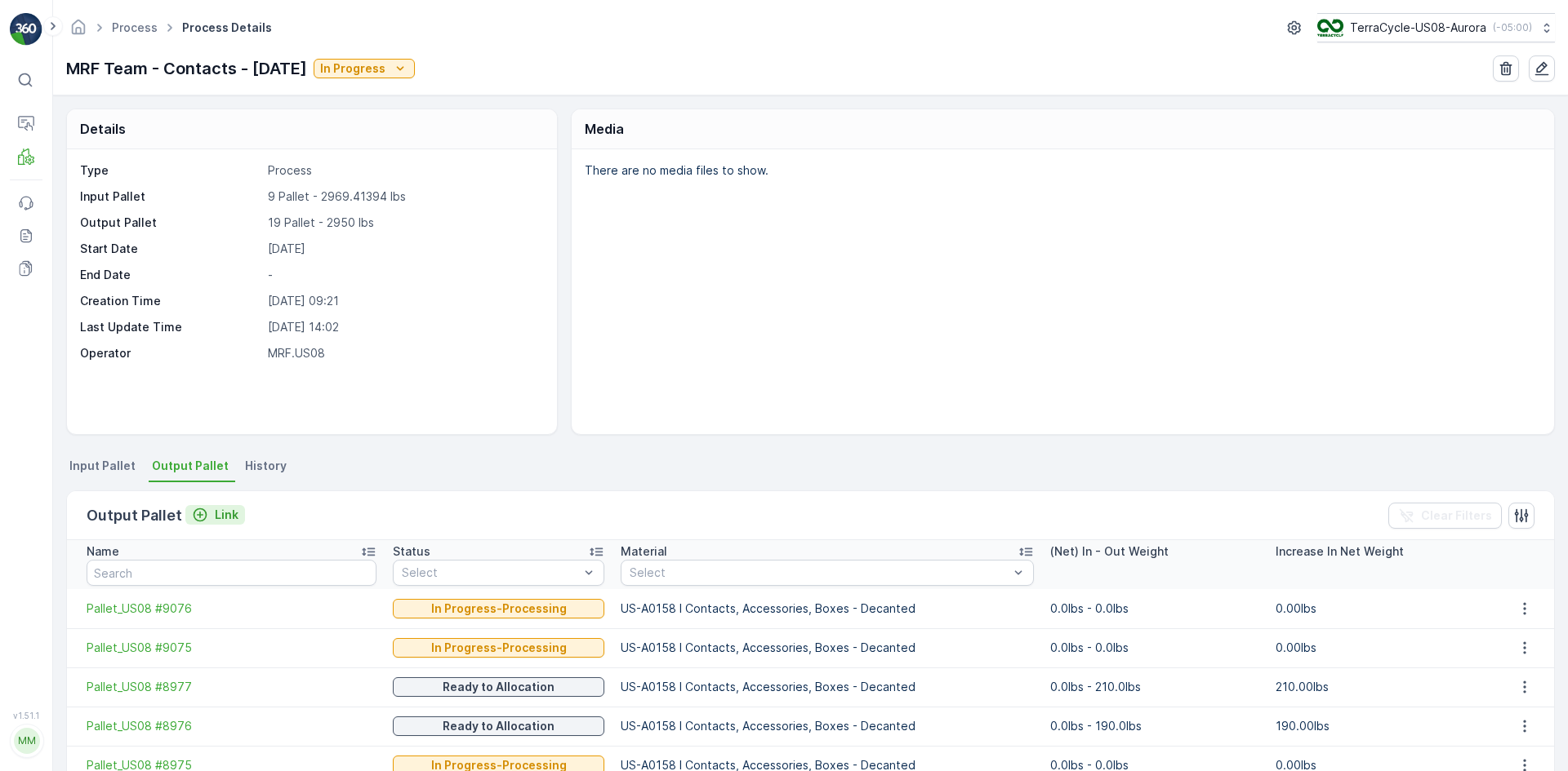
click at [211, 514] on div "Link" at bounding box center [214, 515] width 46 height 17
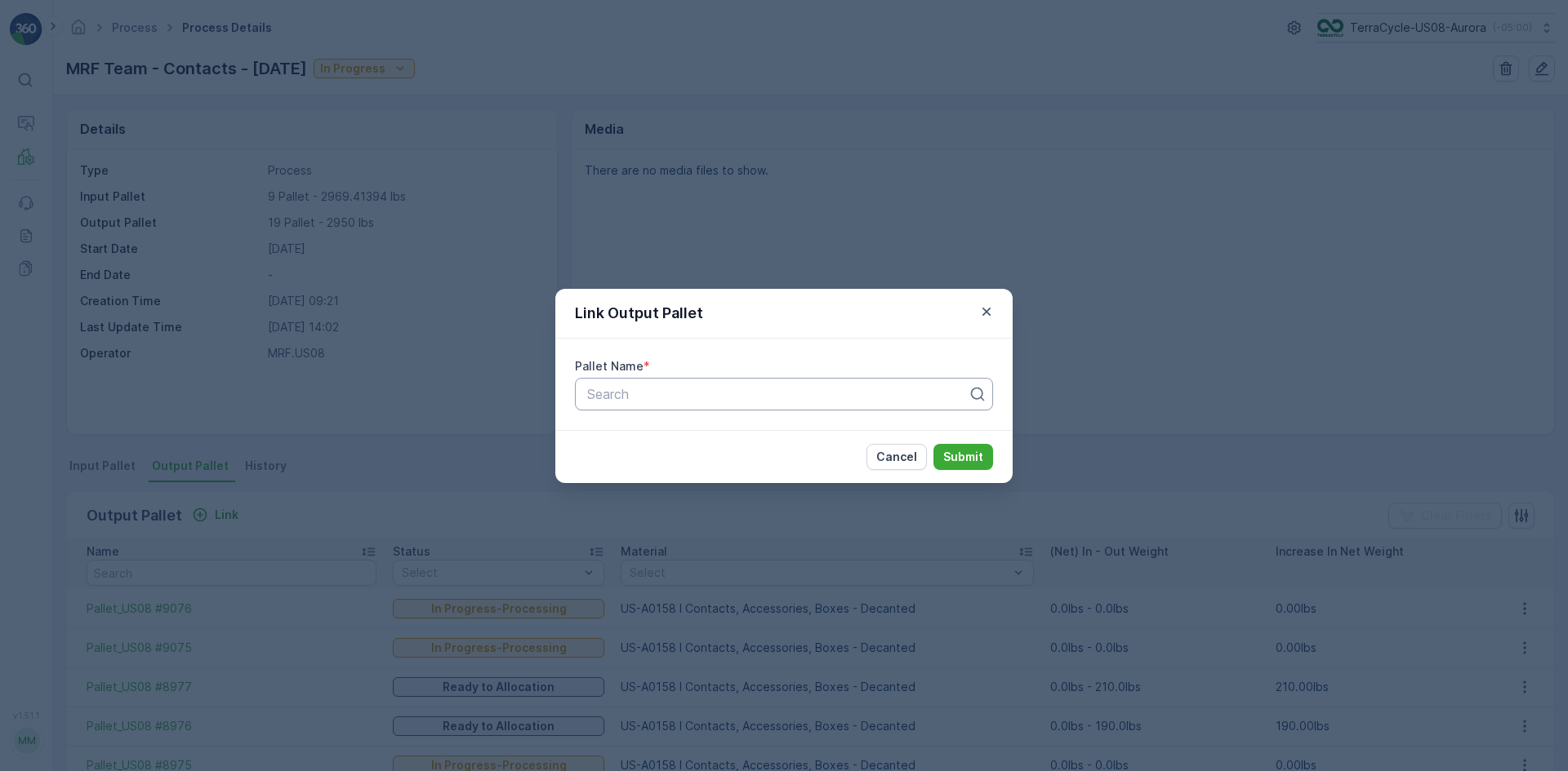
click at [820, 393] on div at bounding box center [777, 394] width 384 height 15
type input "9078"
click at [705, 433] on div "Pallet_US08 #9078" at bounding box center [784, 434] width 398 height 15
click at [953, 456] on p "Submit" at bounding box center [963, 457] width 40 height 17
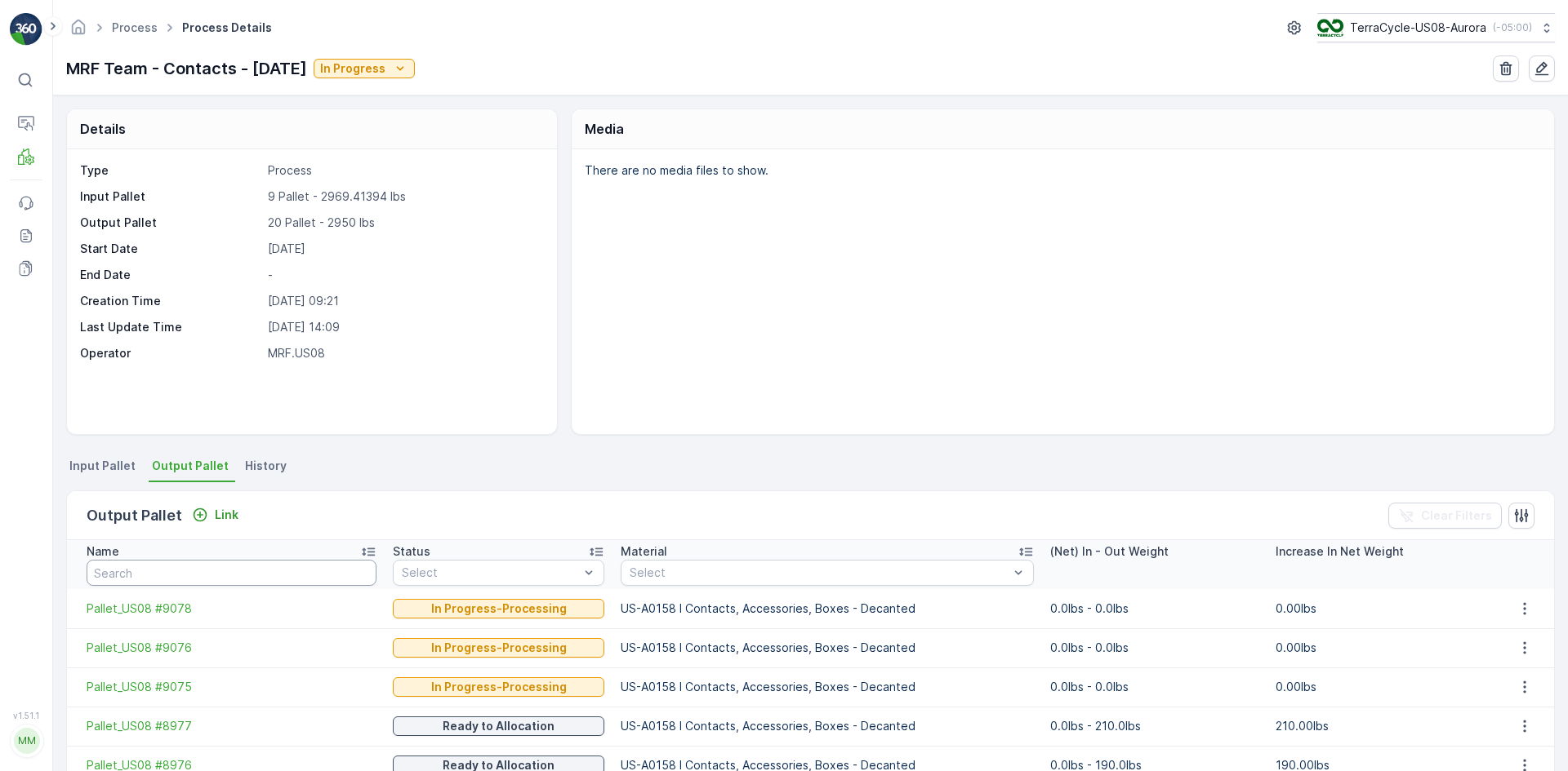
click at [168, 578] on input "text" at bounding box center [231, 573] width 290 height 26
click at [221, 516] on p "Link" at bounding box center [226, 515] width 24 height 17
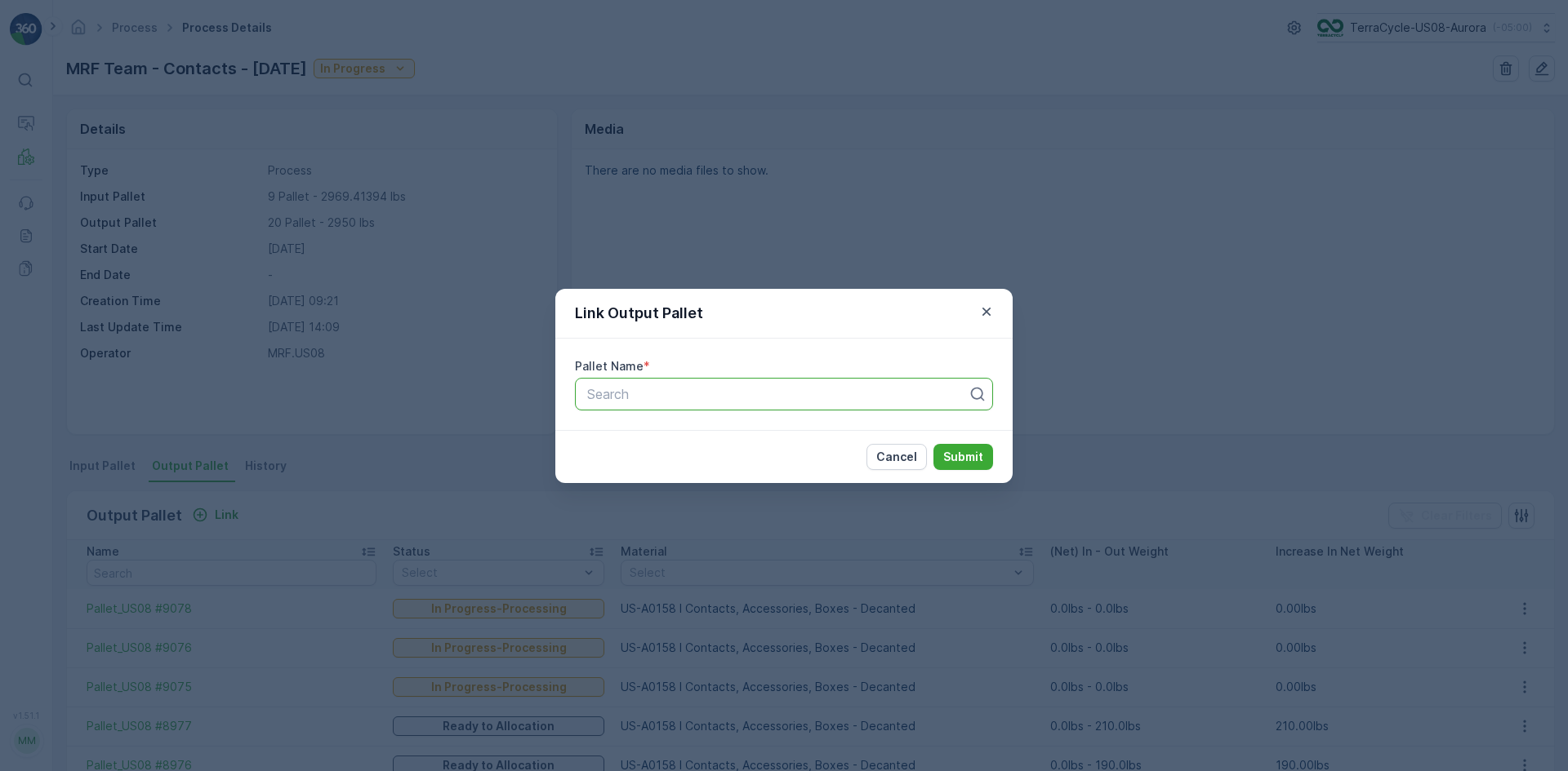
click at [688, 390] on div at bounding box center [777, 394] width 384 height 15
type input "9079"
click at [689, 439] on span "Pallet_US08 #9079" at bounding box center [643, 434] width 118 height 15
click at [981, 457] on p "Submit" at bounding box center [963, 457] width 40 height 17
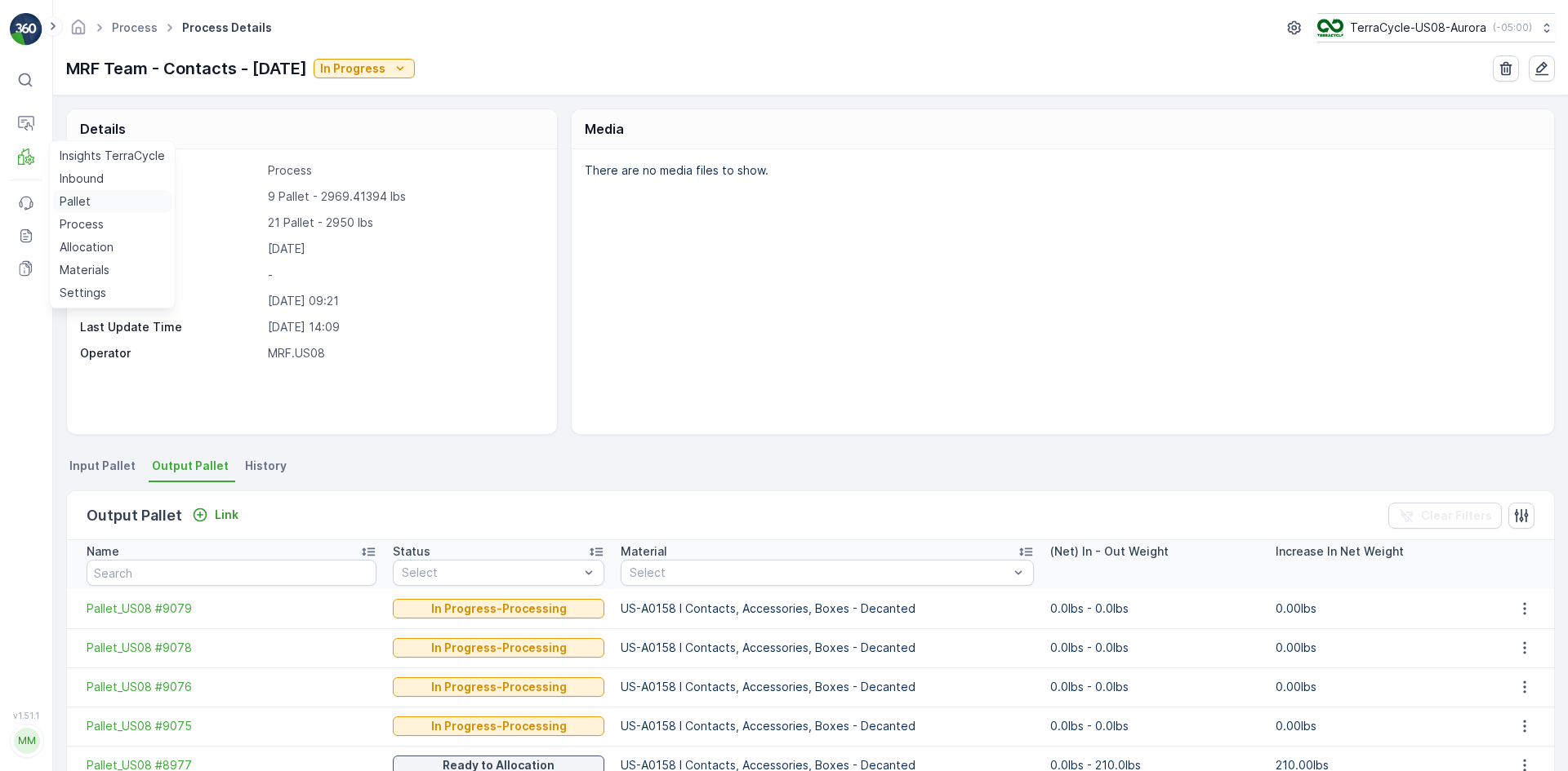
click at [66, 195] on p "Pallet" at bounding box center [75, 201] width 31 height 17
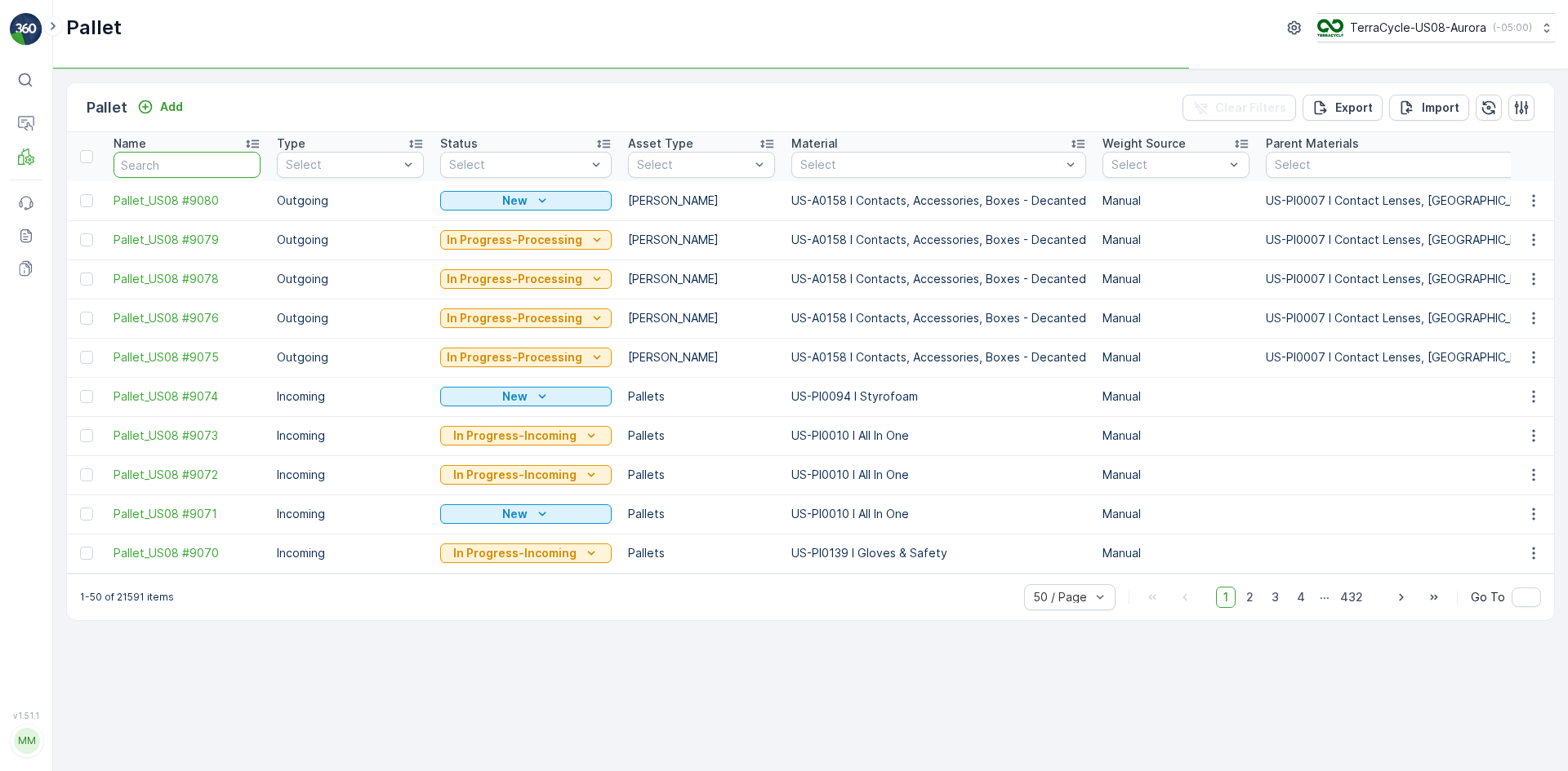
click at [149, 170] on input "text" at bounding box center [187, 165] width 147 height 26
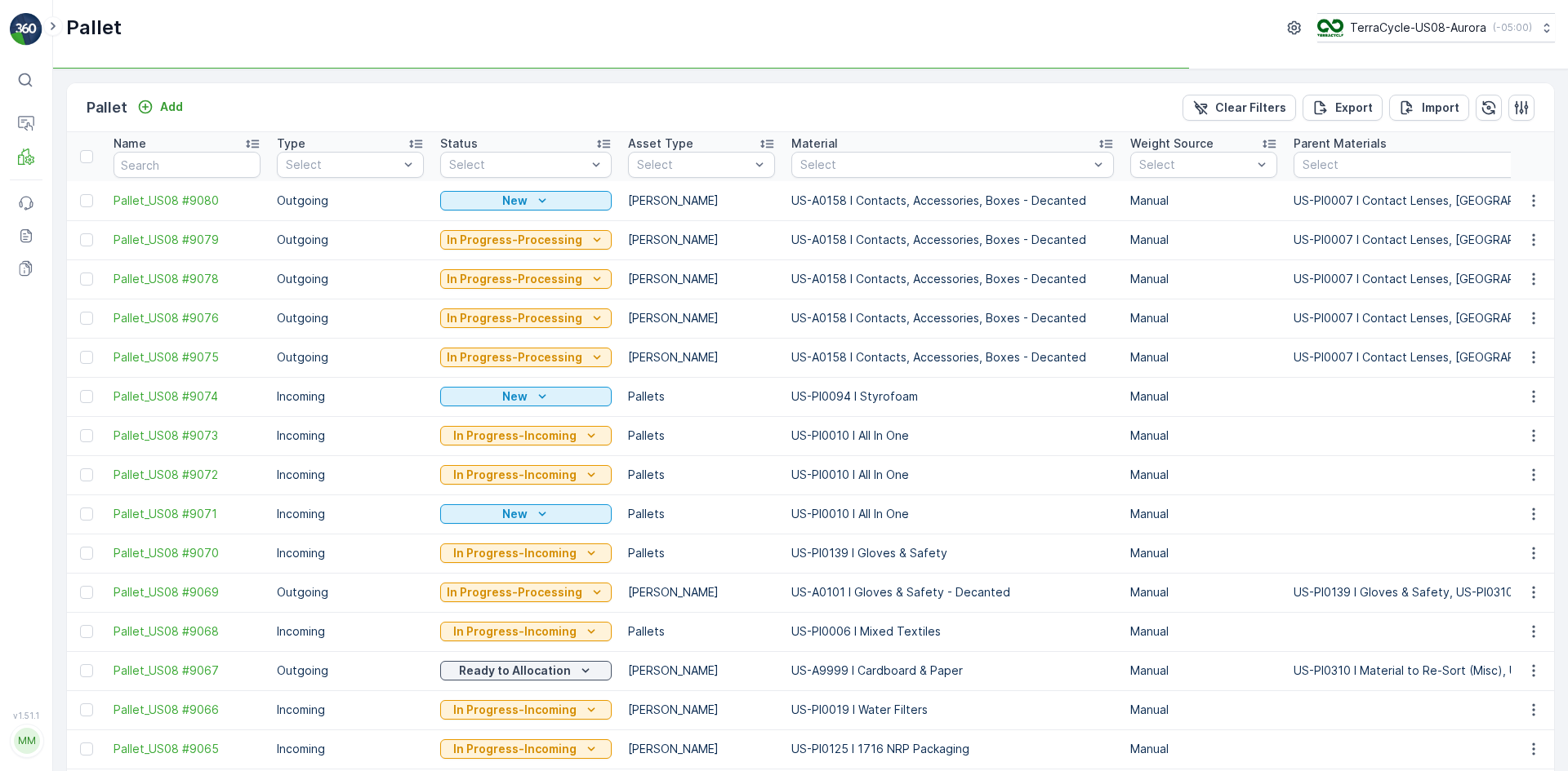
type input "SC7877"
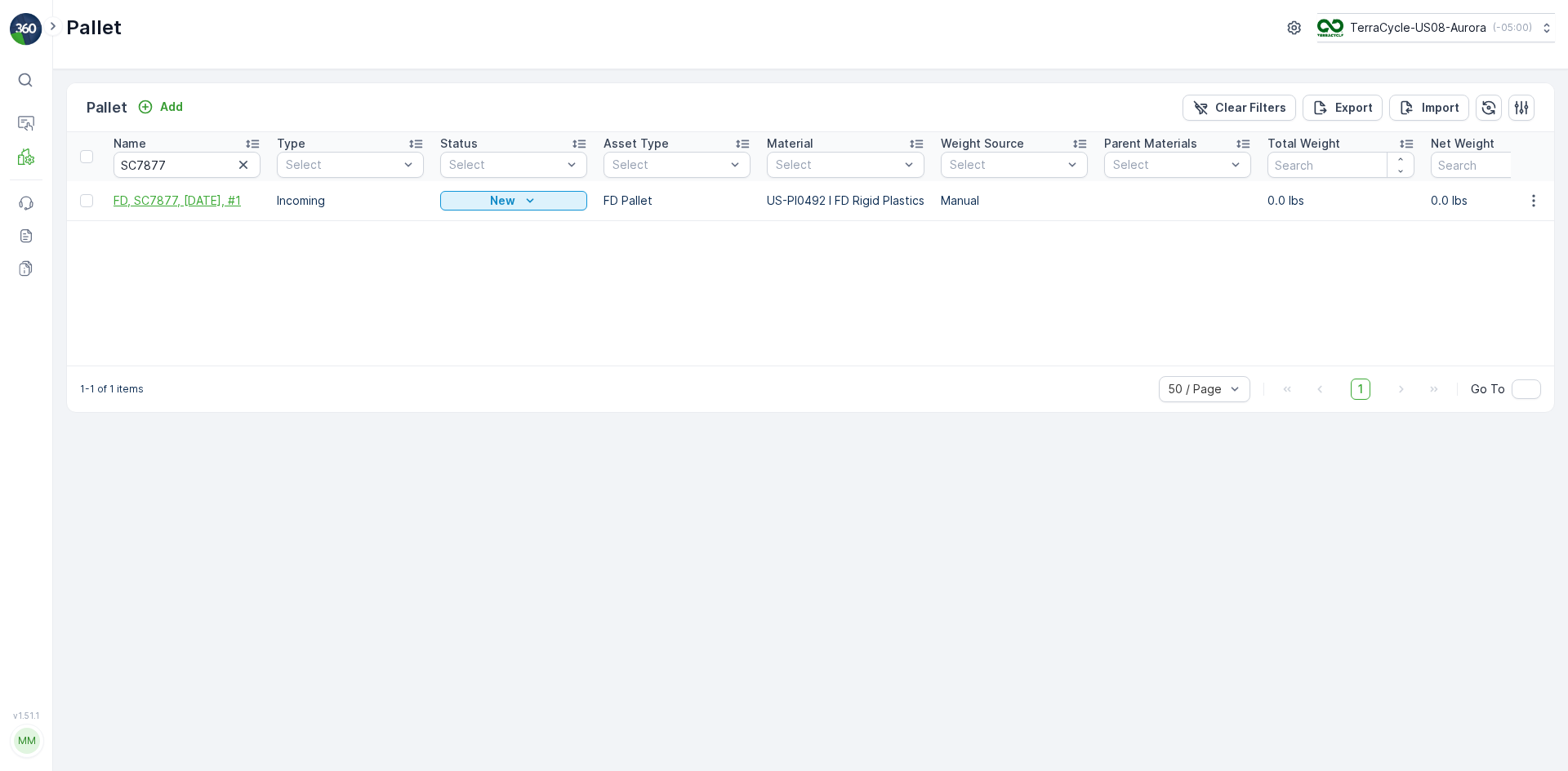
drag, startPoint x: 85, startPoint y: 198, endPoint x: 180, endPoint y: 208, distance: 95.5
click at [85, 198] on div at bounding box center [86, 200] width 13 height 13
click at [80, 194] on input "checkbox" at bounding box center [80, 194] width 0 height 0
click at [1413, 116] on div "Print QR" at bounding box center [1429, 107] width 49 height 48
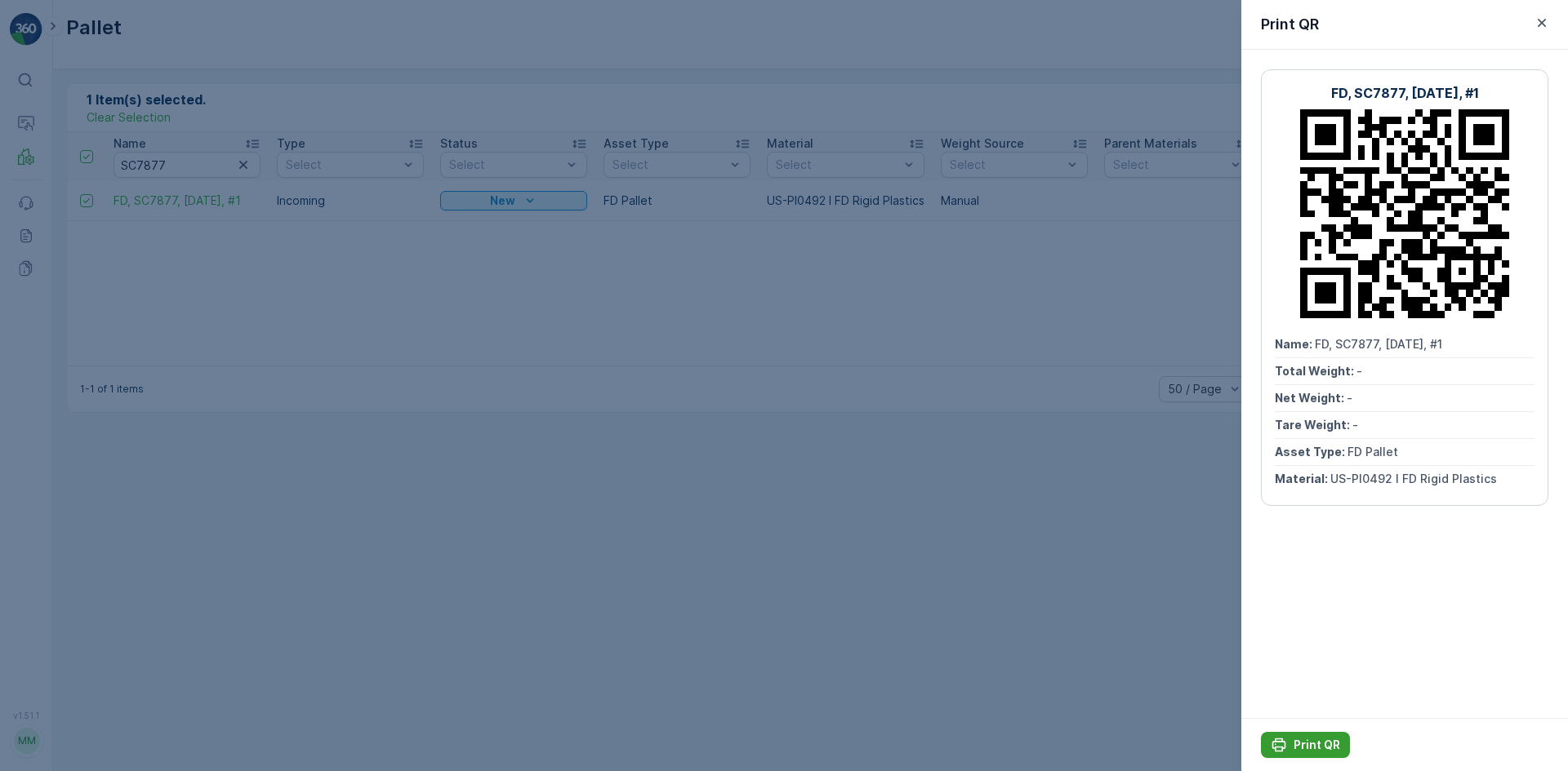
click at [1318, 750] on p "Print QR" at bounding box center [1316, 745] width 46 height 17
click at [1044, 322] on div at bounding box center [784, 385] width 1568 height 771
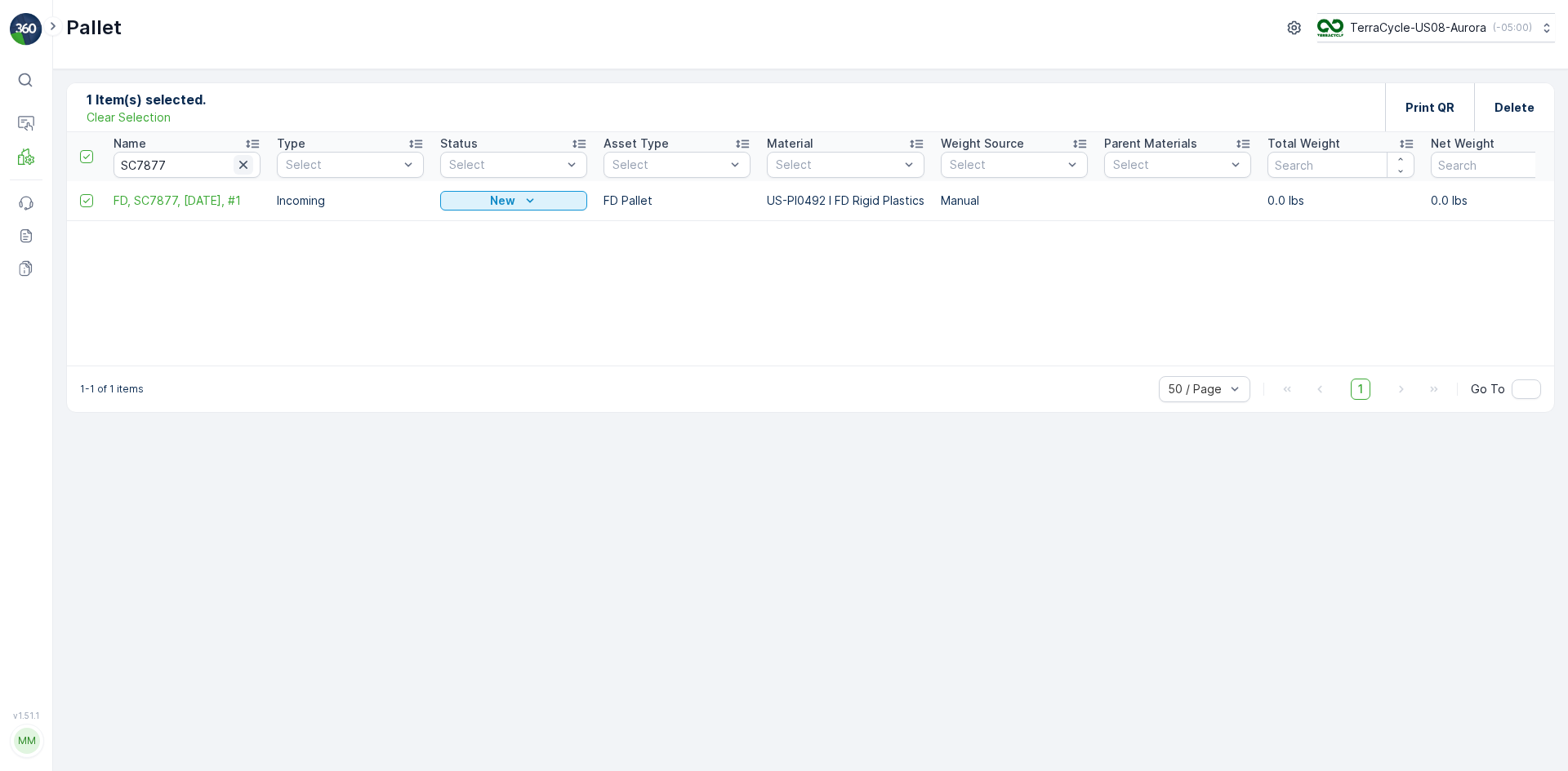
click at [250, 163] on icon "button" at bounding box center [243, 165] width 17 height 17
click at [31, 161] on icon at bounding box center [29, 159] width 8 height 9
click at [92, 227] on p "Process" at bounding box center [81, 224] width 44 height 17
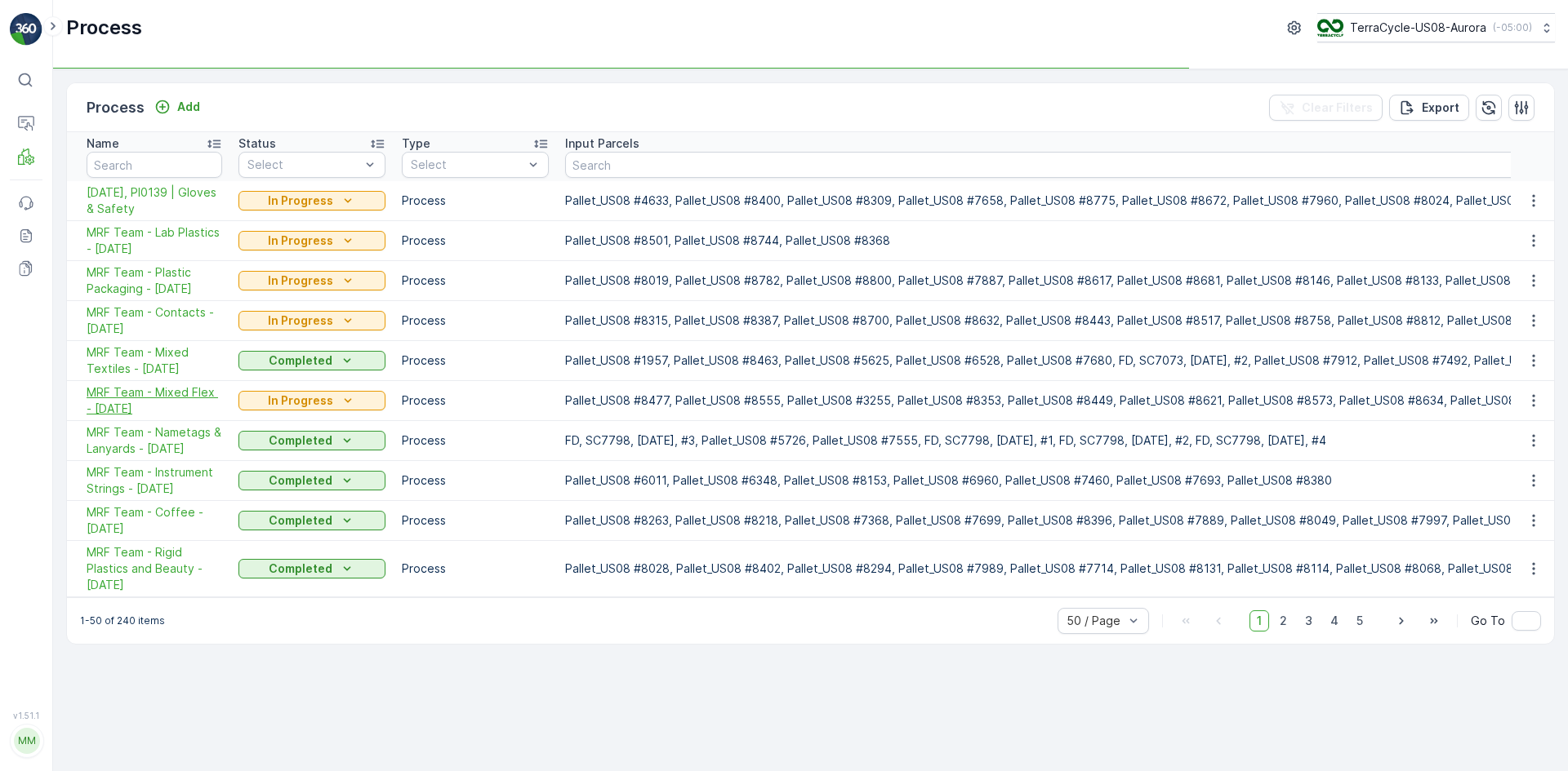
click at [150, 395] on span "MRF Team - Mixed Flex - [DATE]" at bounding box center [154, 400] width 136 height 32
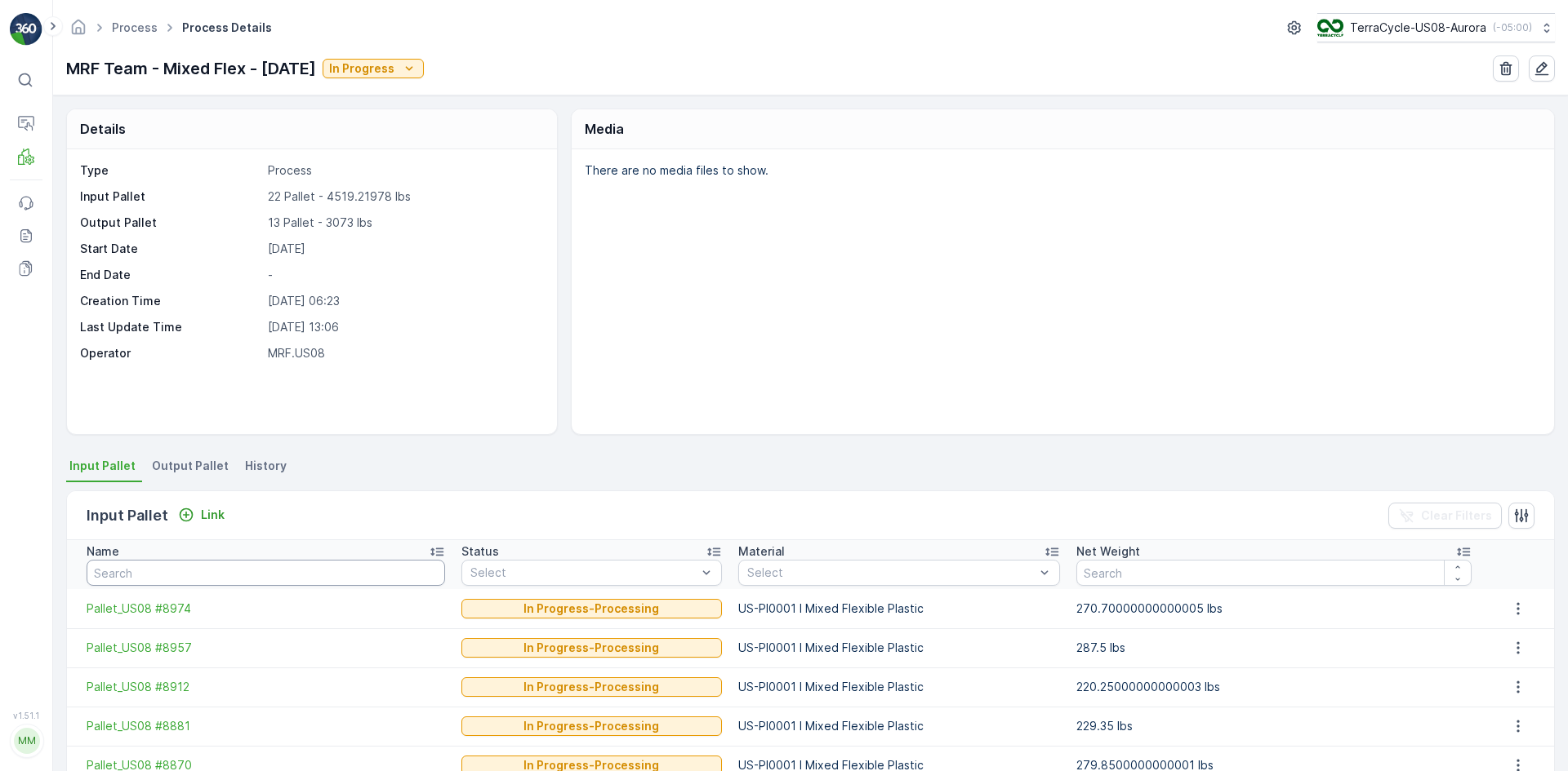
click at [234, 565] on input "text" at bounding box center [265, 573] width 358 height 26
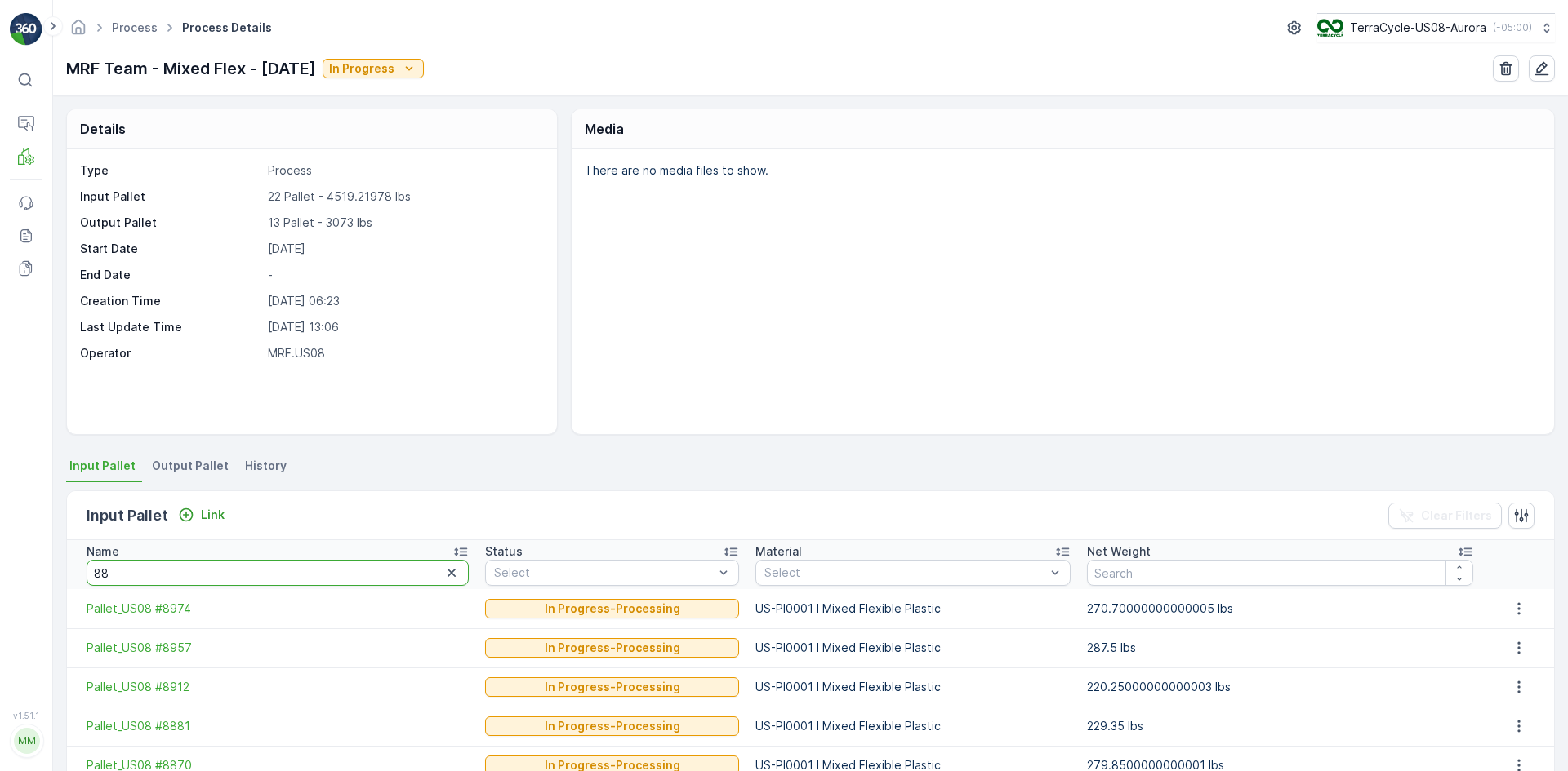
type input "884"
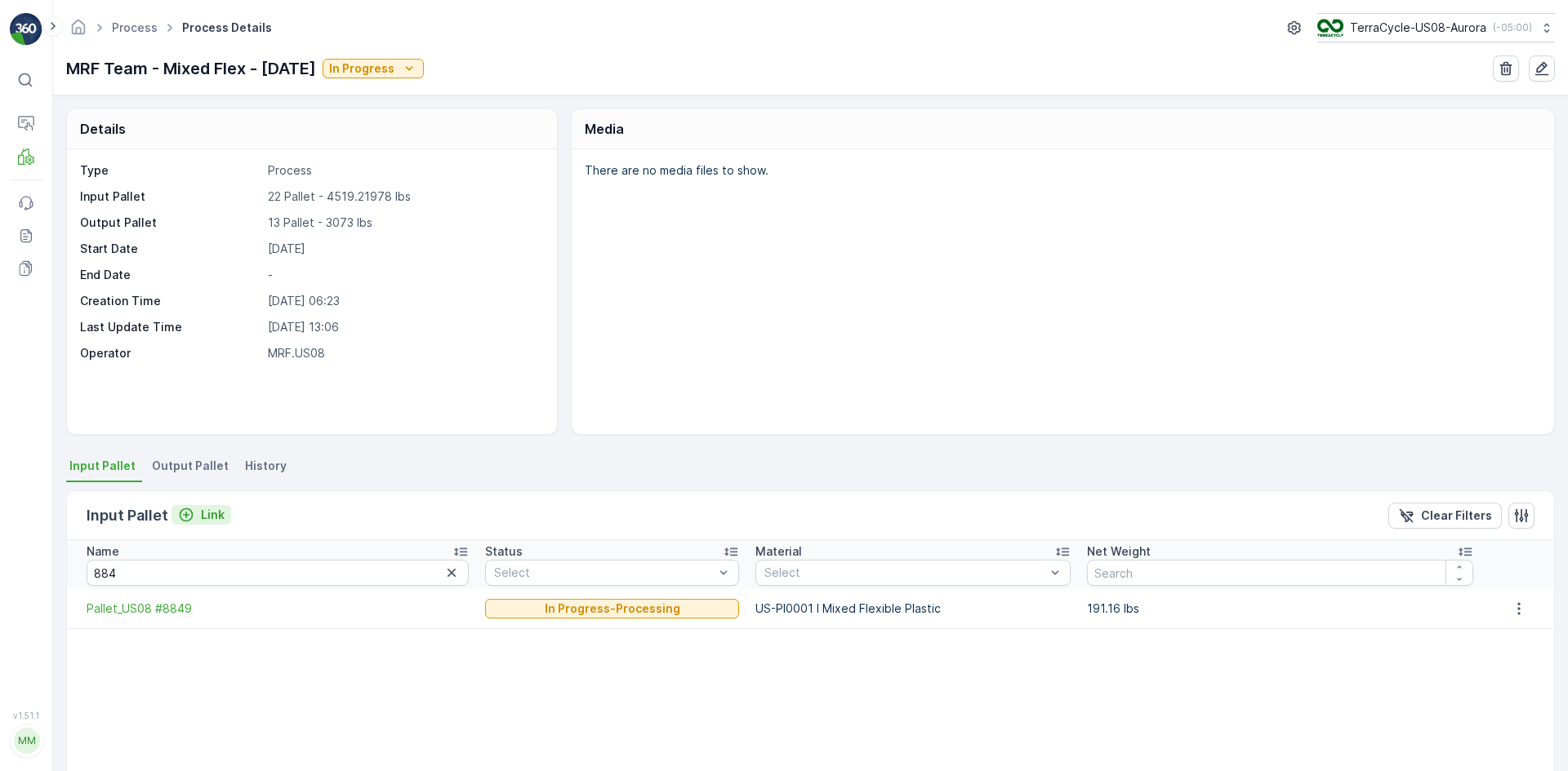
click at [207, 516] on p "Link" at bounding box center [212, 515] width 24 height 17
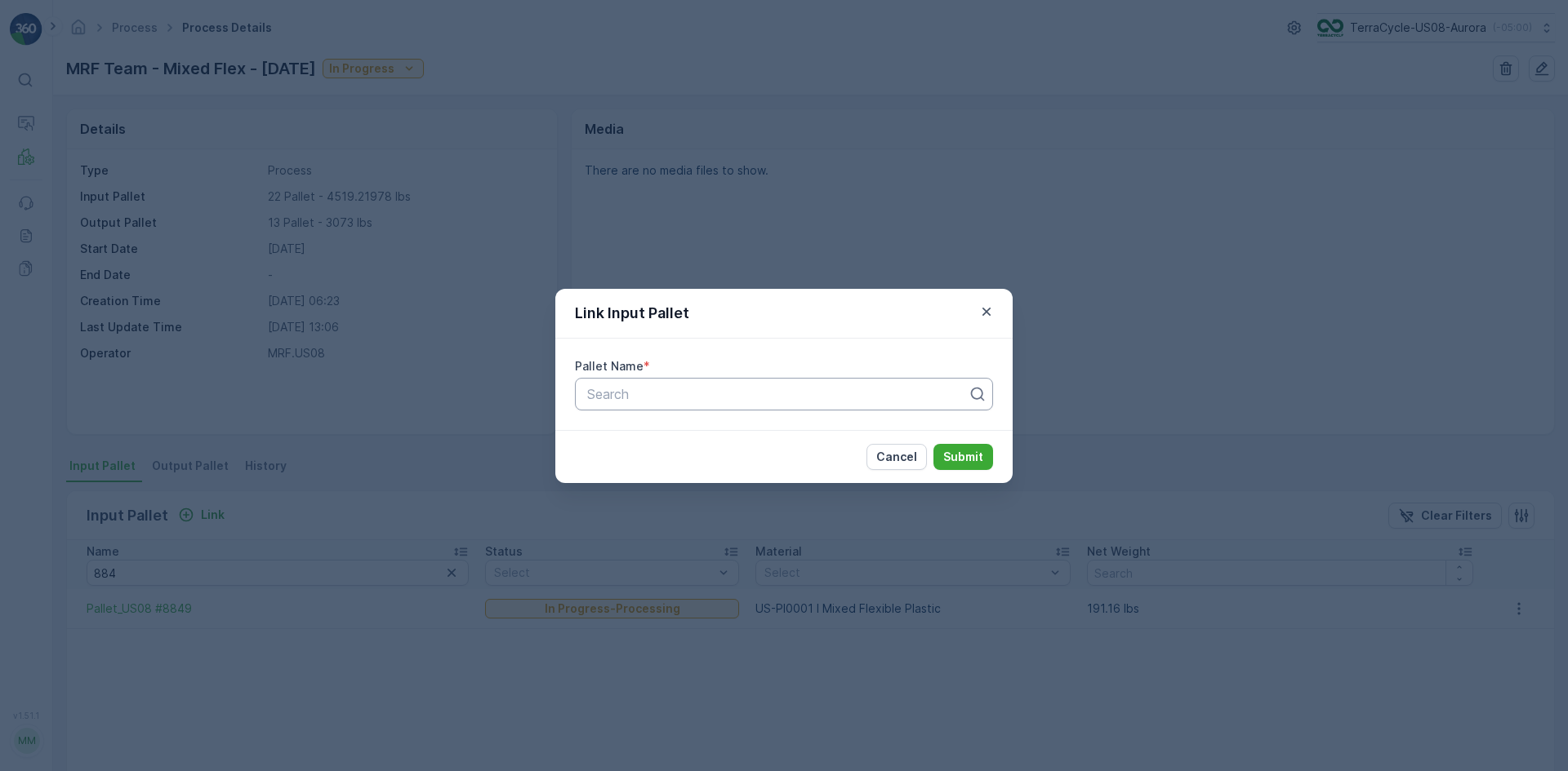
click at [611, 396] on div at bounding box center [777, 394] width 384 height 15
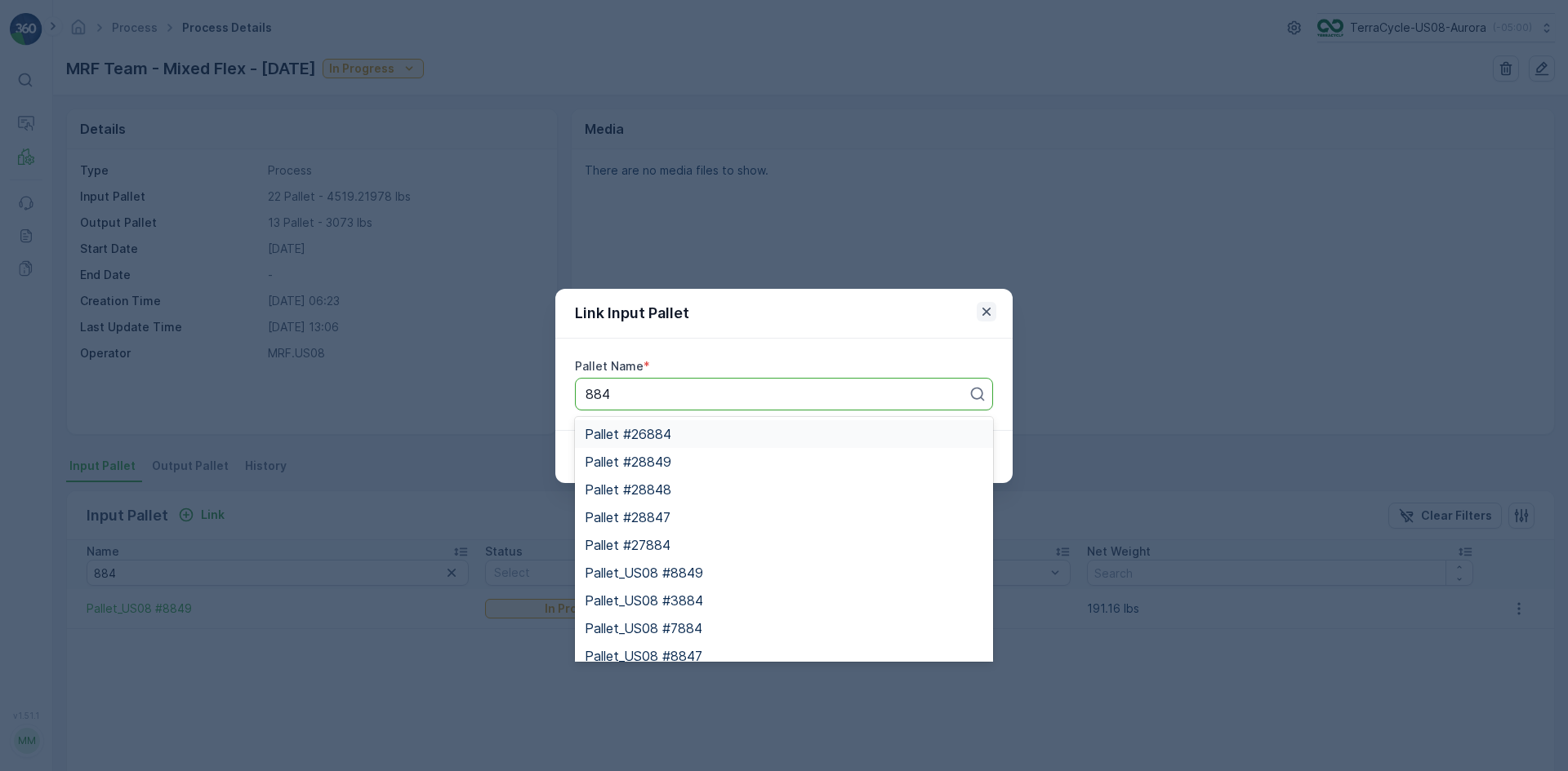
type input "884"
click at [985, 314] on icon "button" at bounding box center [986, 312] width 17 height 17
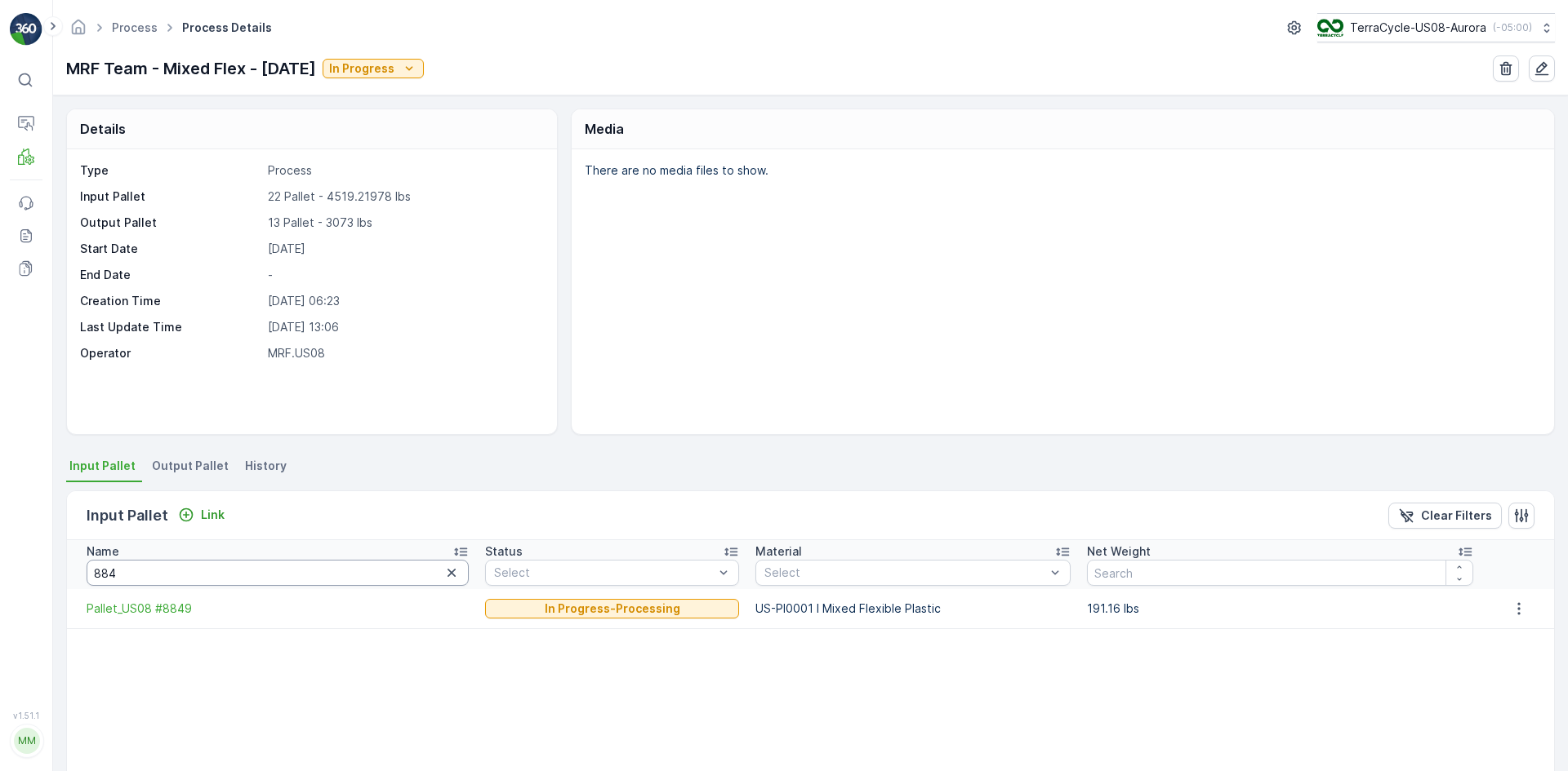
click at [128, 571] on input "884" at bounding box center [277, 573] width 382 height 26
type input "8"
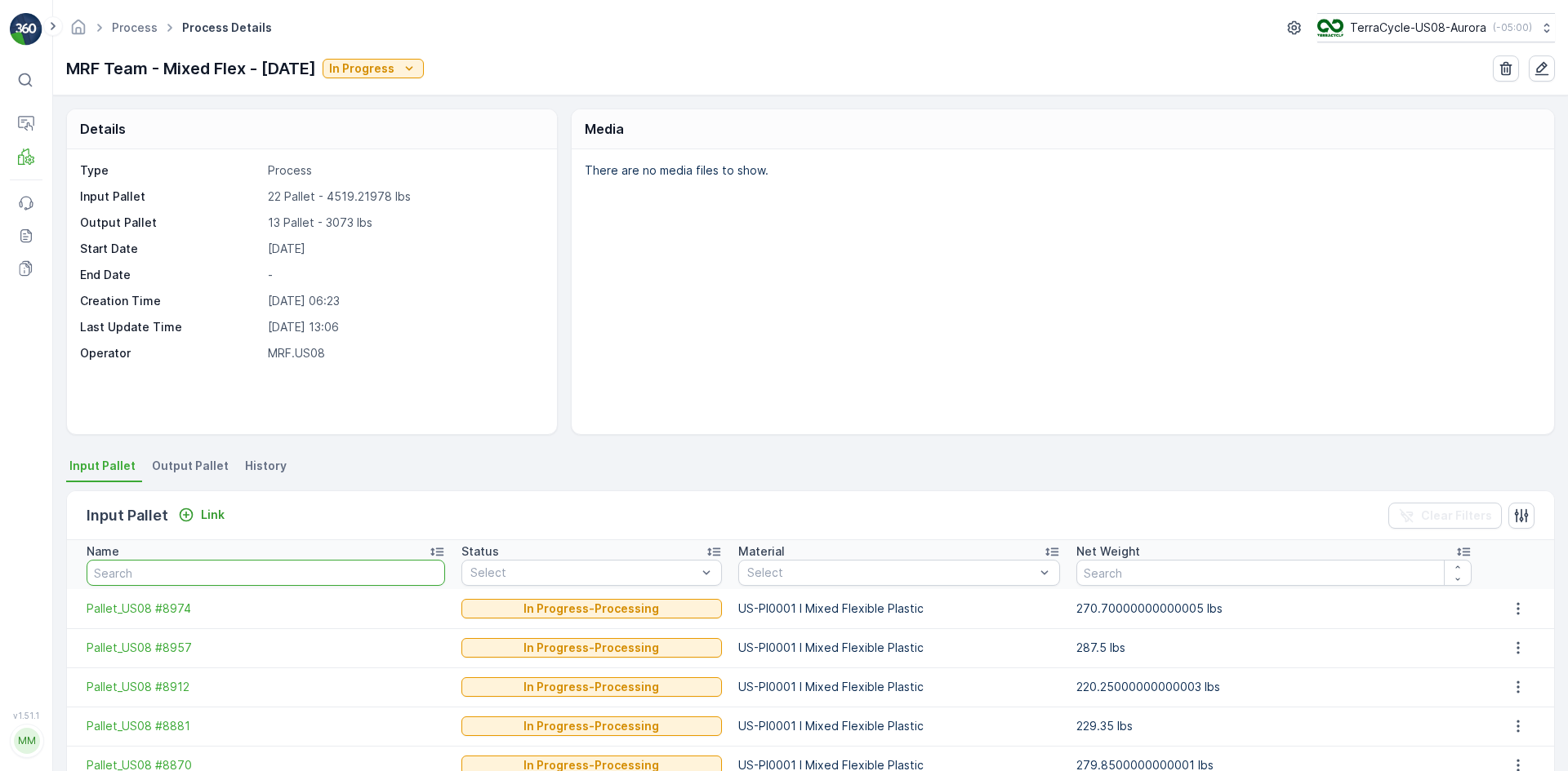
click at [128, 570] on input "text" at bounding box center [265, 573] width 358 height 26
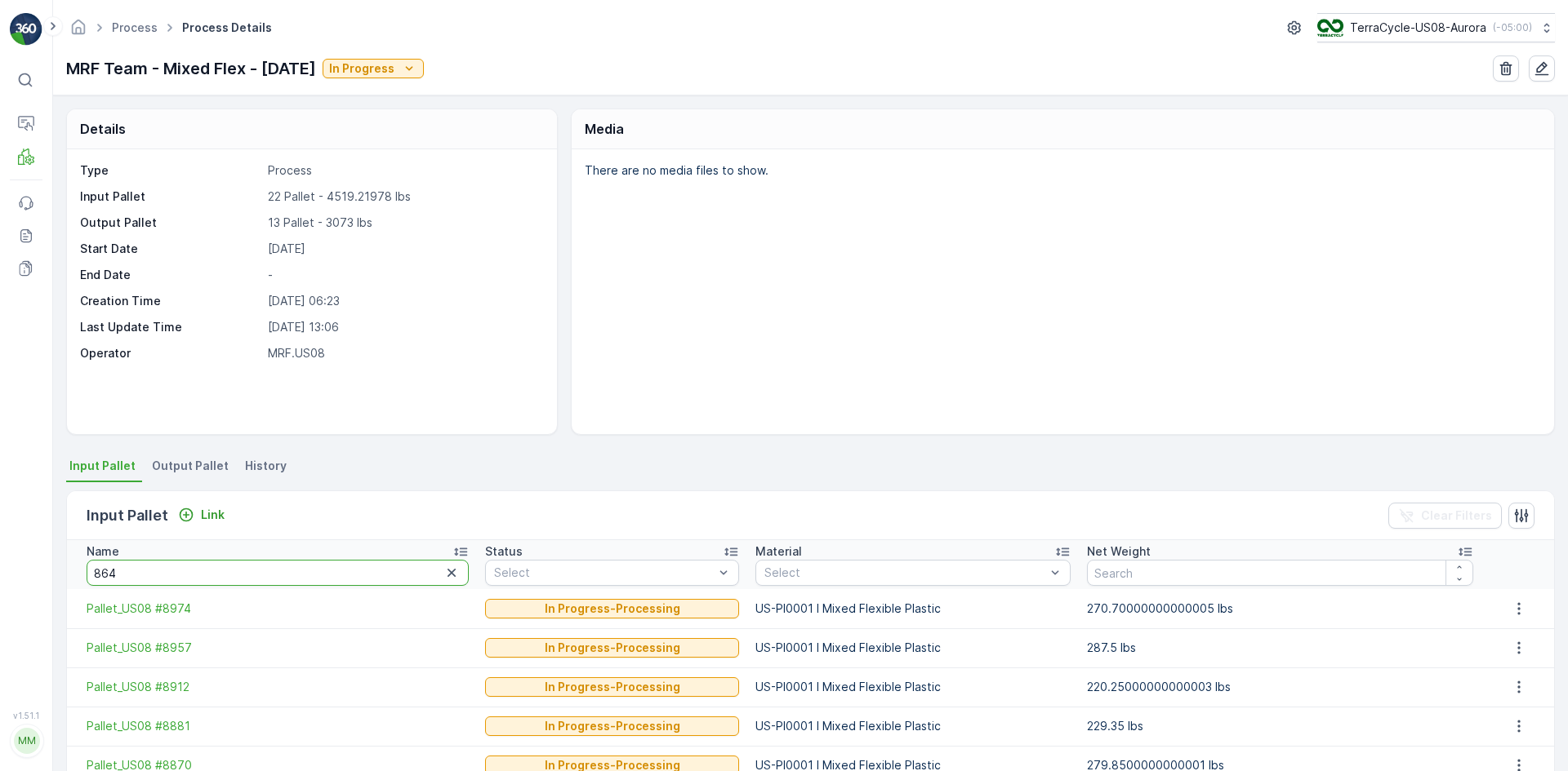
type input "8642"
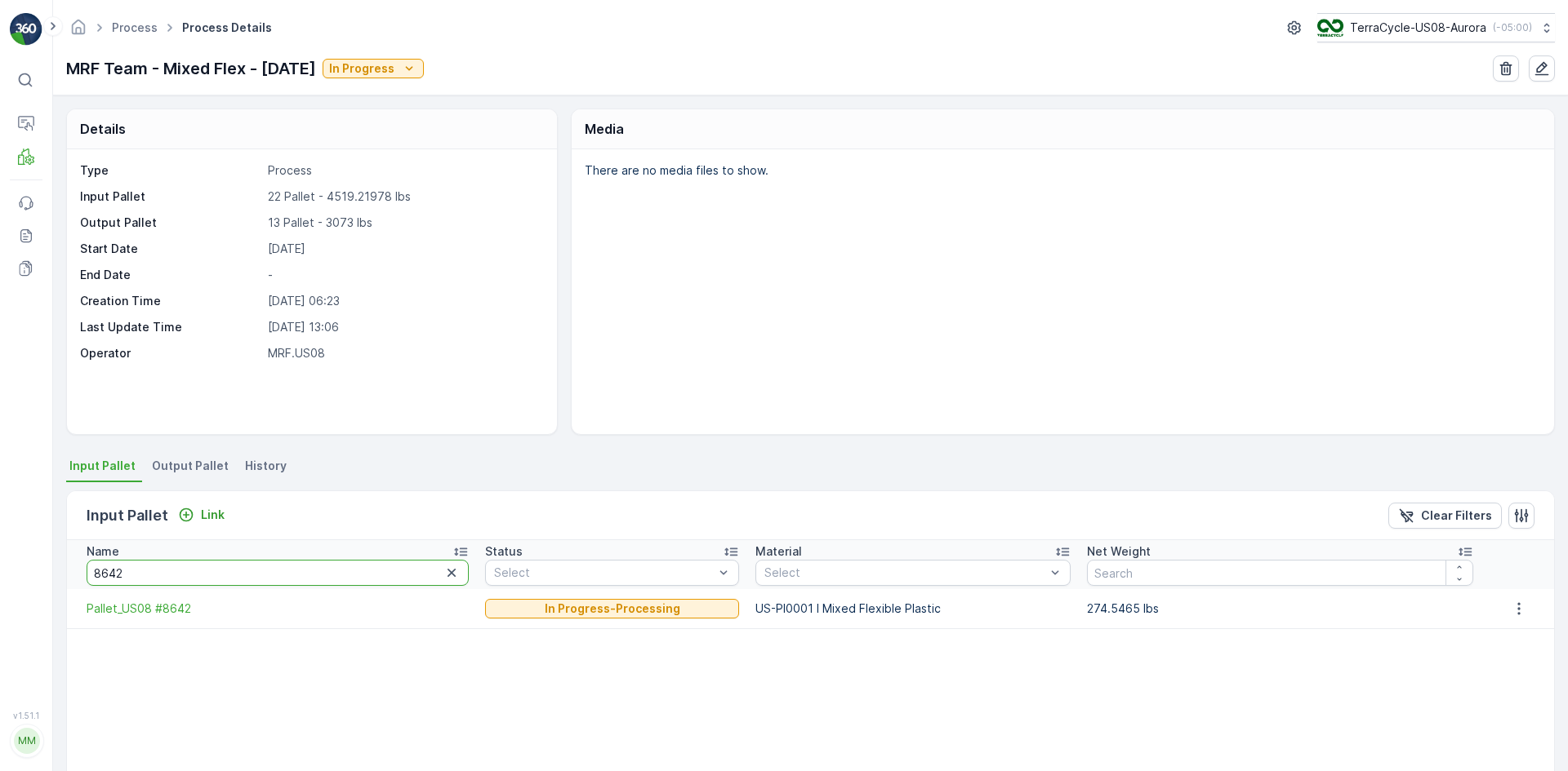
drag, startPoint x: 125, startPoint y: 571, endPoint x: 0, endPoint y: 550, distance: 126.8
click at [0, 550] on div "⌘B Operations MRF Events Reports Documents v 1.51.1 MM MRF.US08 Process Process…" at bounding box center [784, 385] width 1568 height 771
type input "8974"
drag, startPoint x: 254, startPoint y: 568, endPoint x: 0, endPoint y: 568, distance: 254.0
click at [0, 568] on div "⌘B Operations MRF Events Reports Documents v 1.51.1 MM MRF.US08 Process Process…" at bounding box center [784, 385] width 1568 height 771
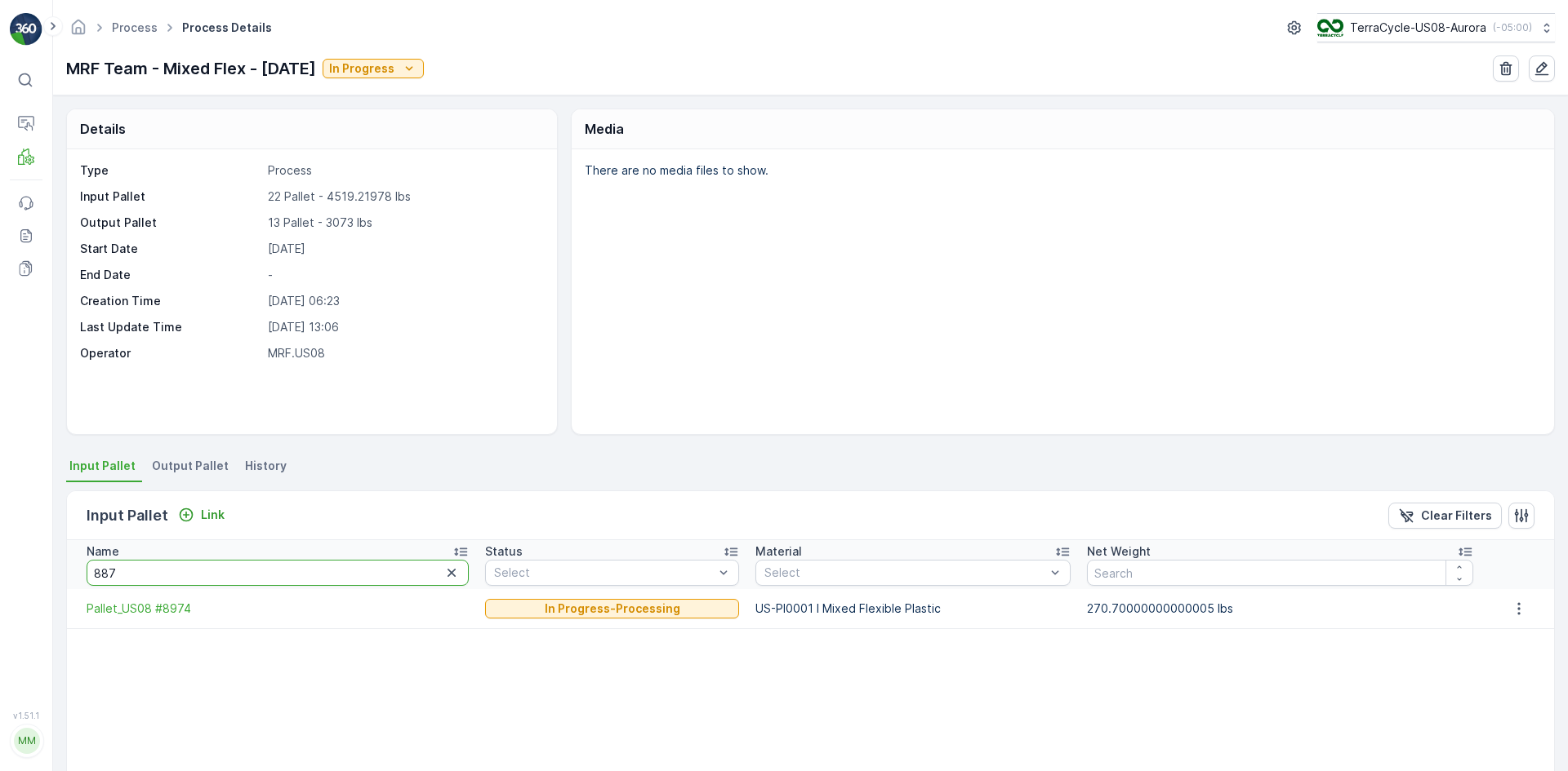
type input "8870"
drag, startPoint x: 226, startPoint y: 575, endPoint x: 0, endPoint y: 558, distance: 226.6
click at [0, 558] on div "⌘B Operations MRF Events Reports Documents v 1.51.1 MM MRF.US08 Process Process…" at bounding box center [784, 385] width 1568 height 771
type input "883"
drag, startPoint x: 146, startPoint y: 572, endPoint x: 23, endPoint y: 555, distance: 124.2
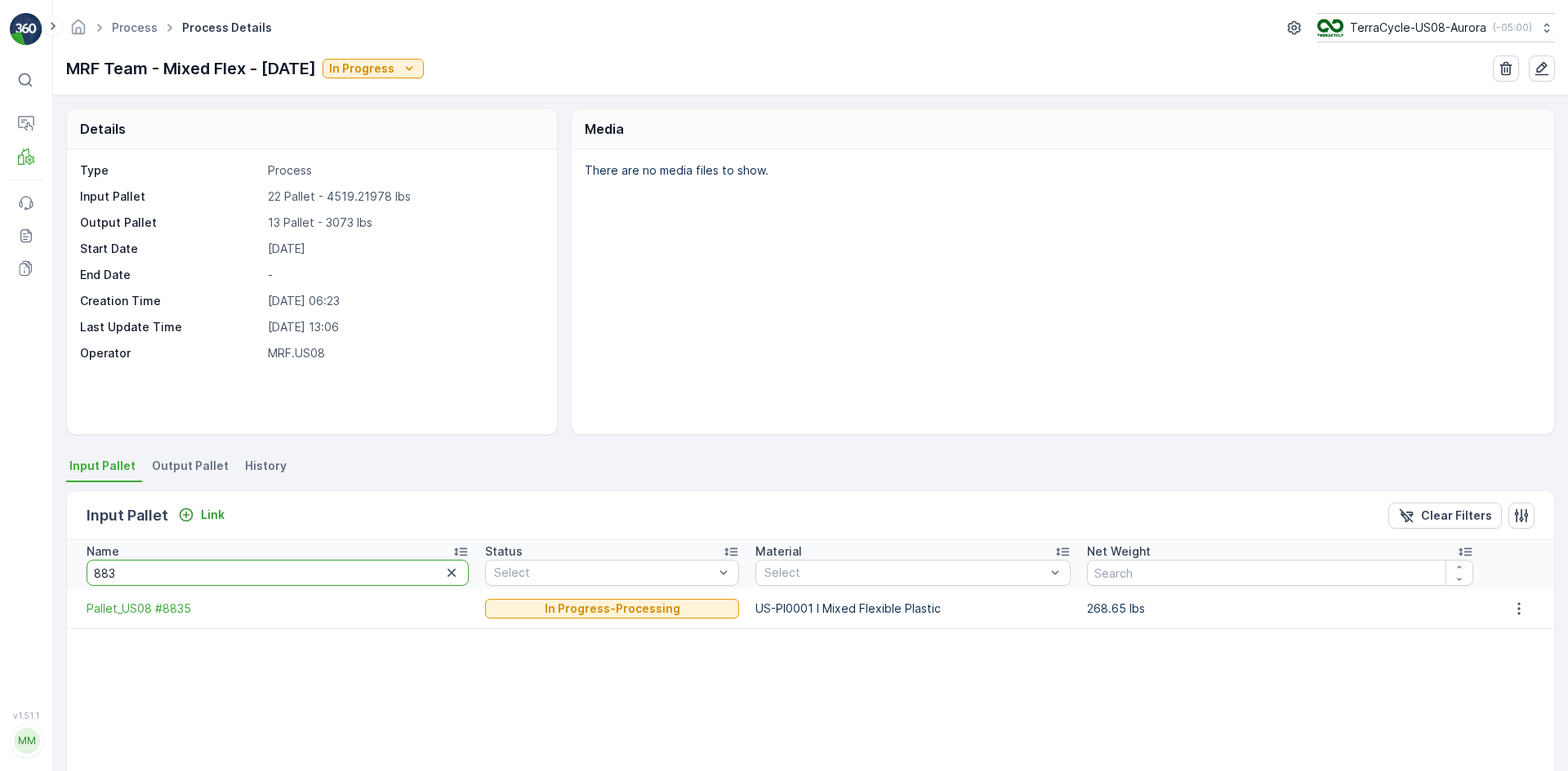
click at [24, 555] on div "⌘B Operations MRF Events Reports Documents v 1.51.1 MM MRF.US08 Process Process…" at bounding box center [784, 385] width 1568 height 771
type input "881"
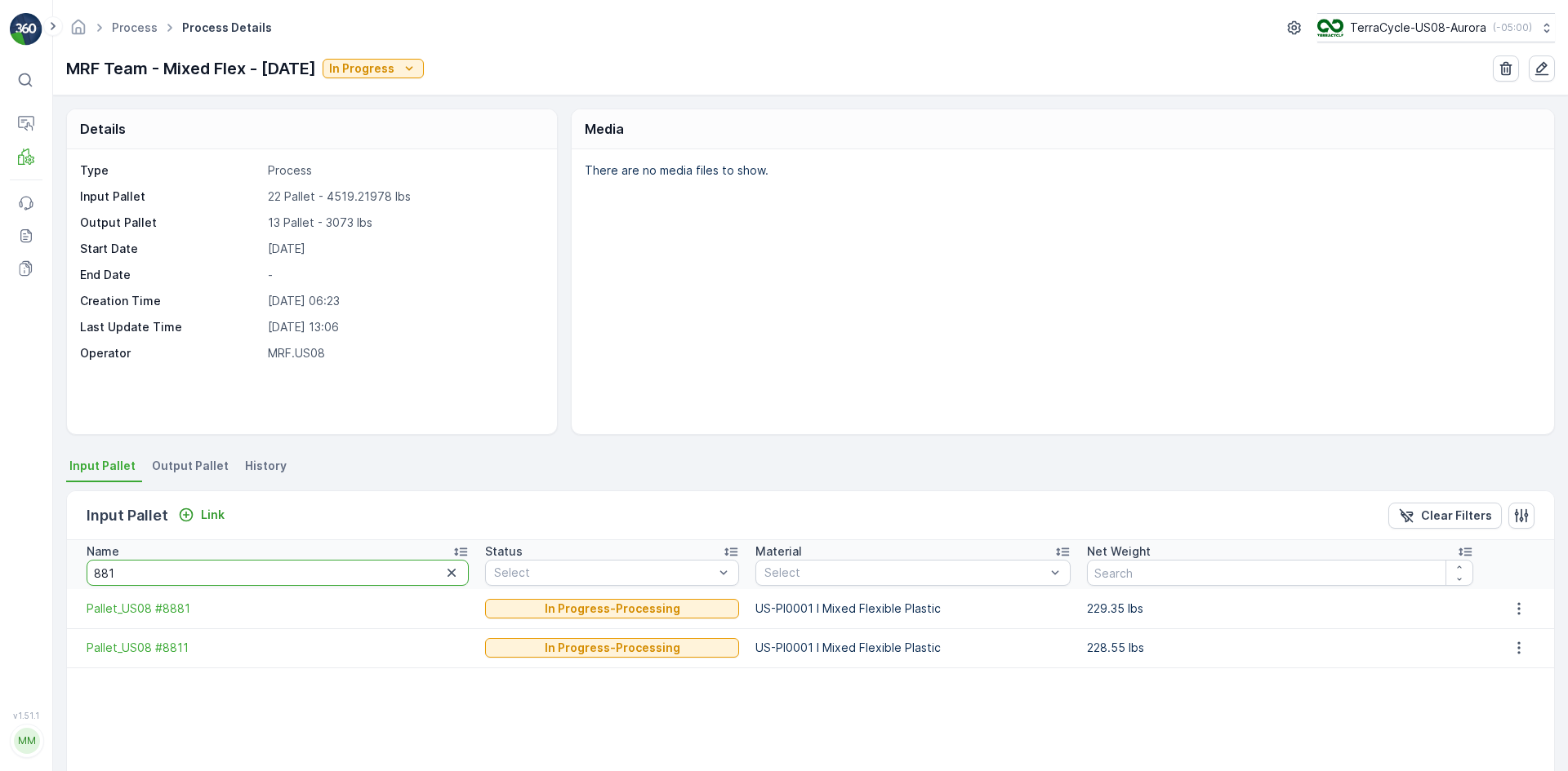
drag, startPoint x: 169, startPoint y: 581, endPoint x: 53, endPoint y: 556, distance: 118.7
click at [53, 556] on div "Details Type Process Input Pallet 22 Pallet - 4519.21978 lbs Output Pallet 13 P…" at bounding box center [811, 434] width 1515 height 676
type input "8912"
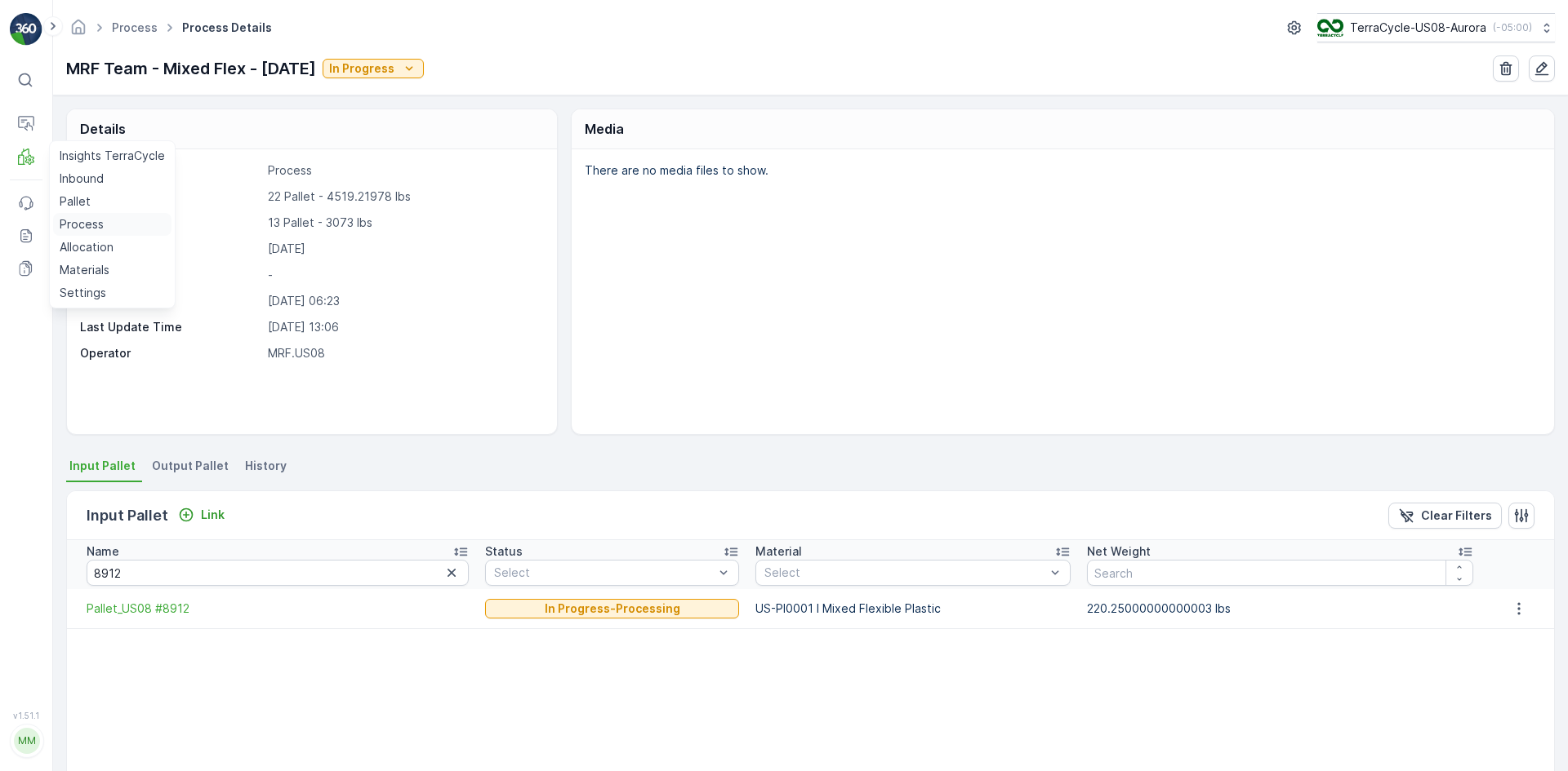
click at [93, 217] on p "Process" at bounding box center [81, 224] width 44 height 17
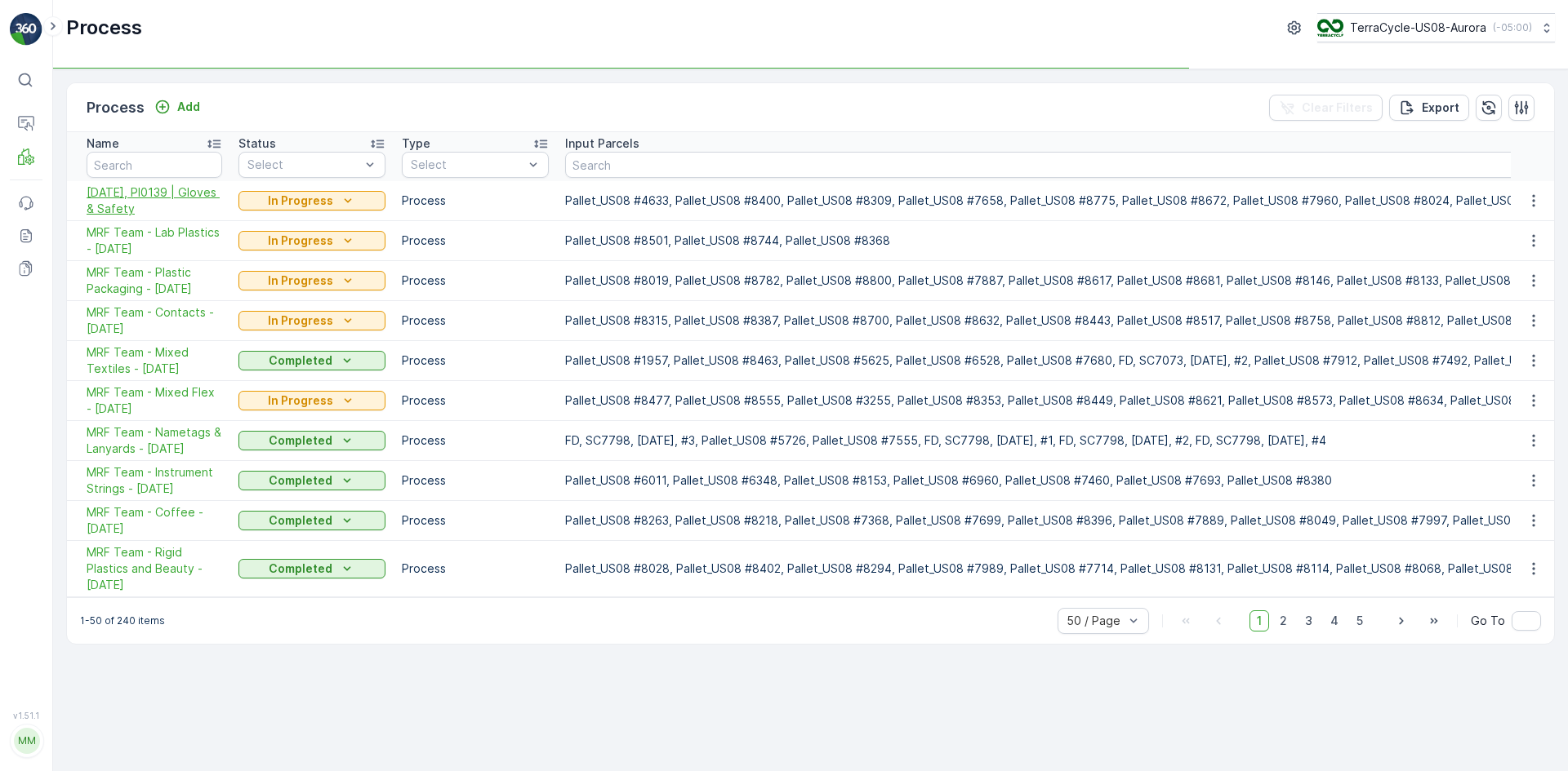
click at [153, 193] on span "[DATE], PI0139 | Gloves & Safety" at bounding box center [154, 200] width 136 height 32
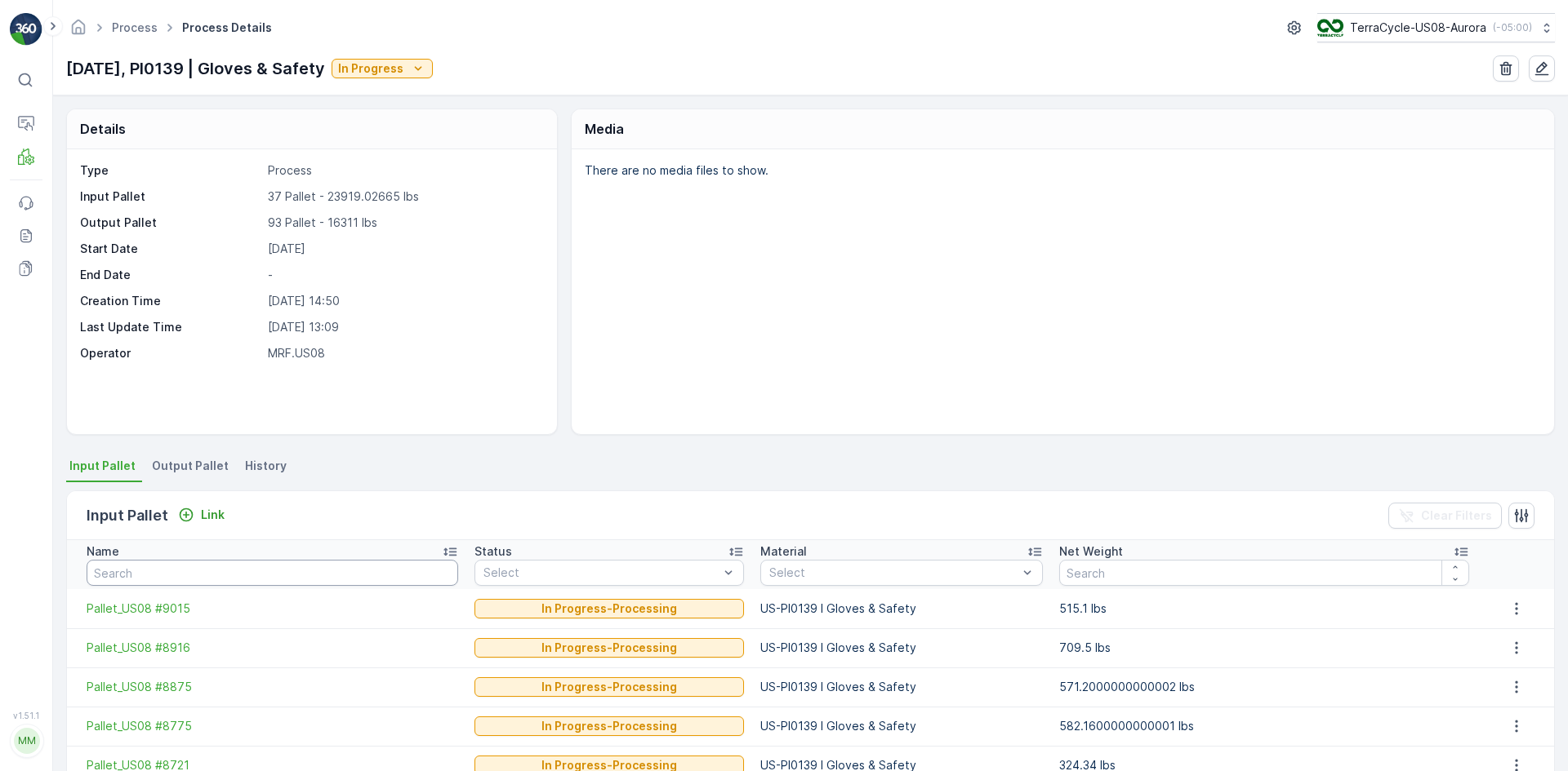
click at [149, 575] on input "text" at bounding box center [272, 573] width 371 height 26
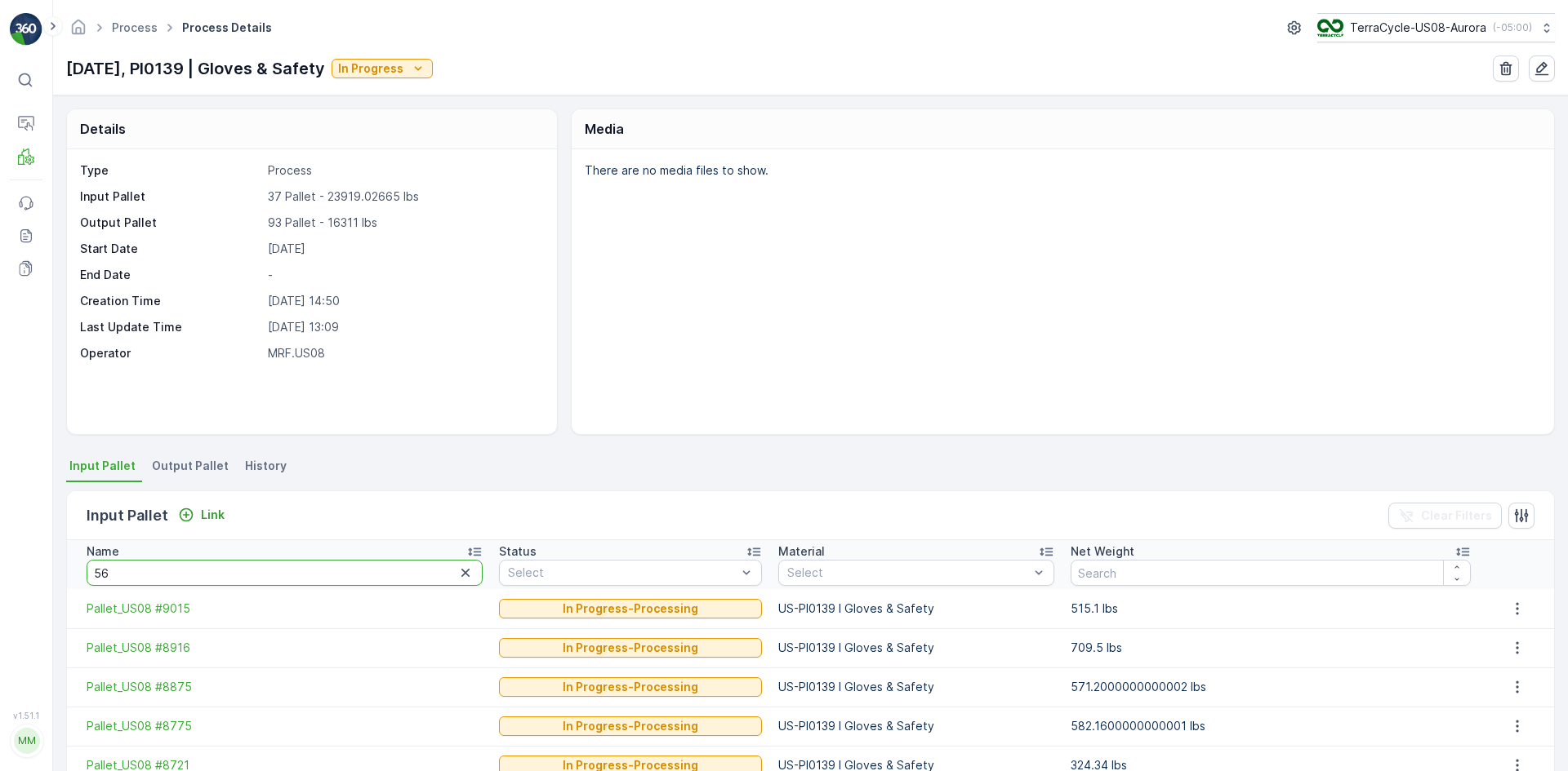
type input "567"
